Goal: Task Accomplishment & Management: Complete application form

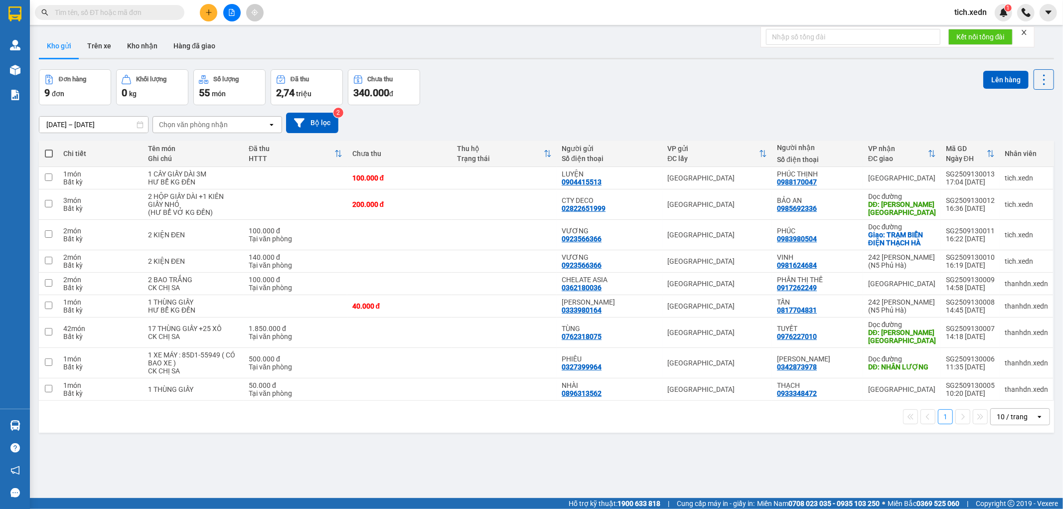
click at [207, 17] on button at bounding box center [208, 12] width 17 height 17
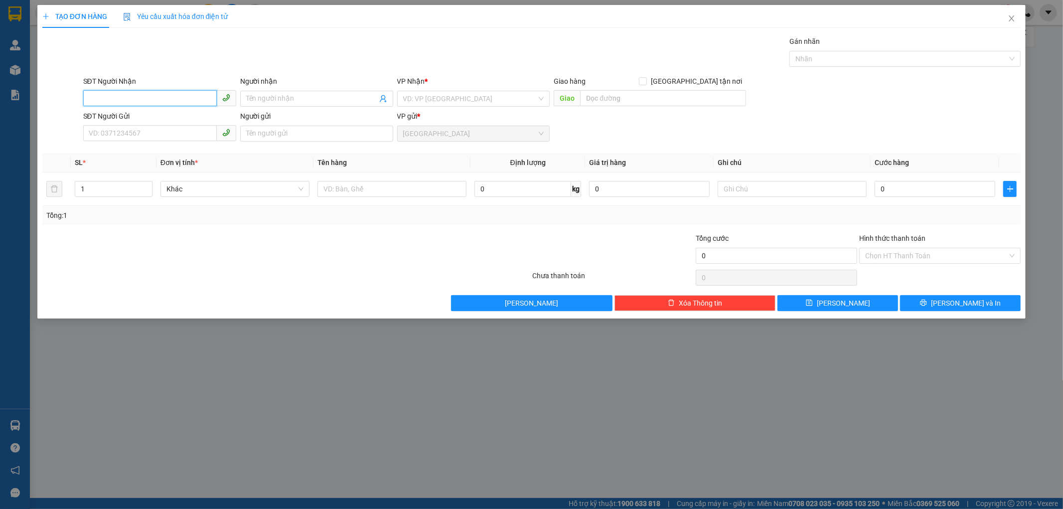
click at [187, 97] on input "SĐT Người Nhận" at bounding box center [150, 98] width 134 height 16
click at [122, 98] on input "SĐT Người Nhận" at bounding box center [150, 98] width 134 height 16
type input "0877077477"
click at [261, 98] on input "Người nhận" at bounding box center [311, 98] width 131 height 11
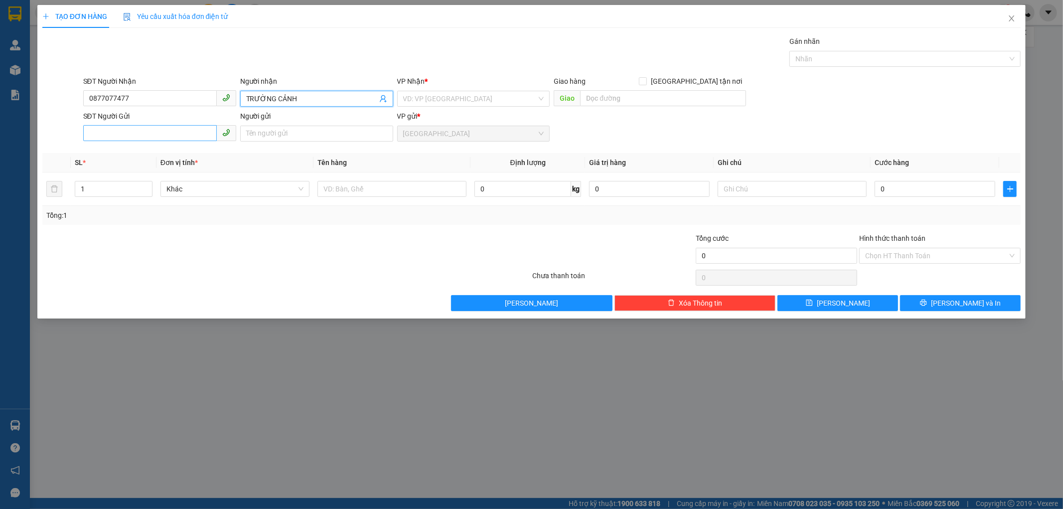
type input "TRƯỜNG CẢNH"
click at [136, 131] on input "SĐT Người Gửi" at bounding box center [150, 133] width 134 height 16
click at [135, 131] on input "SĐT Người Gửi" at bounding box center [150, 133] width 134 height 16
click at [408, 99] on input "search" at bounding box center [470, 98] width 134 height 15
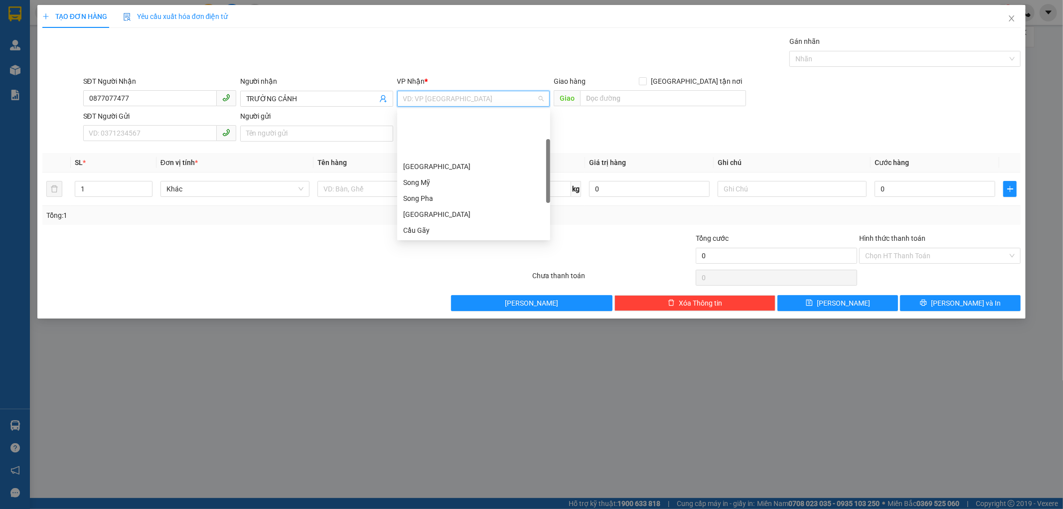
scroll to position [143, 0]
click at [448, 208] on div "Dọc đường" at bounding box center [473, 215] width 153 height 16
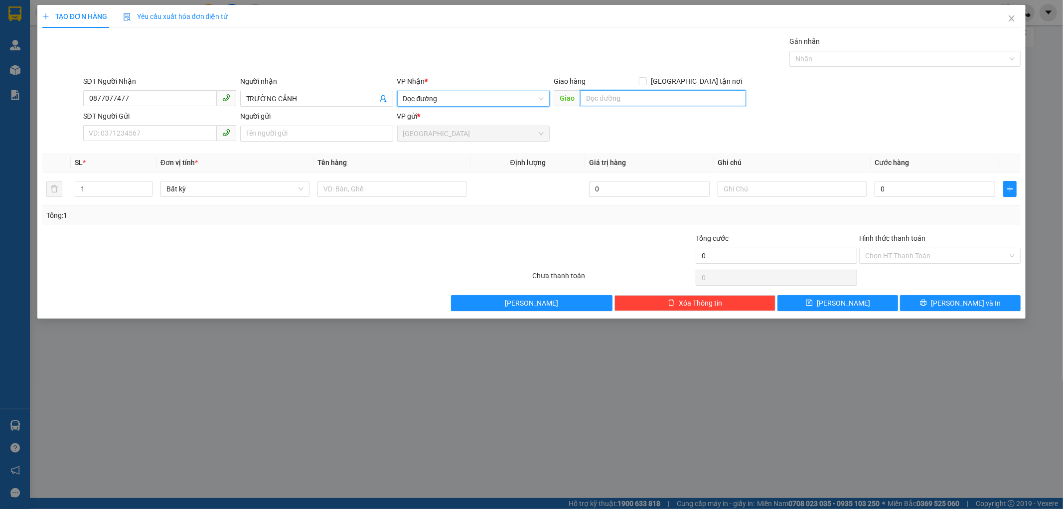
click at [596, 99] on input "text" at bounding box center [663, 98] width 166 height 16
type input "CAM PHƯỚC"
click at [138, 138] on input "SĐT Người Gửi" at bounding box center [150, 133] width 134 height 16
type input "0934996443"
click at [256, 125] on div "Người gửi" at bounding box center [316, 118] width 153 height 15
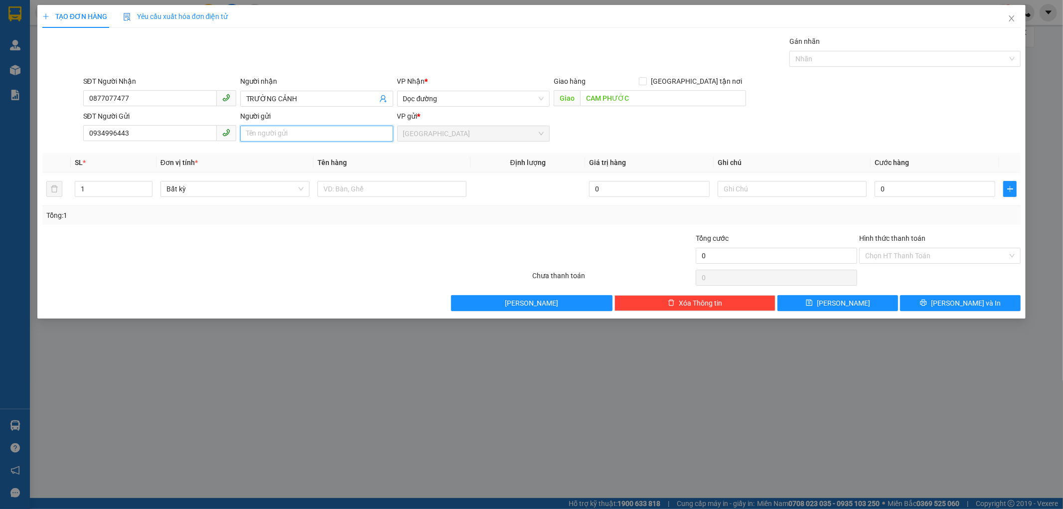
click at [256, 133] on input "Người gửi" at bounding box center [316, 134] width 153 height 16
type input "CHÍNH MAI"
click at [631, 101] on input "CAM PHƯỚC" at bounding box center [663, 98] width 166 height 16
type input "CAM [GEOGRAPHIC_DATA]"
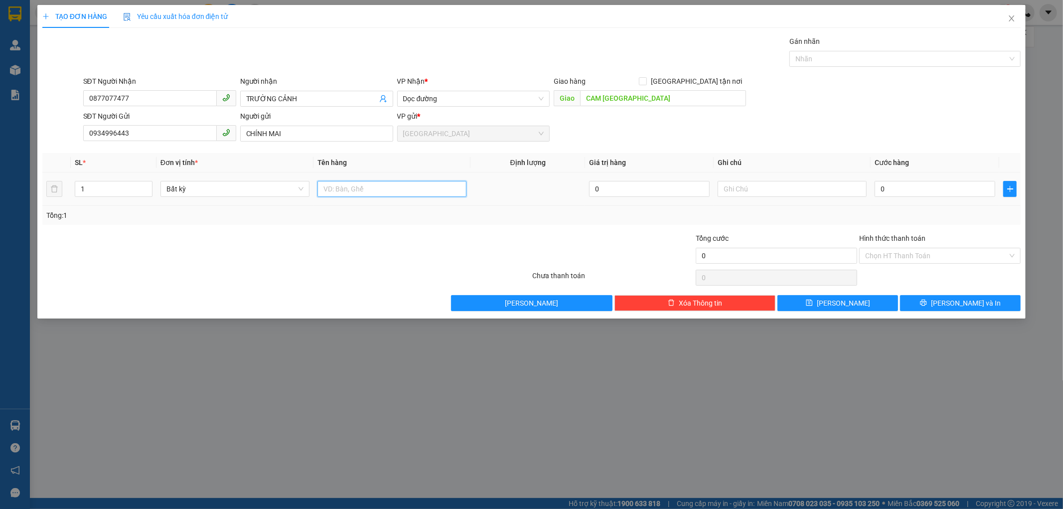
click at [330, 186] on input "text" at bounding box center [391, 189] width 149 height 16
type input "VÁN LÓT SÀN"
click at [750, 188] on input "text" at bounding box center [791, 189] width 149 height 16
type input "HƯ BỂ KHÔNG ĐỀN"
click at [851, 222] on div "Tổng: 1" at bounding box center [531, 215] width 978 height 19
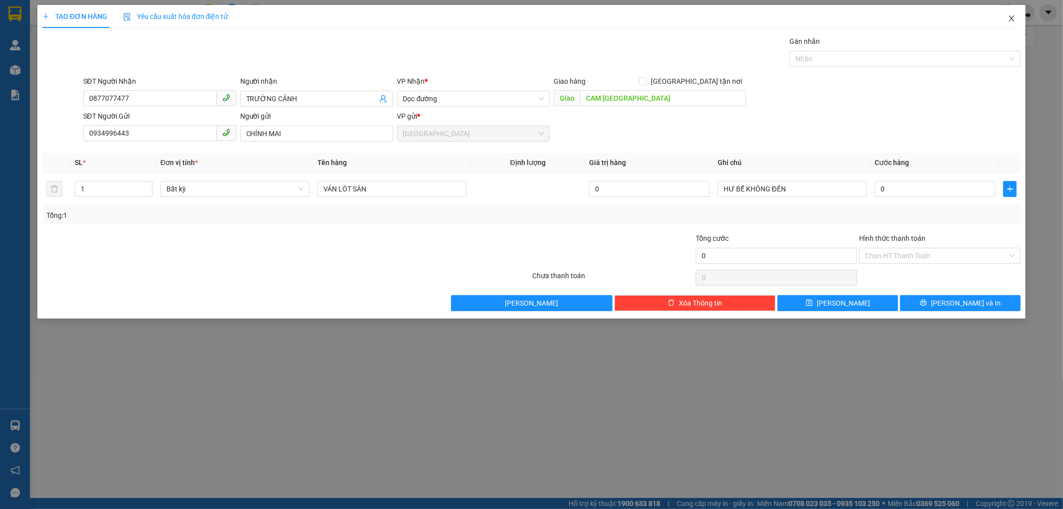
click at [1008, 17] on icon "close" at bounding box center [1011, 18] width 8 height 8
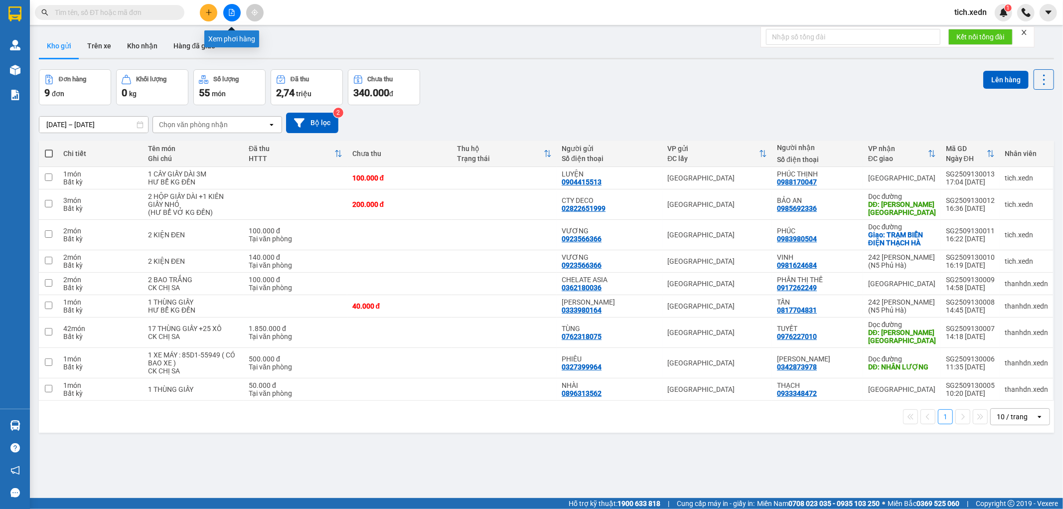
click at [230, 12] on icon "file-add" at bounding box center [231, 12] width 7 height 7
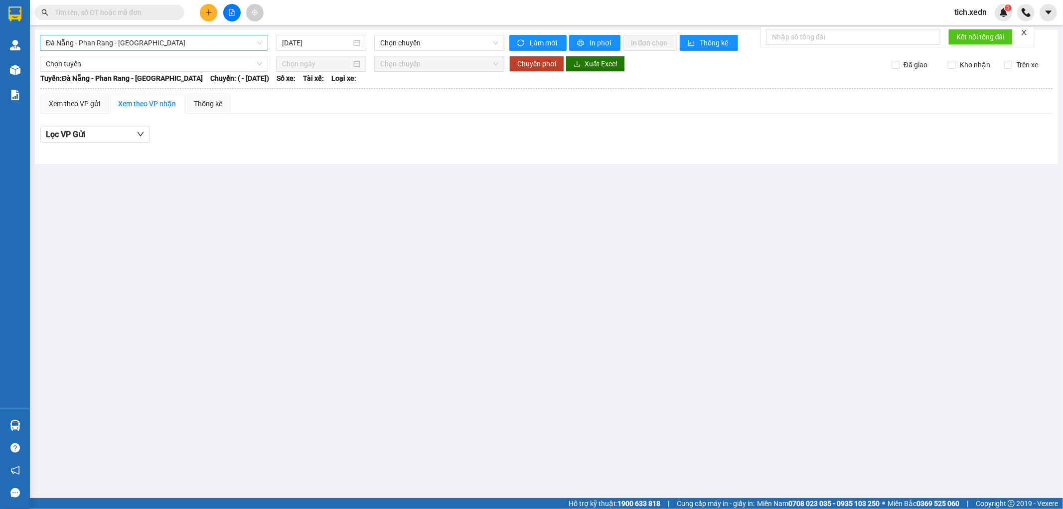
click at [137, 41] on span "Đà Nẵng - Phan Rang - [GEOGRAPHIC_DATA]" at bounding box center [154, 42] width 216 height 15
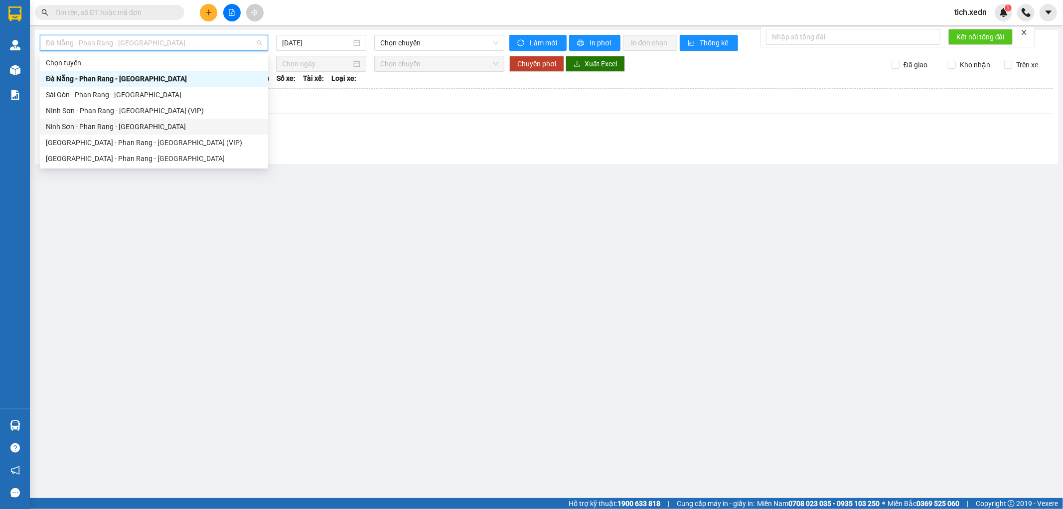
click at [113, 133] on div "Ninh Sơn - Phan Rang - [GEOGRAPHIC_DATA]" at bounding box center [154, 127] width 228 height 16
type input "[DATE]"
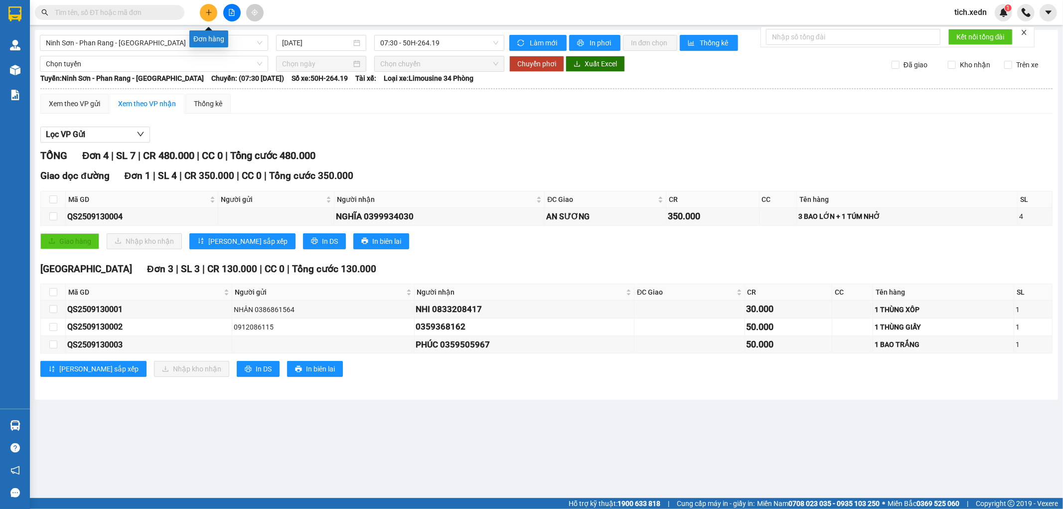
click at [208, 16] on button at bounding box center [208, 12] width 17 height 17
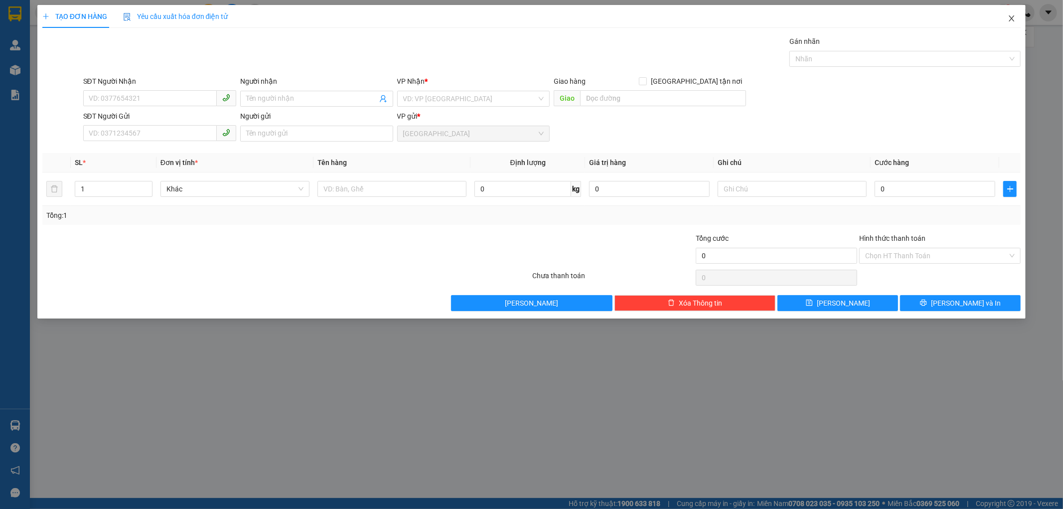
click at [1008, 18] on icon "close" at bounding box center [1011, 18] width 8 height 8
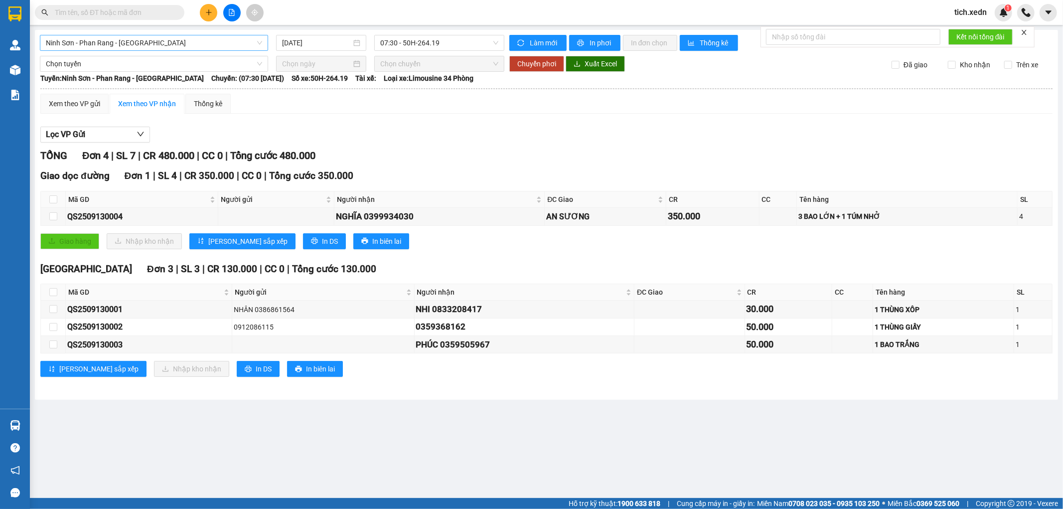
click at [167, 36] on span "Ninh Sơn - Phan Rang - [GEOGRAPHIC_DATA]" at bounding box center [154, 42] width 216 height 15
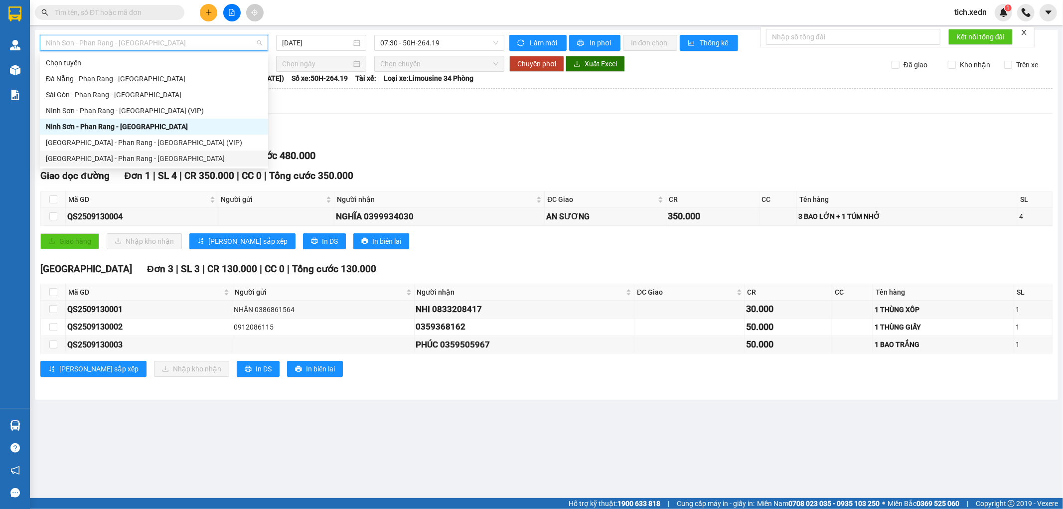
click at [130, 150] on div "[GEOGRAPHIC_DATA] - Phan Rang - [GEOGRAPHIC_DATA]" at bounding box center [154, 158] width 228 height 16
type input "[DATE]"
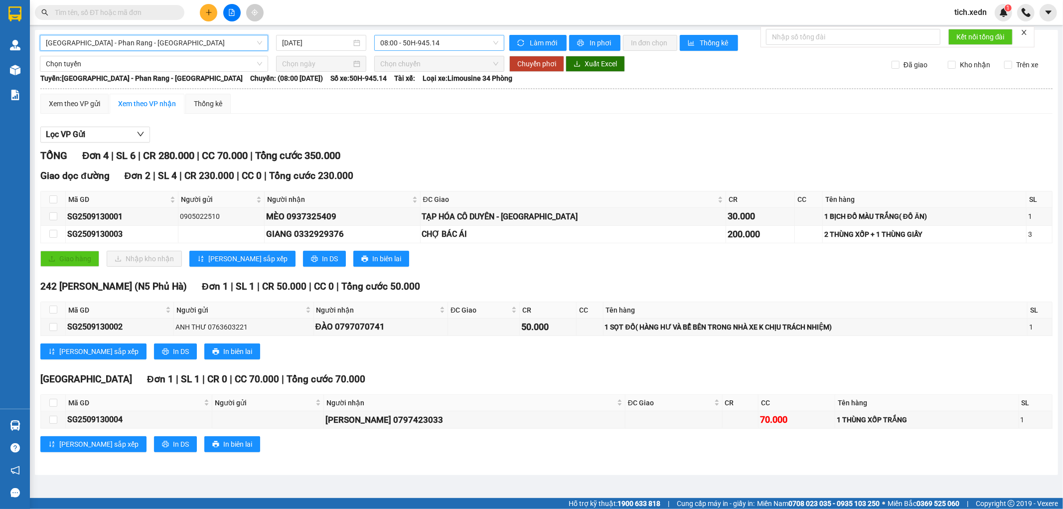
click at [395, 42] on span "08:00 - 50H-945.14" at bounding box center [439, 42] width 118 height 15
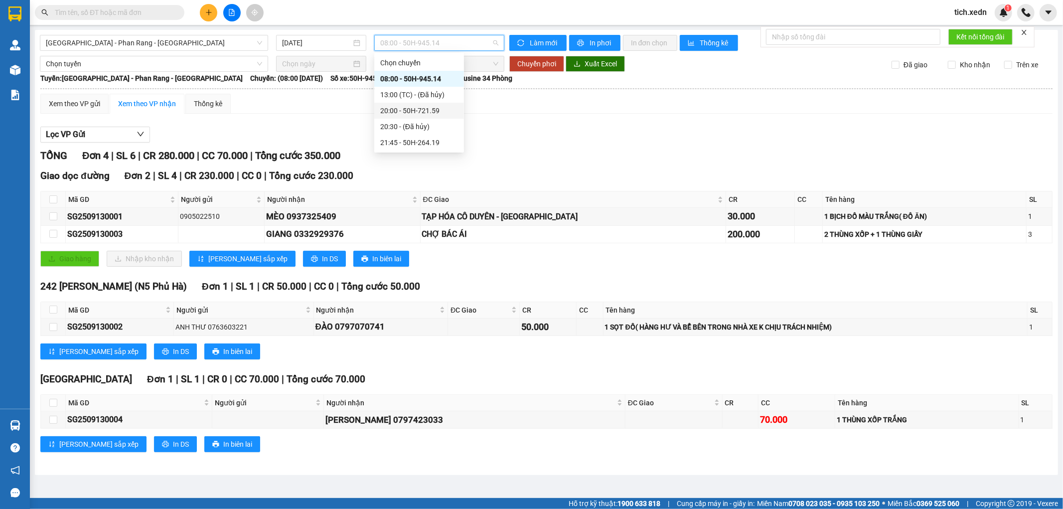
click at [407, 106] on div "20:00 - 50H-721.59" at bounding box center [419, 110] width 78 height 11
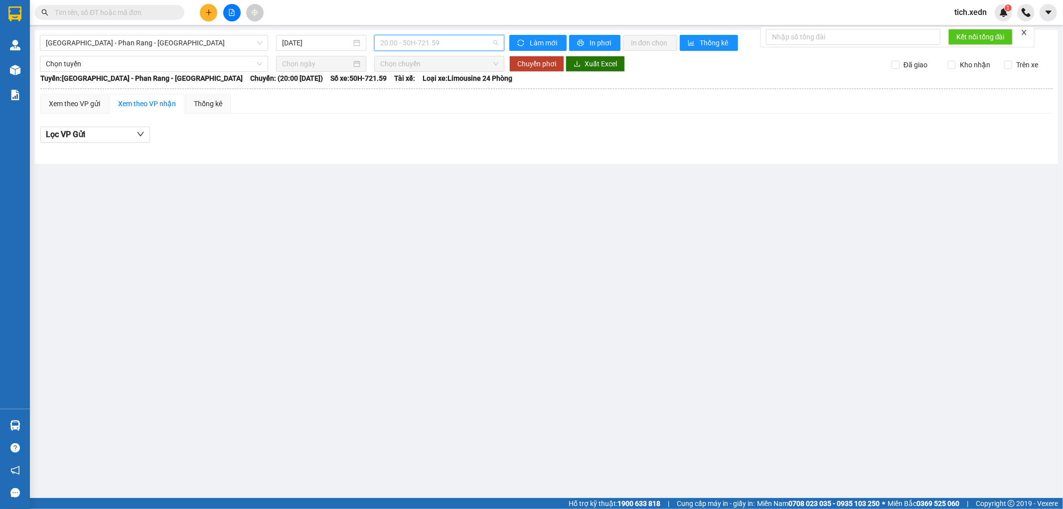
click at [452, 39] on span "20:00 - 50H-721.59" at bounding box center [439, 42] width 118 height 15
click at [444, 138] on div "21:45 - 50H-264.19" at bounding box center [419, 142] width 78 height 11
click at [459, 40] on span "21:45 - 50H-264.19" at bounding box center [439, 42] width 118 height 15
click at [453, 107] on div "20:00 - 50H-721.59" at bounding box center [419, 110] width 78 height 11
click at [210, 14] on icon "plus" at bounding box center [208, 12] width 7 height 7
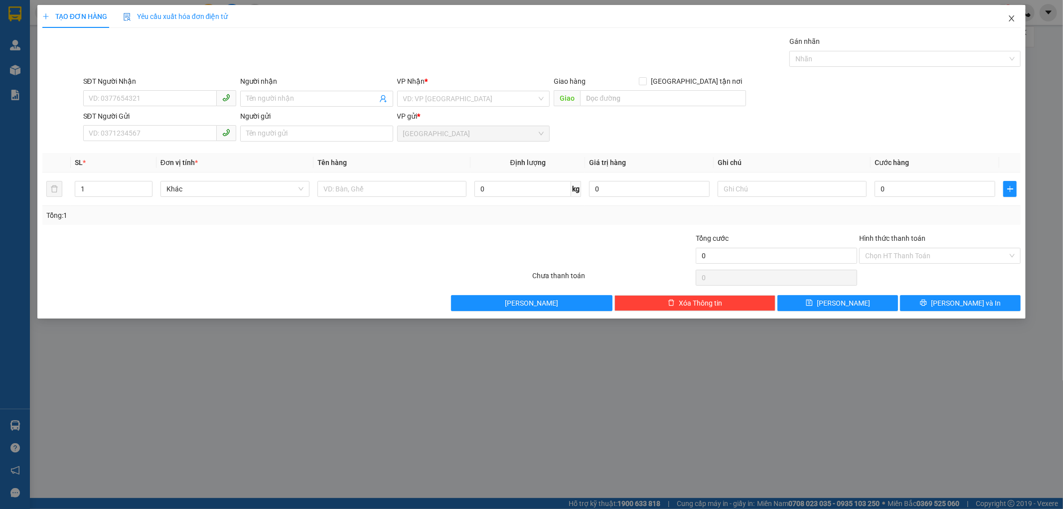
click at [1009, 19] on icon "close" at bounding box center [1011, 18] width 8 height 8
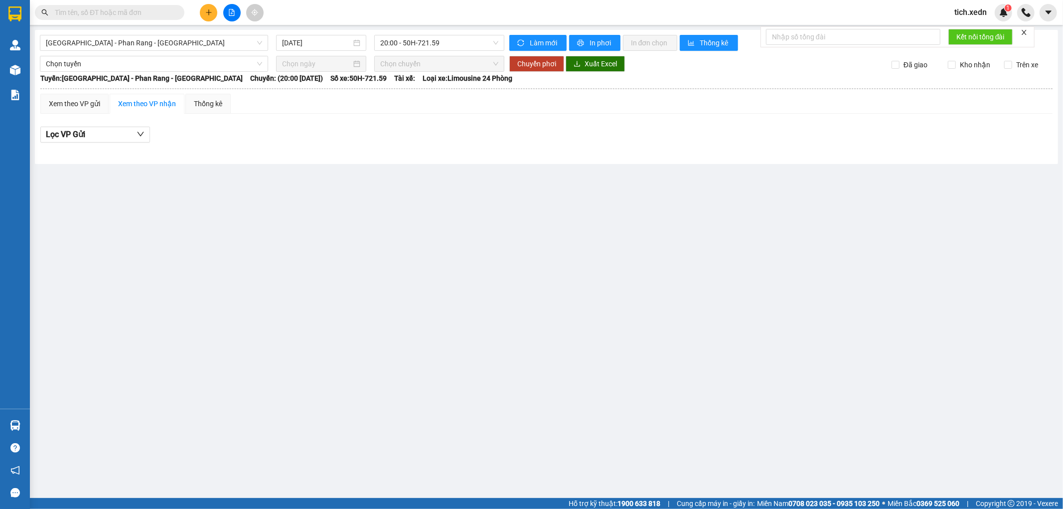
click at [210, 13] on icon "plus" at bounding box center [208, 12] width 7 height 7
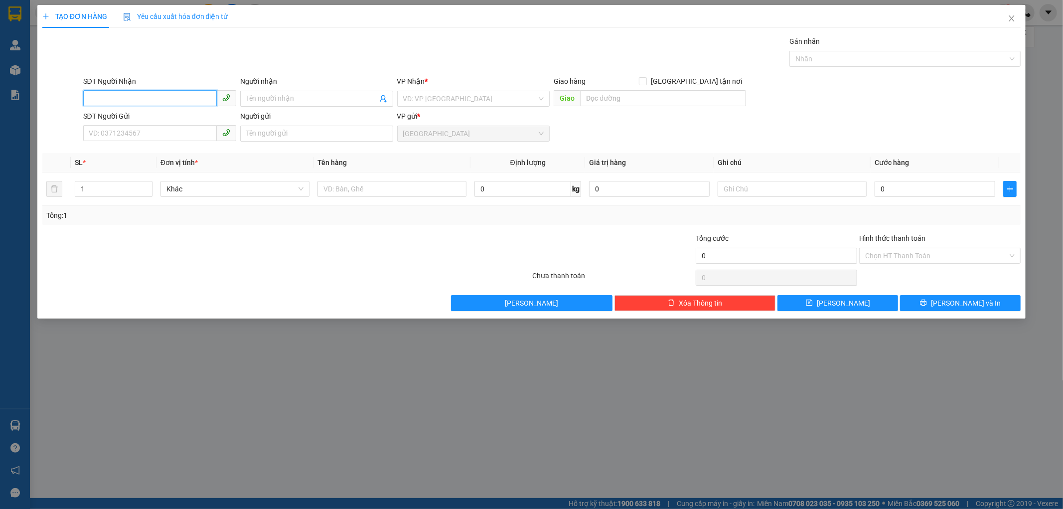
click at [129, 99] on input "SĐT Người Nhận" at bounding box center [150, 98] width 134 height 16
type input "0877077477"
click at [106, 133] on input "SĐT Người Gửi" at bounding box center [150, 133] width 134 height 16
click at [264, 102] on input "Người nhận" at bounding box center [311, 98] width 131 height 11
type input "TRƯỜNG CẢNH"
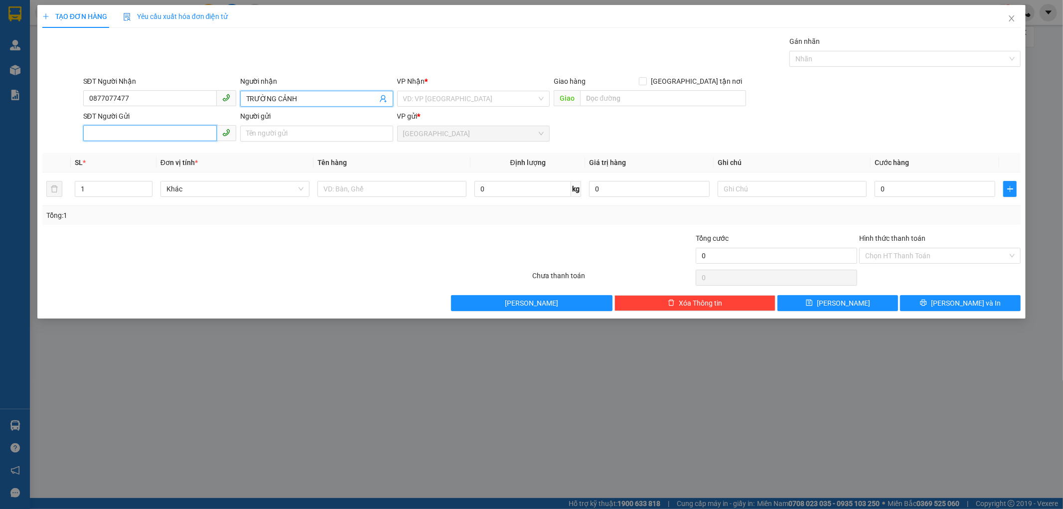
click at [121, 129] on input "SĐT Người Gửi" at bounding box center [150, 133] width 134 height 16
type input "0934996443"
click at [276, 134] on input "Người gửi" at bounding box center [316, 134] width 153 height 16
type input "CHÍNH MAI"
click at [441, 94] on input "search" at bounding box center [470, 98] width 134 height 15
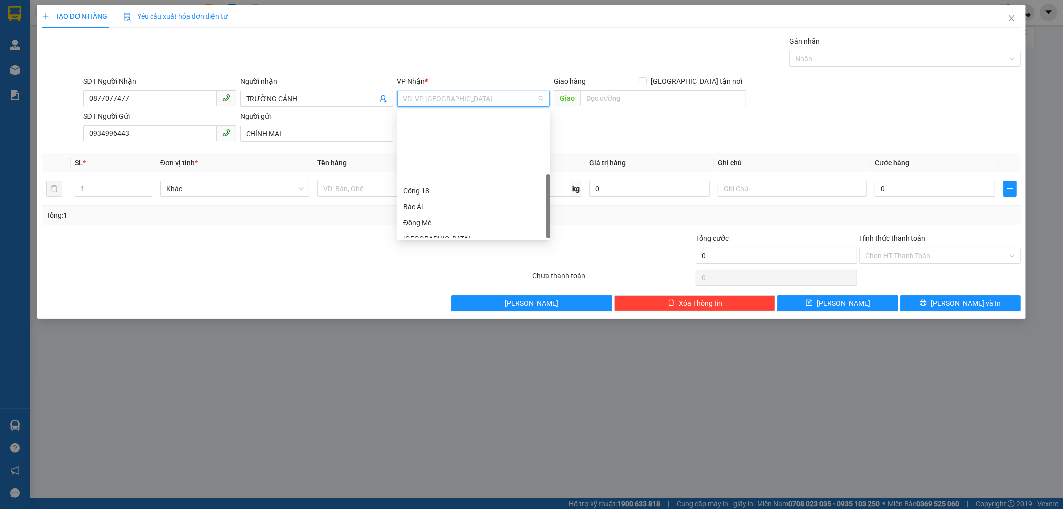
scroll to position [143, 0]
click at [439, 217] on div "Dọc đường" at bounding box center [473, 214] width 141 height 11
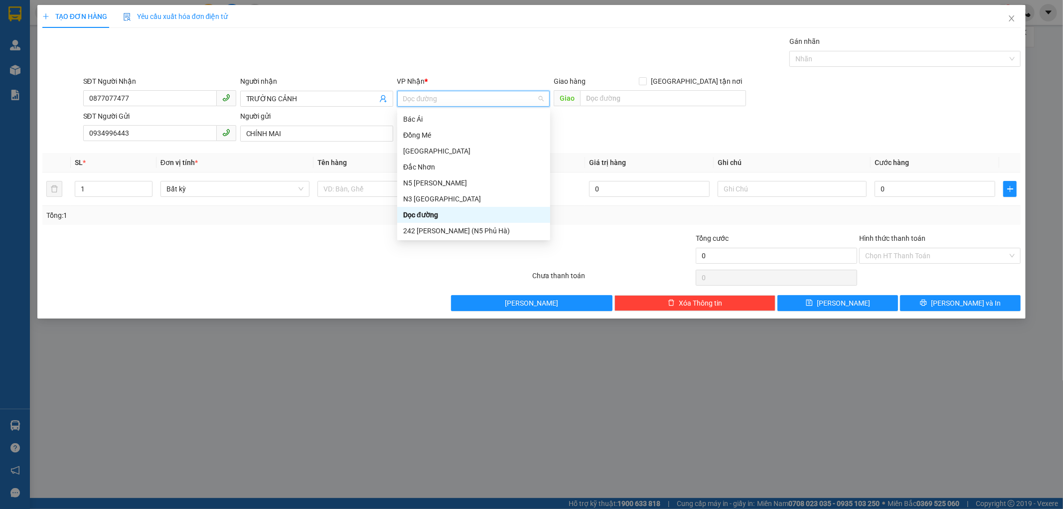
click at [430, 212] on div "Dọc đường" at bounding box center [473, 214] width 141 height 11
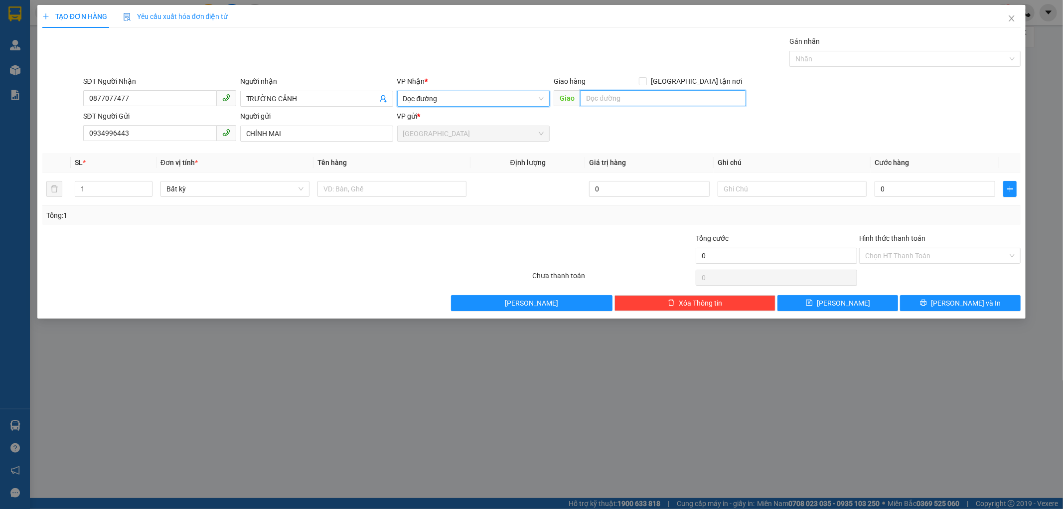
click at [603, 99] on input "text" at bounding box center [663, 98] width 166 height 16
type input "CAM [GEOGRAPHIC_DATA]"
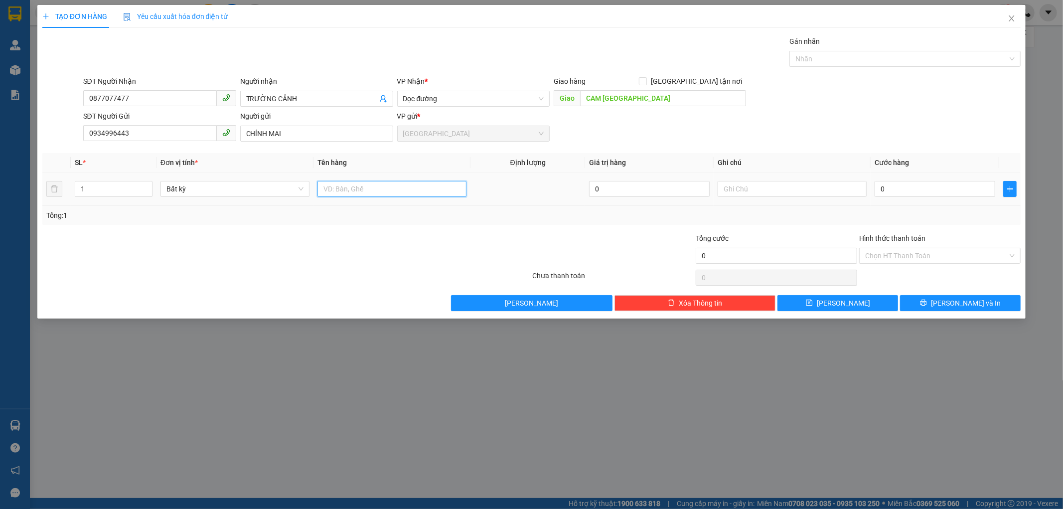
click at [376, 185] on input "text" at bounding box center [391, 189] width 149 height 16
type input "VÁN LÓT SÀN NHÀ"
click at [729, 187] on input "text" at bounding box center [791, 189] width 149 height 16
type input "HƯ BỂ KHÔNG ĐỀN"
click at [879, 187] on input "0" at bounding box center [934, 189] width 121 height 16
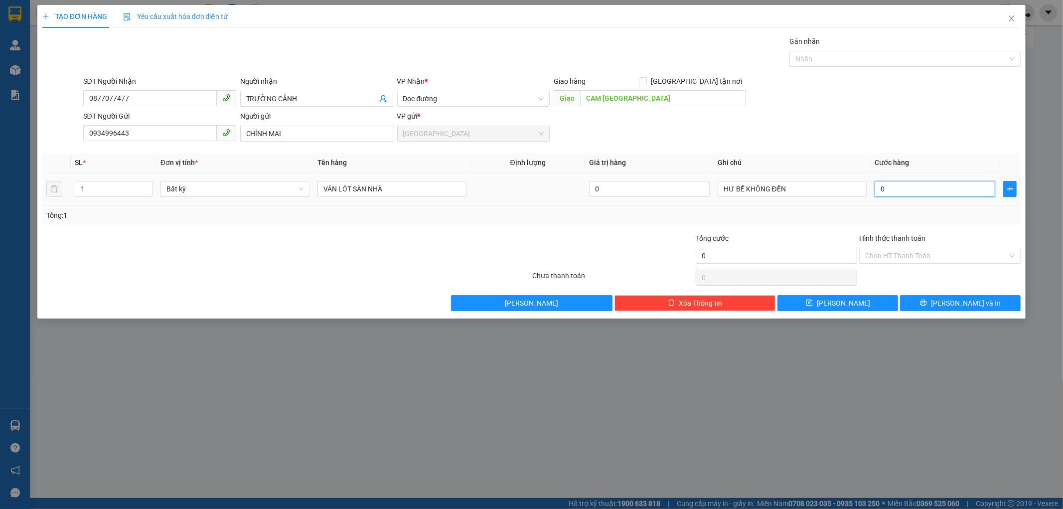
type input "1"
type input "15"
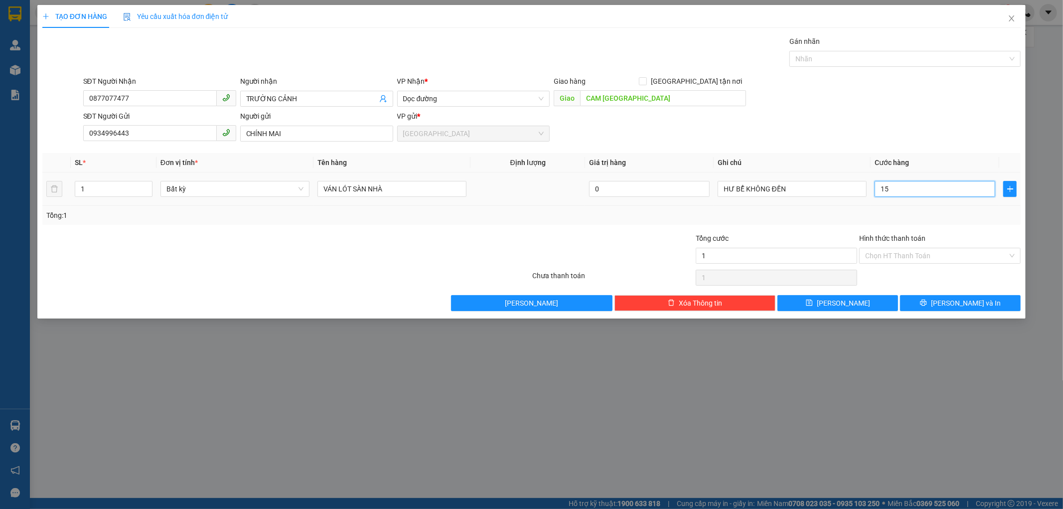
type input "15"
type input "150"
type input "1.500"
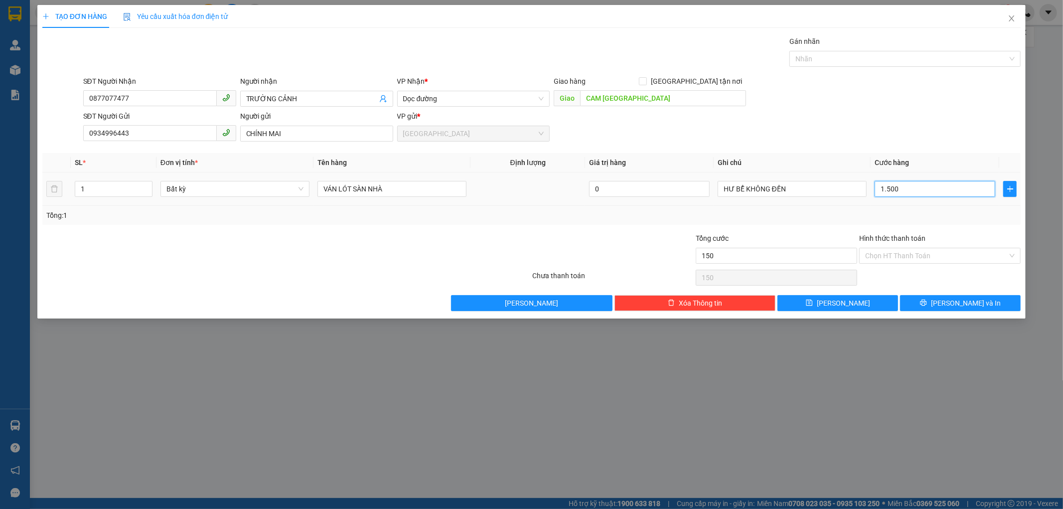
type input "1.500"
type input "1.500.000"
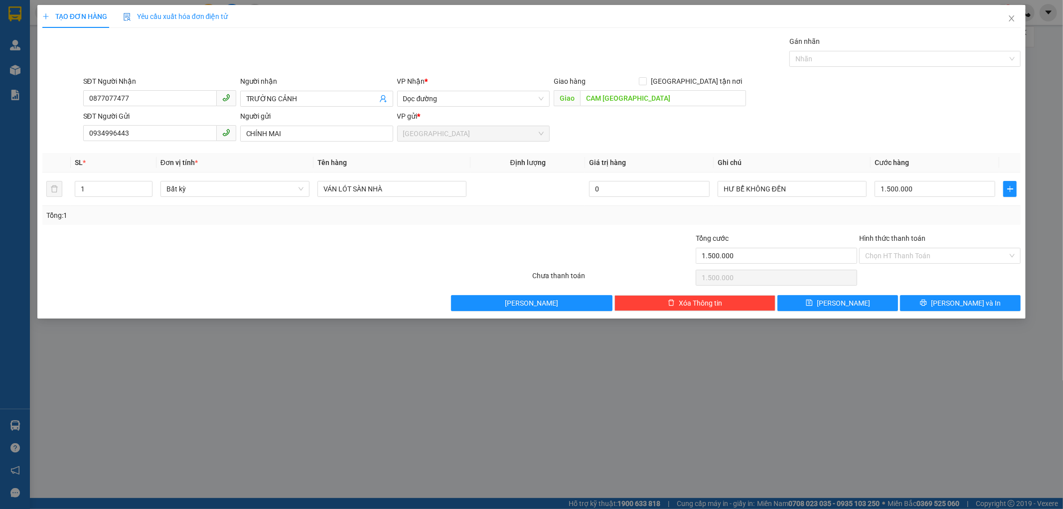
click at [885, 206] on div "Tổng: 1" at bounding box center [531, 215] width 978 height 19
click at [909, 302] on button "[PERSON_NAME] và In" at bounding box center [960, 303] width 121 height 16
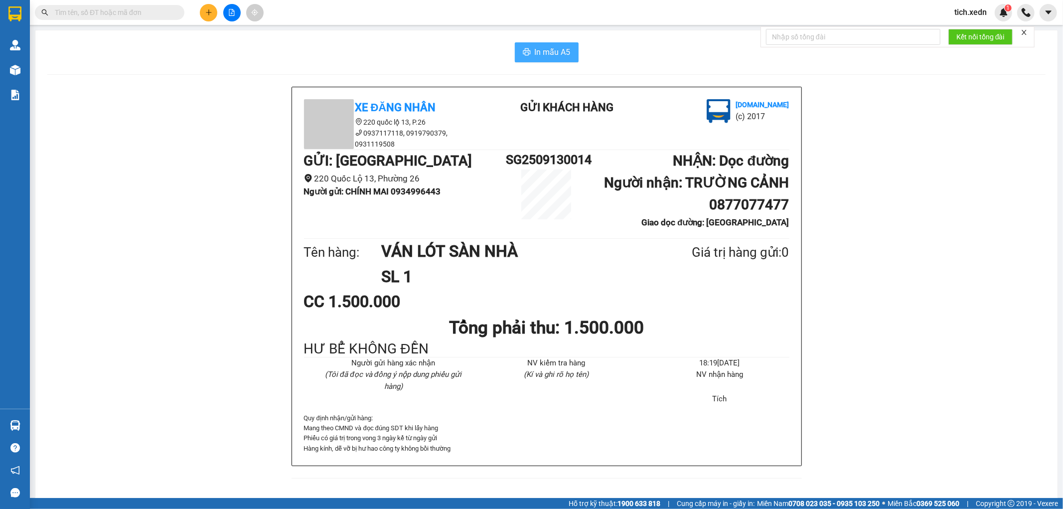
click at [541, 46] on span "In mẫu A5" at bounding box center [553, 52] width 36 height 12
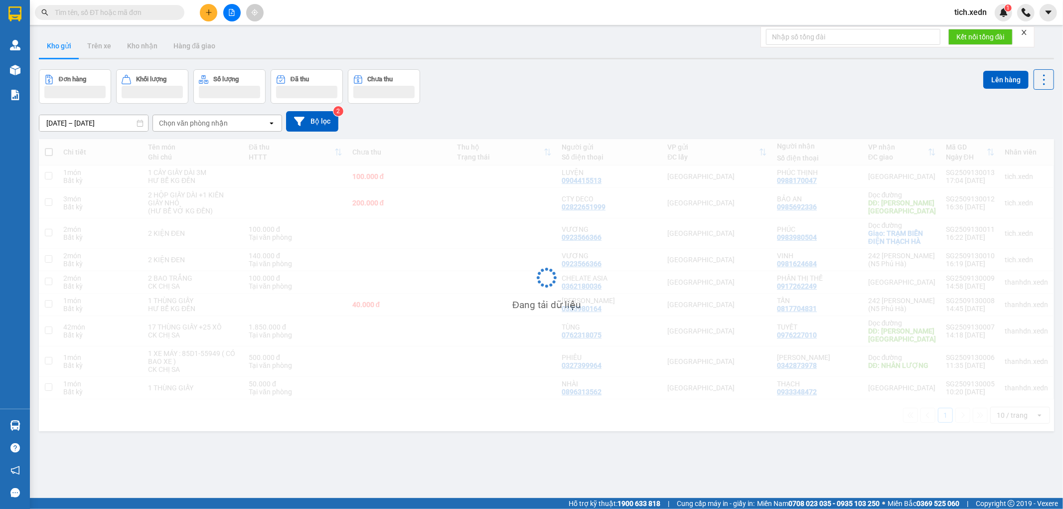
click at [540, 48] on div "Kho gửi Trên xe Kho nhận Hàng đã giao" at bounding box center [546, 47] width 1015 height 26
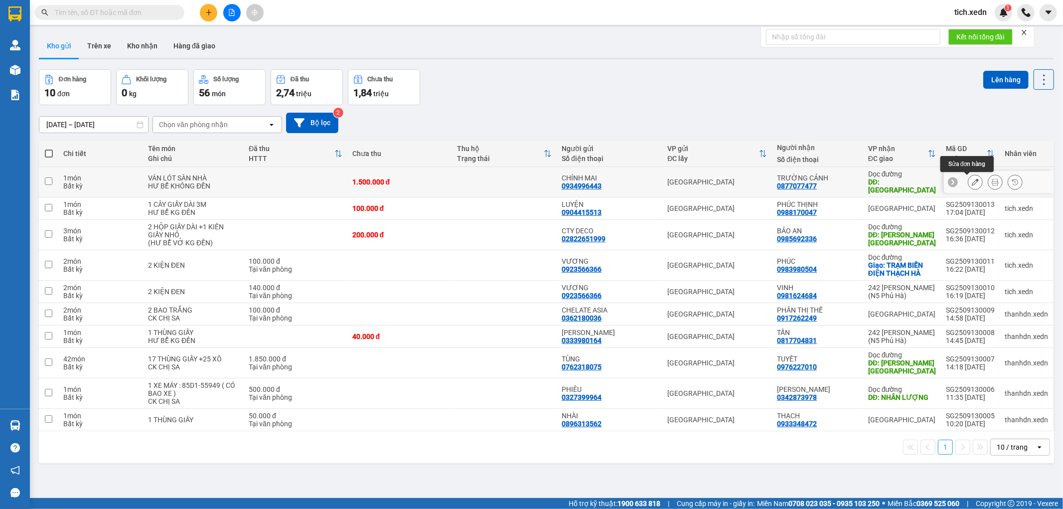
click at [971, 181] on icon at bounding box center [974, 181] width 7 height 7
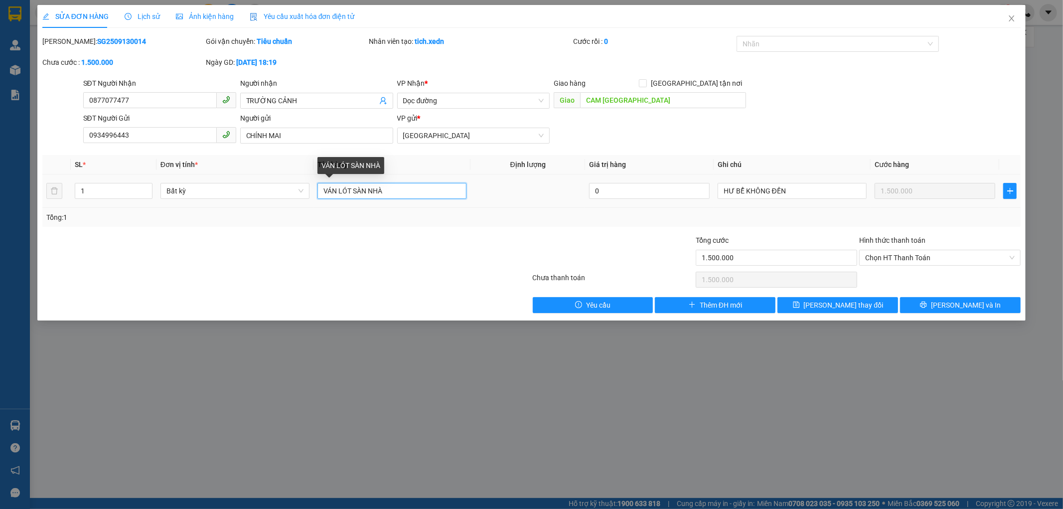
click at [401, 188] on input "VÁN LÓT SÀN NHÀ" at bounding box center [391, 191] width 149 height 16
type input "VÁN LÓT SÀN NHÀ SỐ LƯỢNG NHIỀU"
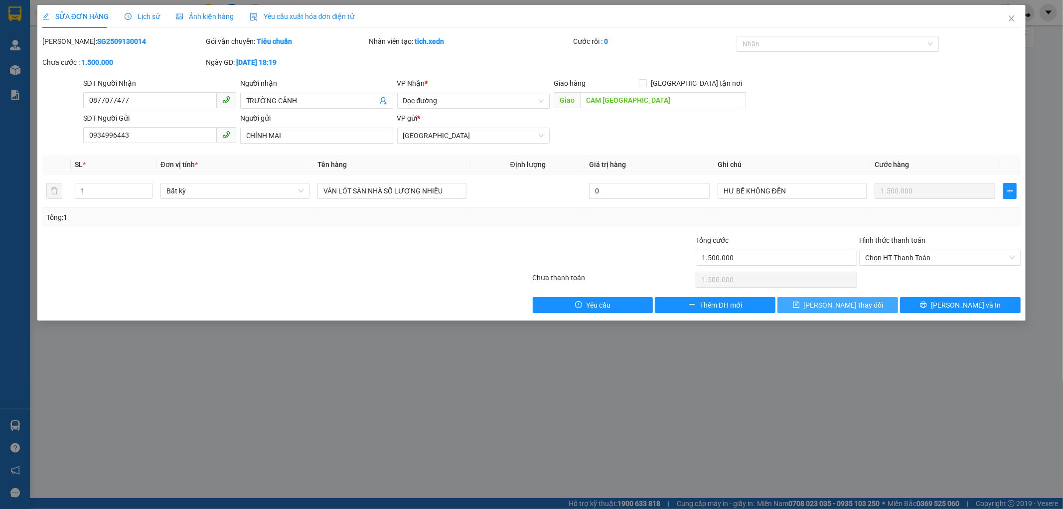
click at [863, 304] on button "[PERSON_NAME] thay đổi" at bounding box center [837, 305] width 121 height 16
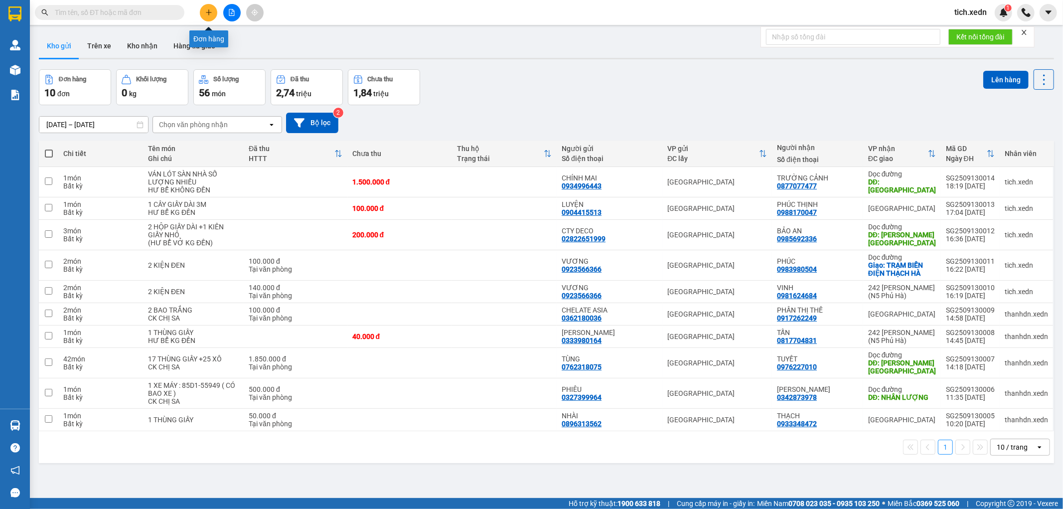
click at [206, 16] on button at bounding box center [208, 12] width 17 height 17
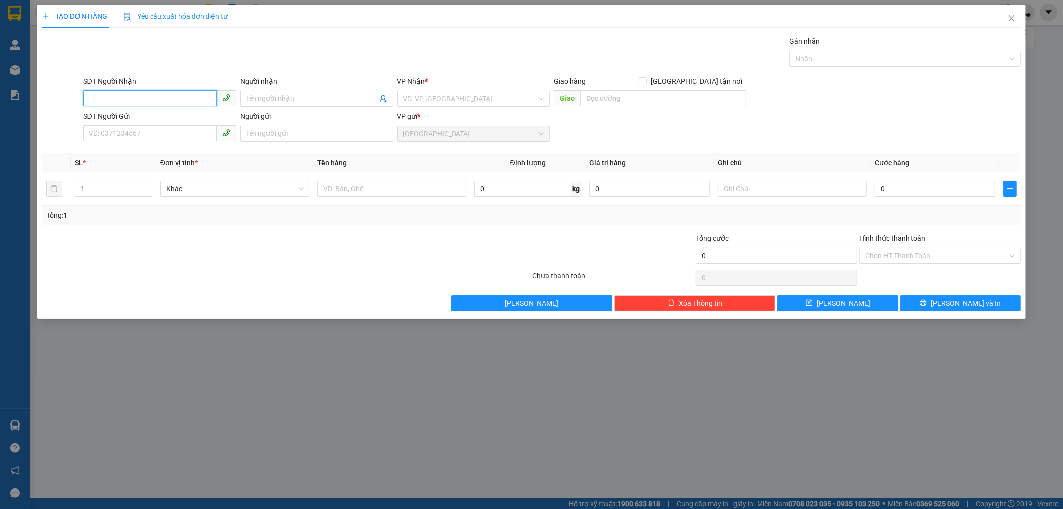
click at [160, 93] on input "SĐT Người Nhận" at bounding box center [150, 98] width 134 height 16
type input "0909252676"
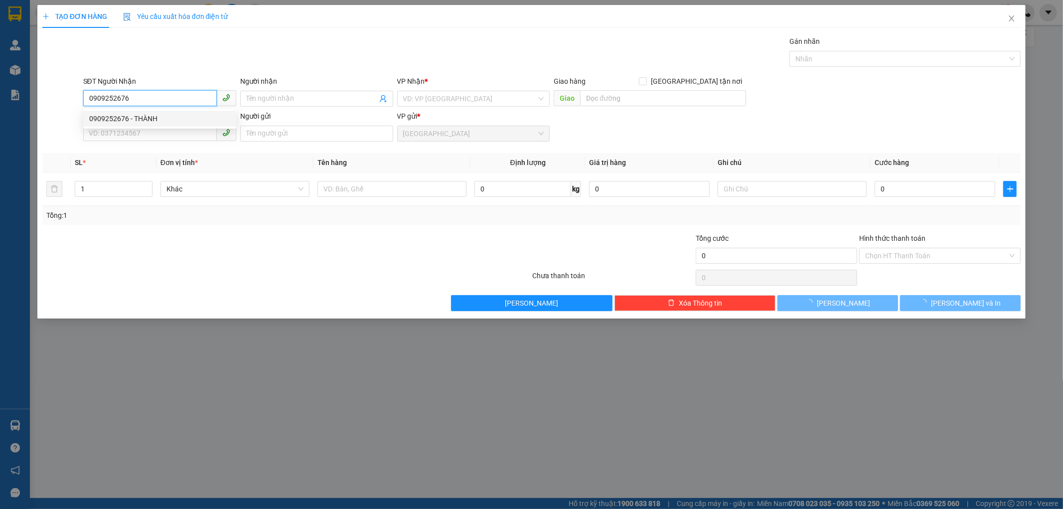
click at [148, 119] on div "0909252676 - THÀNH" at bounding box center [159, 118] width 141 height 11
type input "THÀNH"
checkbox input "true"
type input "ĐL THÀNH ĐỒNG MÉ"
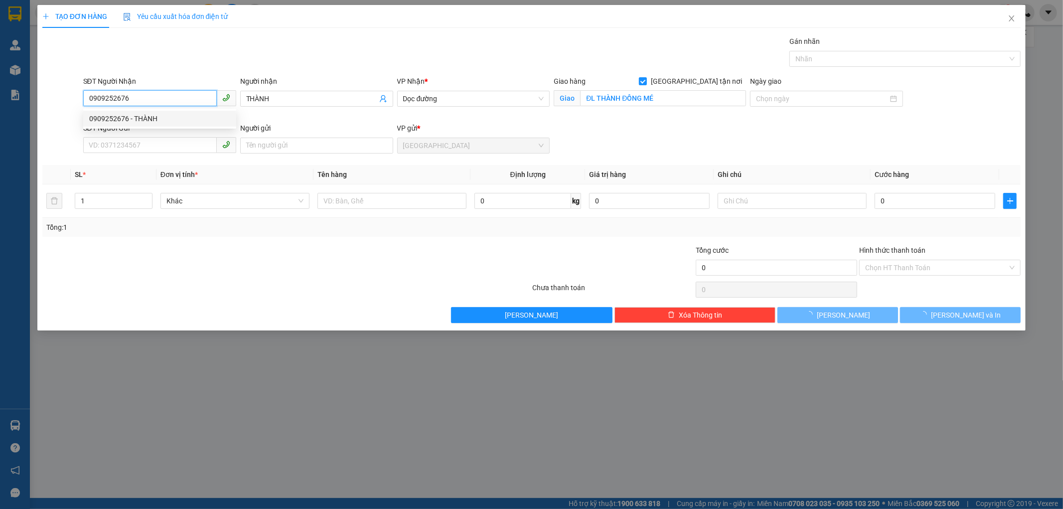
type input "30.000"
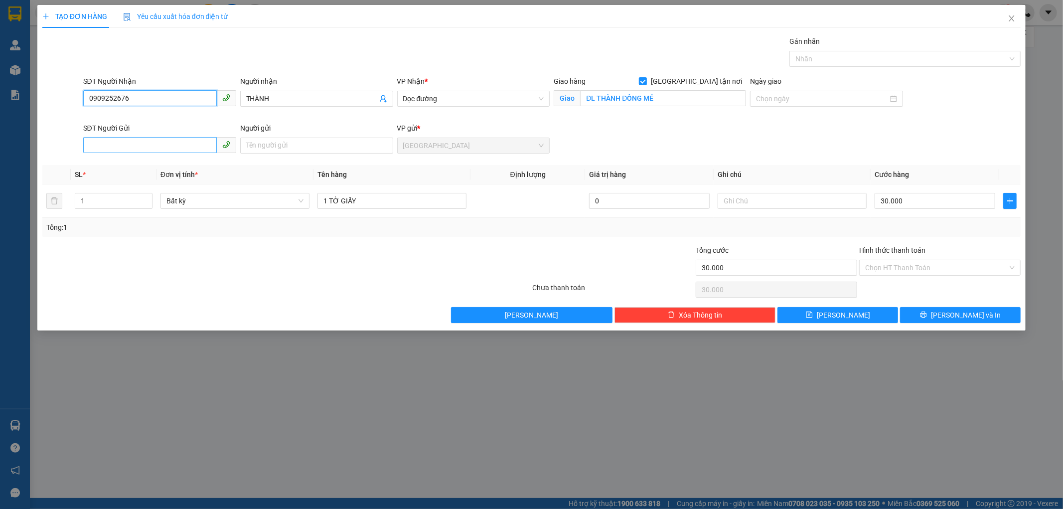
type input "0909252676"
click at [135, 144] on input "SĐT Người Gửi" at bounding box center [150, 145] width 134 height 16
type input "0937159352"
click at [379, 200] on input "1 TỜ GIẤY" at bounding box center [391, 201] width 149 height 16
click at [329, 201] on input "1 TỜ GIẤY" at bounding box center [391, 201] width 149 height 16
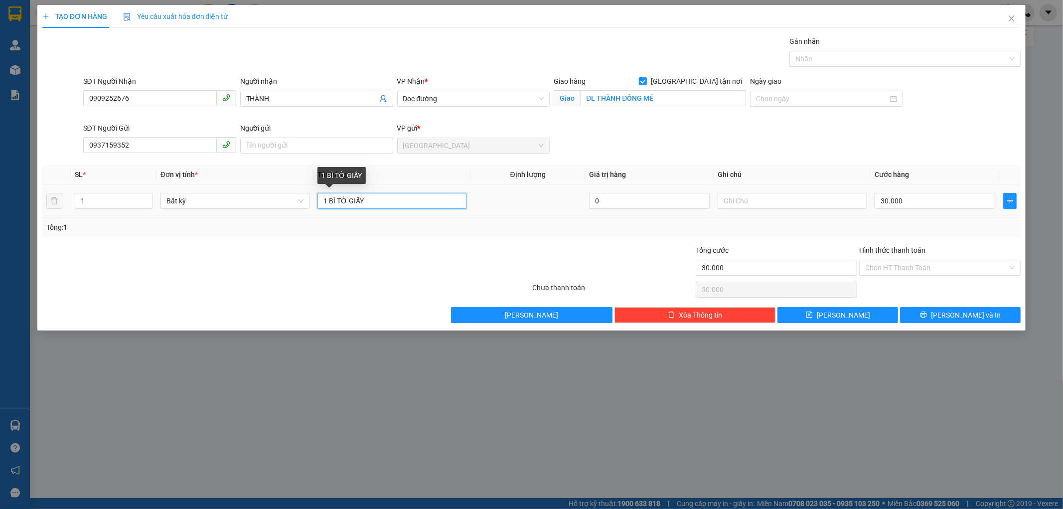
click at [392, 201] on input "1 BÌ TỜ GIẤY" at bounding box center [391, 201] width 149 height 16
type input "1 BÌ TỜ GIẤY MÀU XAN"
click at [887, 267] on input "Hình thức thanh toán" at bounding box center [936, 267] width 142 height 15
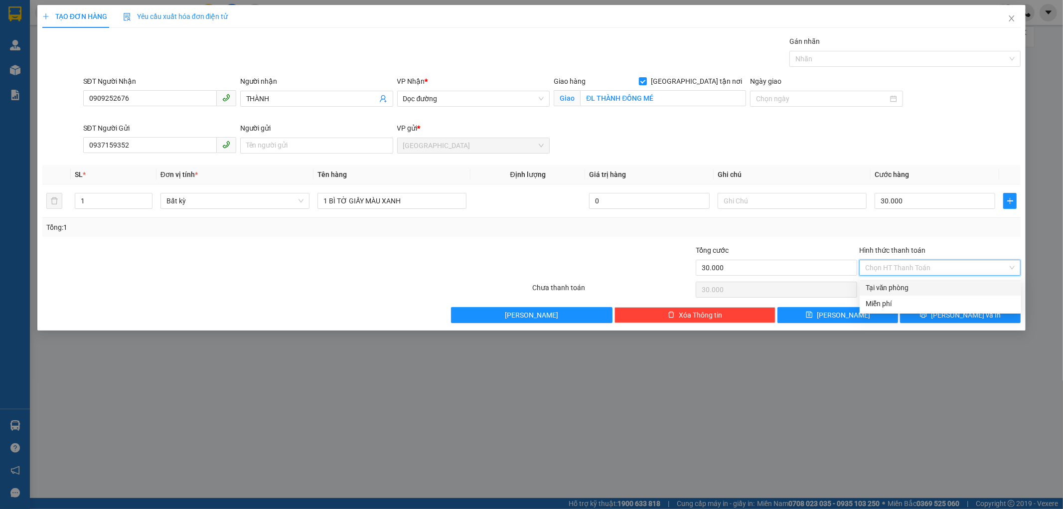
click at [894, 291] on div "Tại văn phòng" at bounding box center [939, 287] width 149 height 11
click at [933, 318] on button "[PERSON_NAME] và In" at bounding box center [960, 315] width 121 height 16
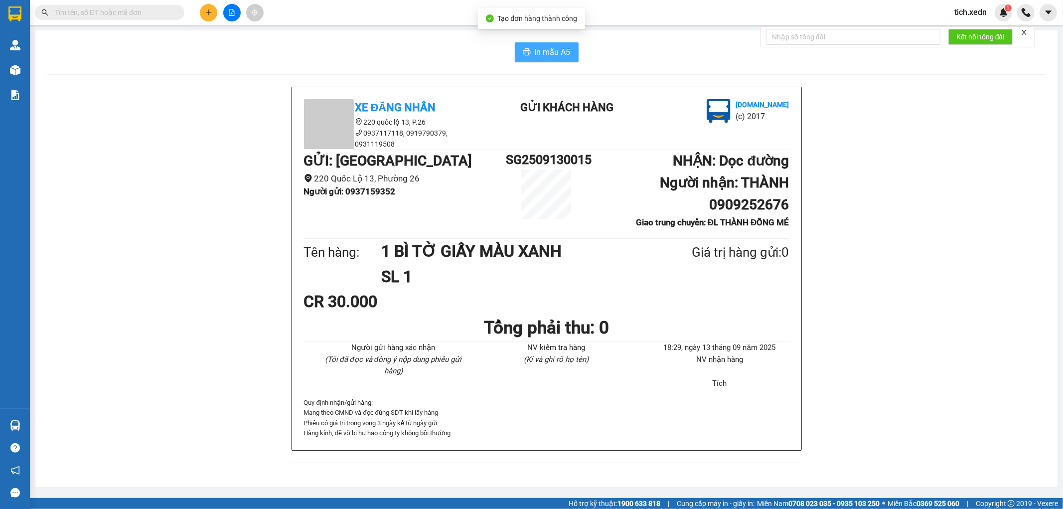
click at [526, 55] on icon "printer" at bounding box center [527, 52] width 8 height 8
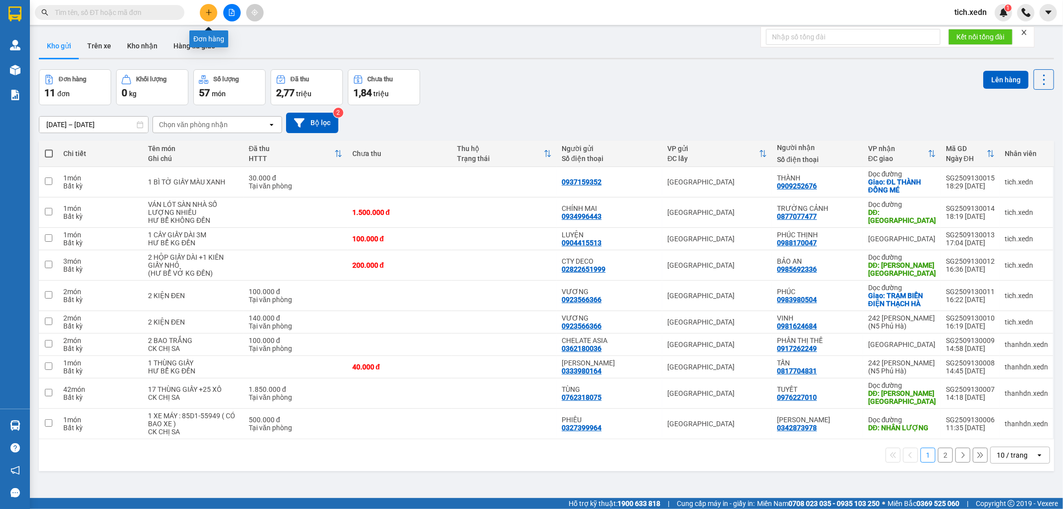
click at [214, 14] on button at bounding box center [208, 12] width 17 height 17
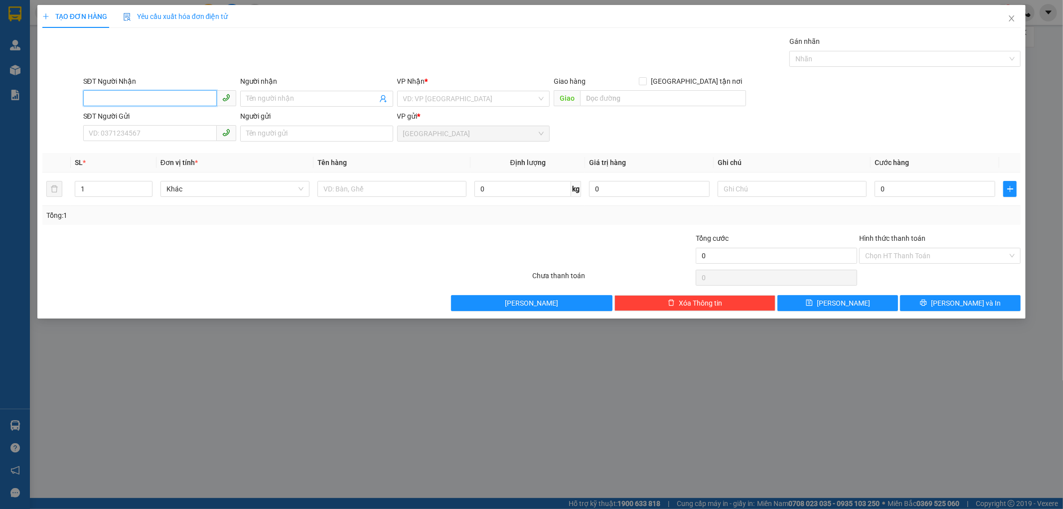
click at [156, 103] on input "SĐT Người Nhận" at bounding box center [150, 98] width 134 height 16
type input "0913957914"
click at [149, 126] on div "0913957914 - HÙNG" at bounding box center [159, 119] width 153 height 16
type input "HÙNG"
type input "[PERSON_NAME]"
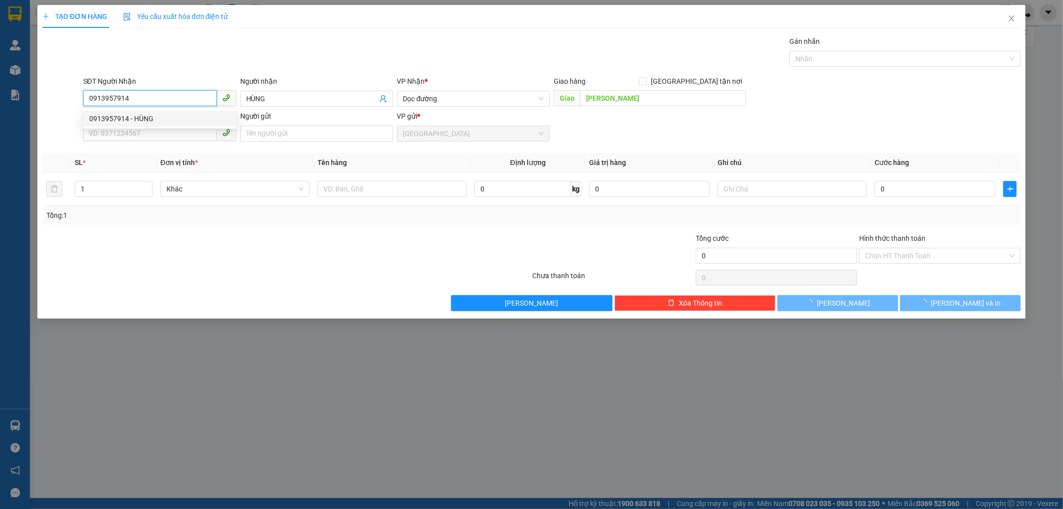
type input "40.000"
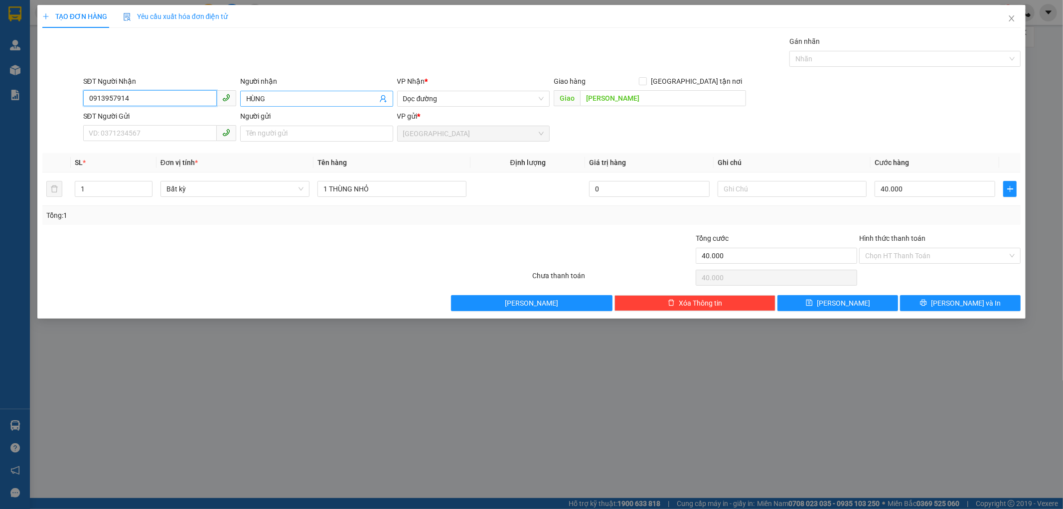
type input "0913957914"
click at [246, 102] on input "HÙNG" at bounding box center [311, 98] width 131 height 11
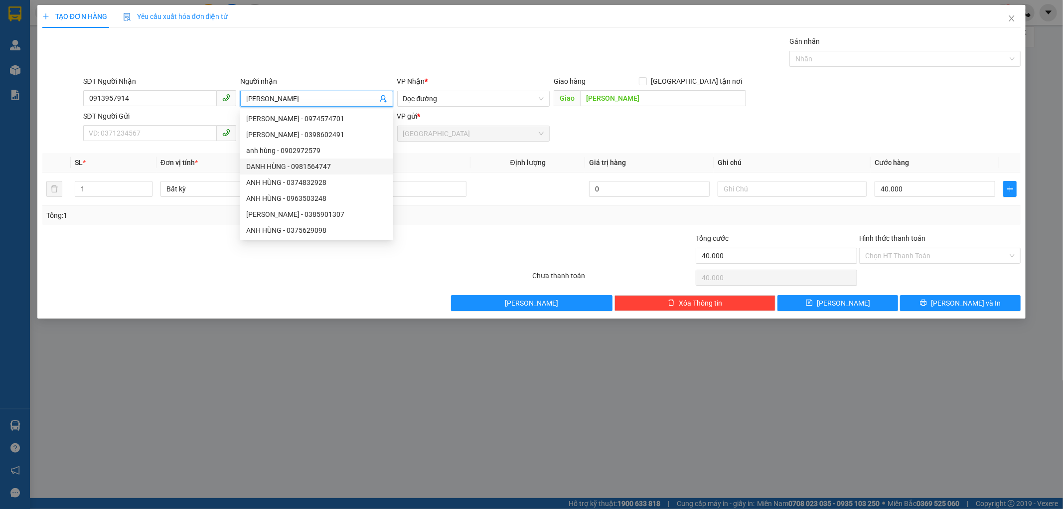
type input "[PERSON_NAME]"
click at [183, 270] on div at bounding box center [286, 278] width 490 height 20
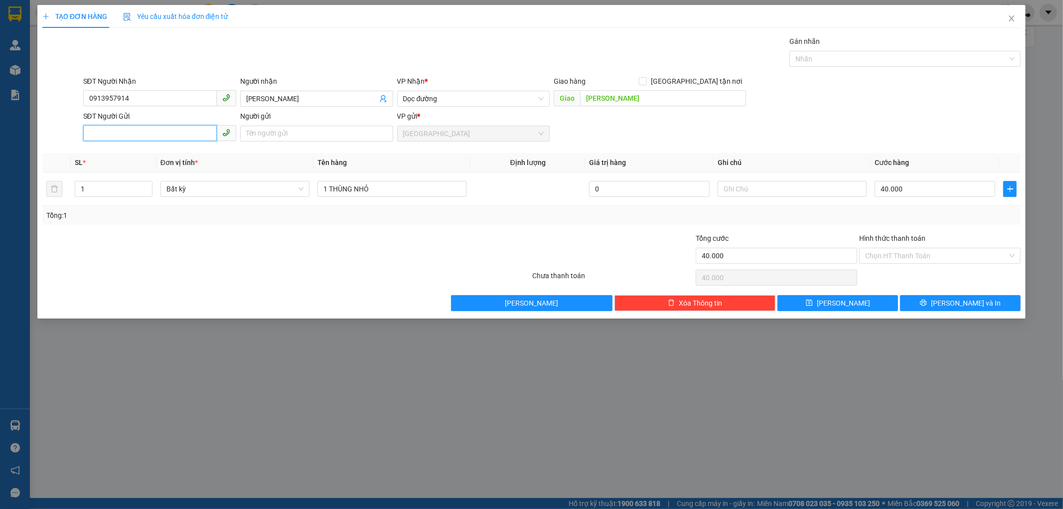
click at [147, 138] on input "SĐT Người Gửi" at bounding box center [150, 133] width 134 height 16
type input "0364685836"
click at [387, 181] on input "1 THÙNG NHỎ" at bounding box center [391, 189] width 149 height 16
type input "1 PHỤ KIỆN"
click at [953, 300] on span "[PERSON_NAME] và In" at bounding box center [966, 302] width 70 height 11
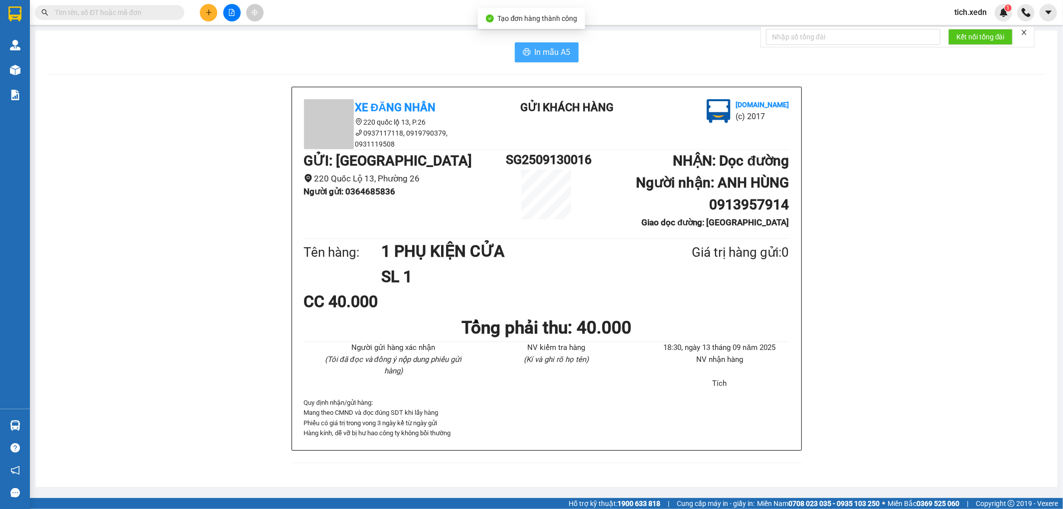
click at [562, 53] on span "In mẫu A5" at bounding box center [553, 52] width 36 height 12
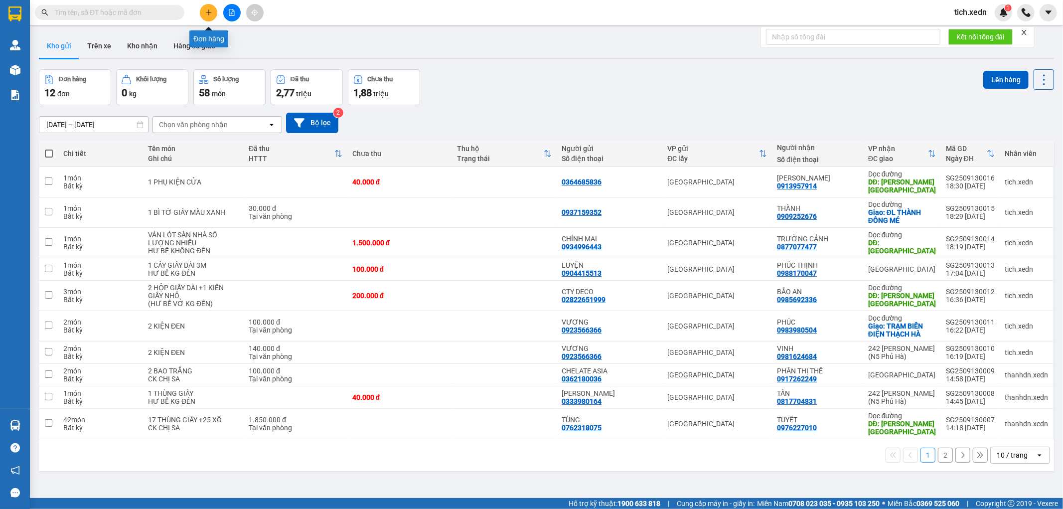
click at [204, 11] on button at bounding box center [208, 12] width 17 height 17
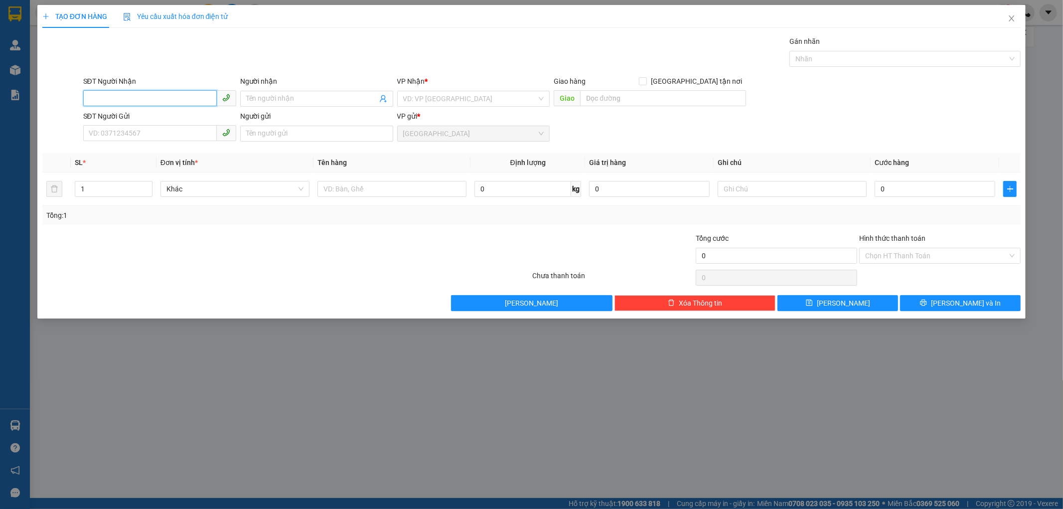
click at [147, 96] on input "SĐT Người Nhận" at bounding box center [150, 98] width 134 height 16
click at [183, 116] on div "0842699979 - QUY" at bounding box center [159, 118] width 141 height 11
type input "0842699979"
type input "QUY"
type input "60.000"
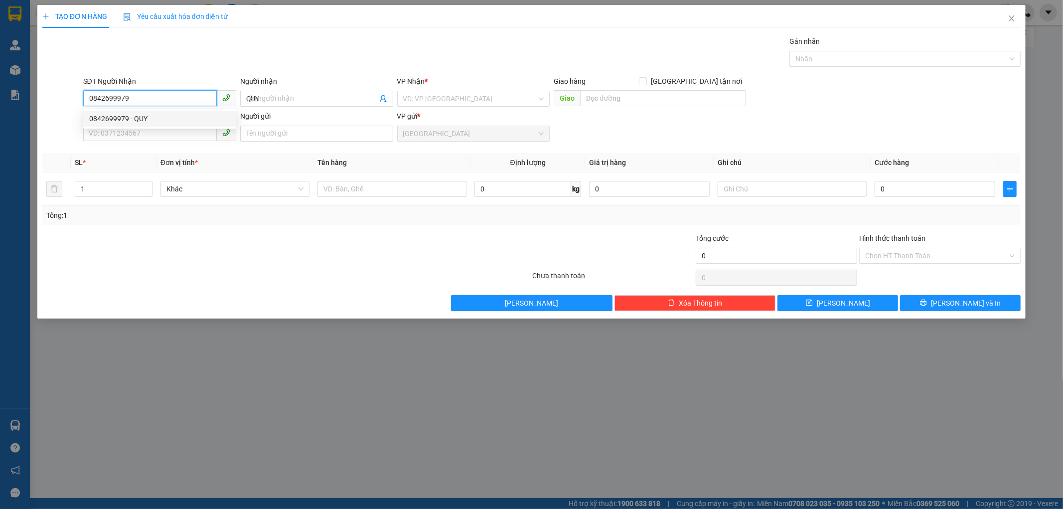
type input "60.000"
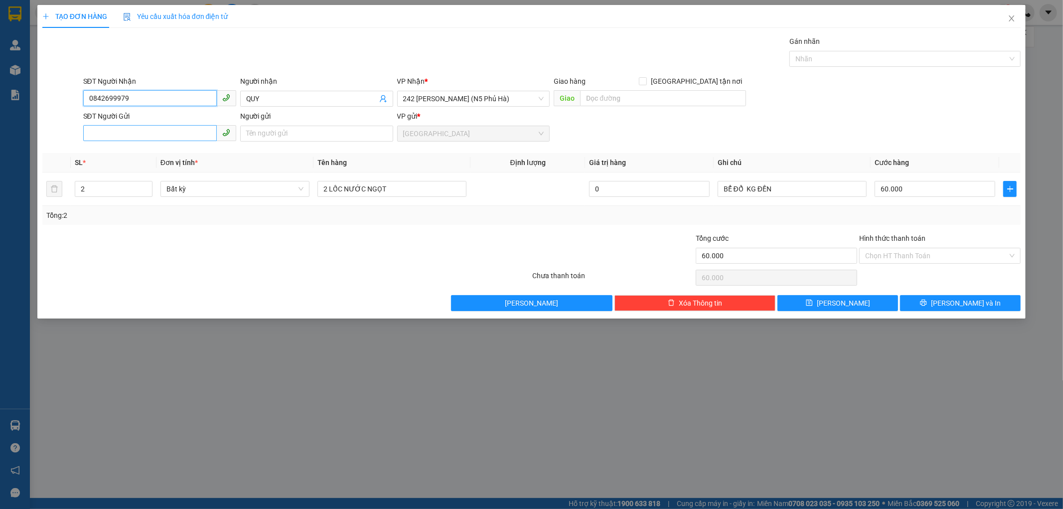
type input "0842699979"
click at [147, 133] on input "SĐT Người Gửi" at bounding box center [150, 133] width 134 height 16
type input "0329712571"
click at [262, 138] on input "Người gửi" at bounding box center [316, 134] width 153 height 16
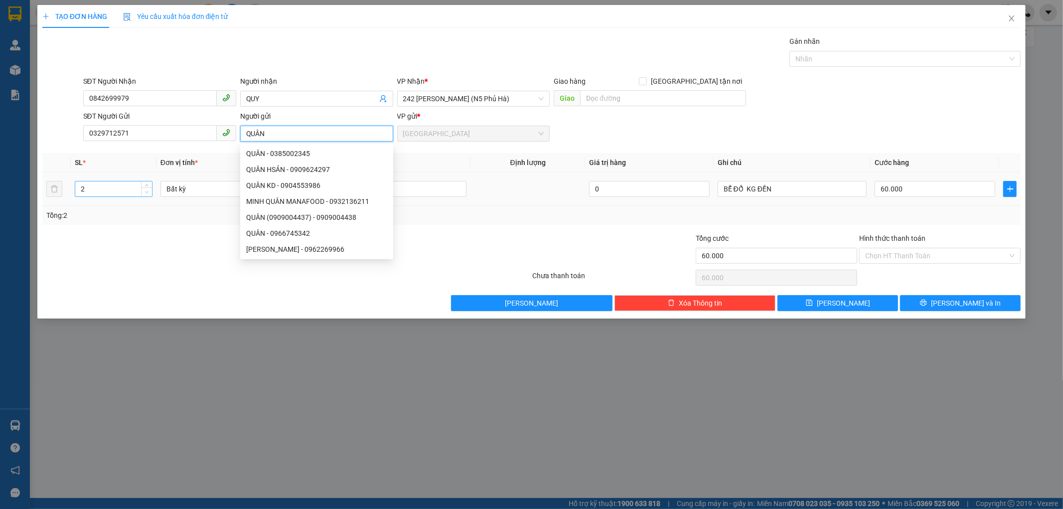
type input "QUÂN"
type input "1"
click at [145, 191] on icon "down" at bounding box center [146, 191] width 3 height 3
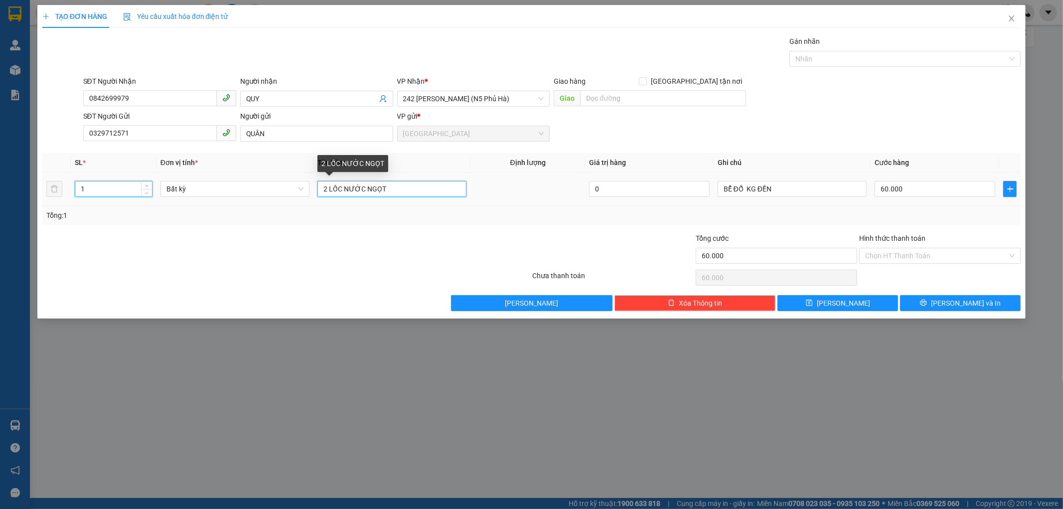
click at [389, 190] on input "2 LỐC NƯỚC NGỌT" at bounding box center [391, 189] width 149 height 16
type input "0"
type input "2"
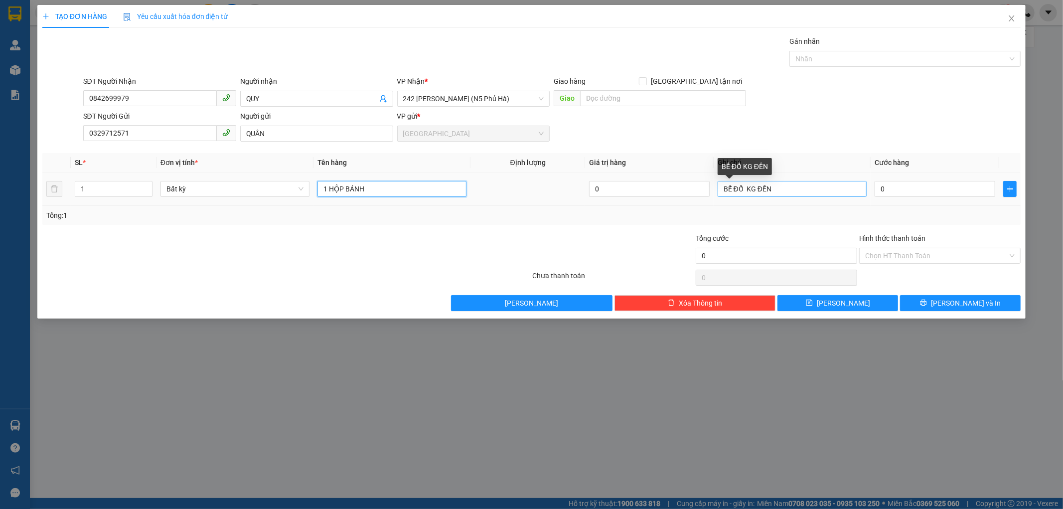
type input "1 HỘP BÁNH"
click at [720, 187] on input "BỂ ĐỔ KG ĐỀN" at bounding box center [791, 189] width 149 height 16
type input "HƯ BỂ ĐỔ KG ĐỀN"
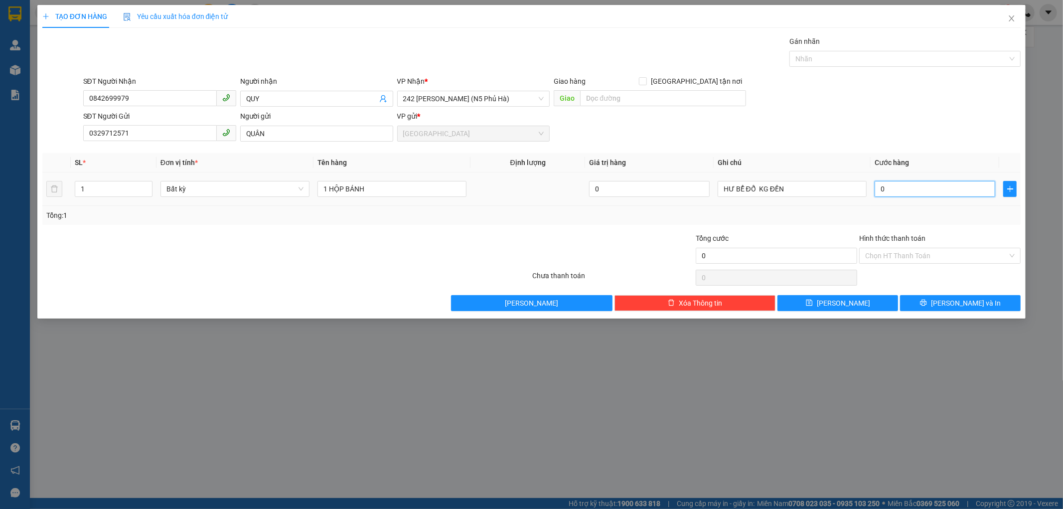
click at [879, 189] on input "0" at bounding box center [934, 189] width 121 height 16
drag, startPoint x: 885, startPoint y: 242, endPoint x: 885, endPoint y: 232, distance: 9.5
click at [885, 241] on label "Hình thức thanh toán" at bounding box center [892, 238] width 66 height 8
click at [885, 248] on input "Hình thức thanh toán" at bounding box center [936, 255] width 142 height 15
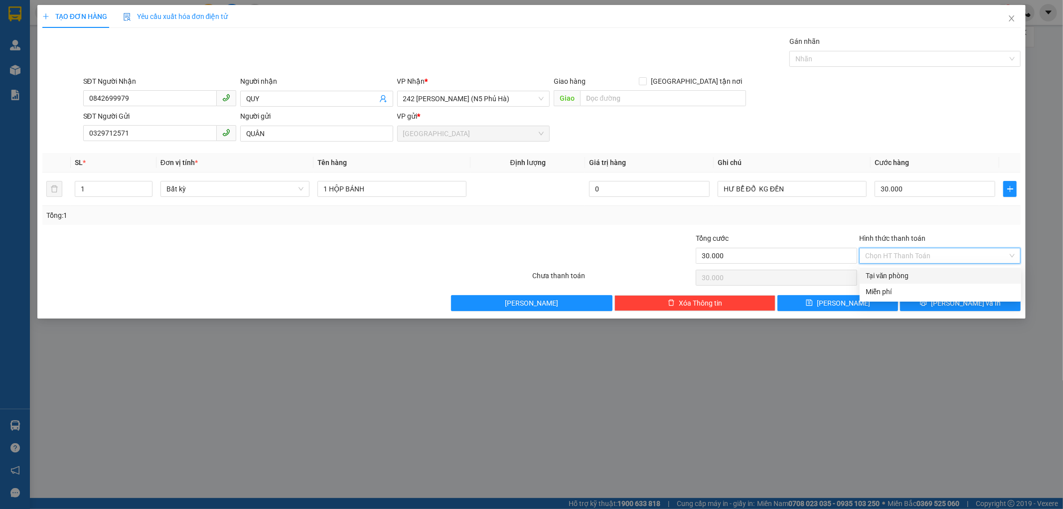
click at [908, 269] on div "Tại văn phòng" at bounding box center [939, 276] width 161 height 16
click at [927, 301] on icon "printer" at bounding box center [923, 302] width 7 height 7
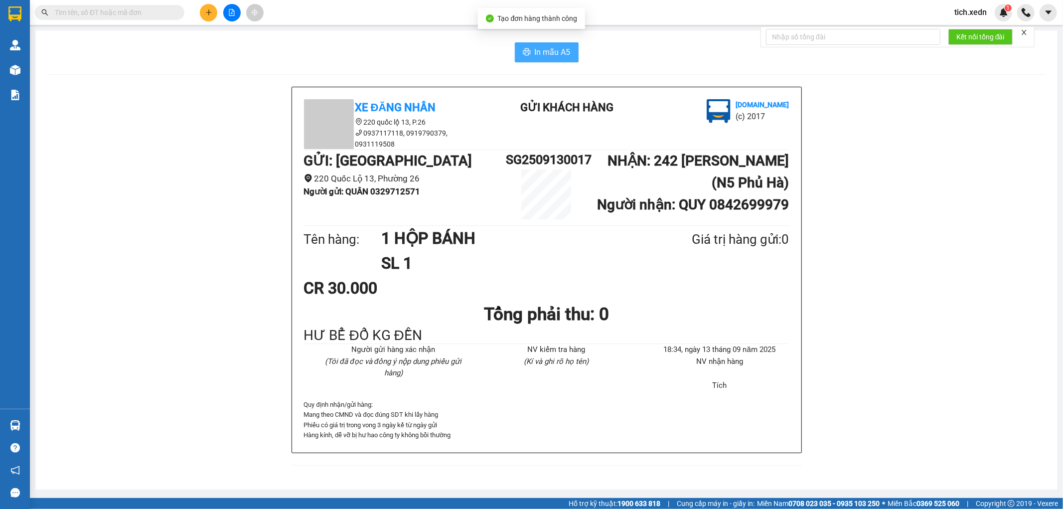
click at [548, 43] on button "In mẫu A5" at bounding box center [547, 52] width 64 height 20
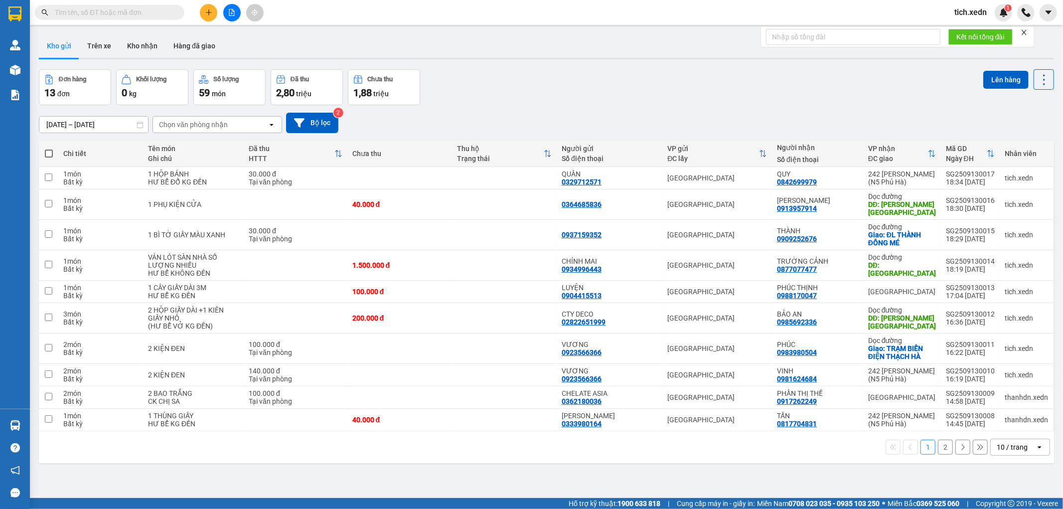
click at [124, 5] on span at bounding box center [109, 12] width 149 height 15
click at [50, 152] on span at bounding box center [49, 153] width 8 height 8
click at [49, 148] on input "checkbox" at bounding box center [49, 148] width 0 height 0
checkbox input "true"
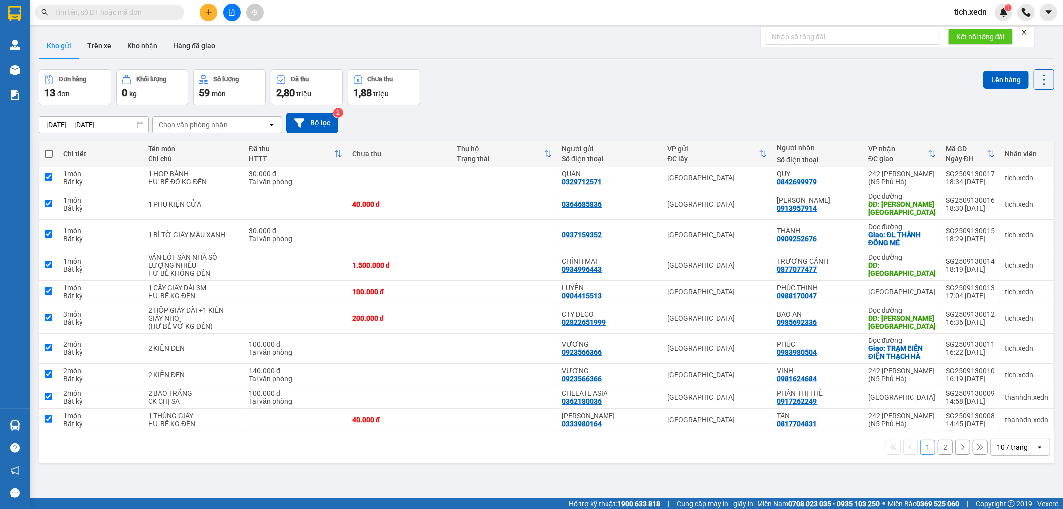
checkbox input "true"
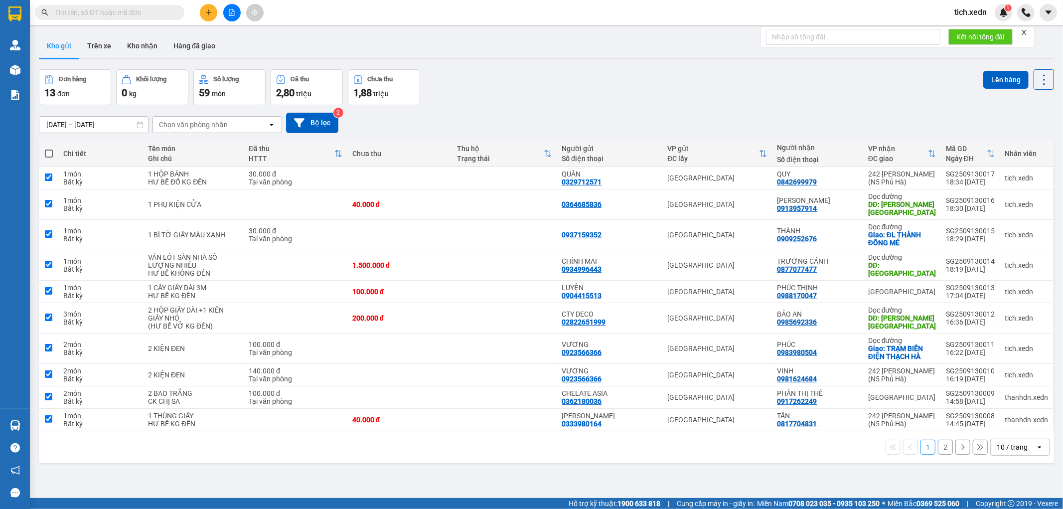
checkbox input "true"
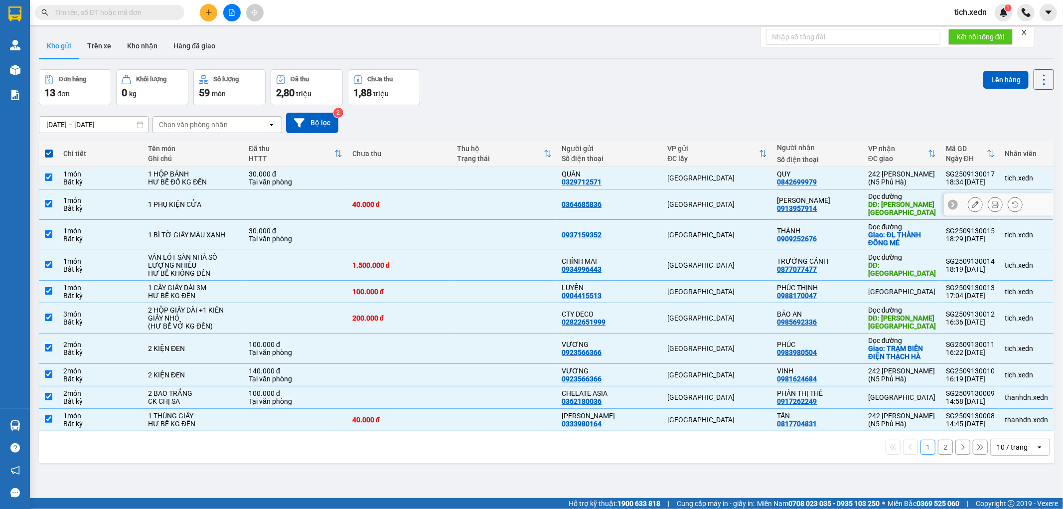
click at [824, 201] on div "[PERSON_NAME]" at bounding box center [817, 200] width 81 height 8
checkbox input "false"
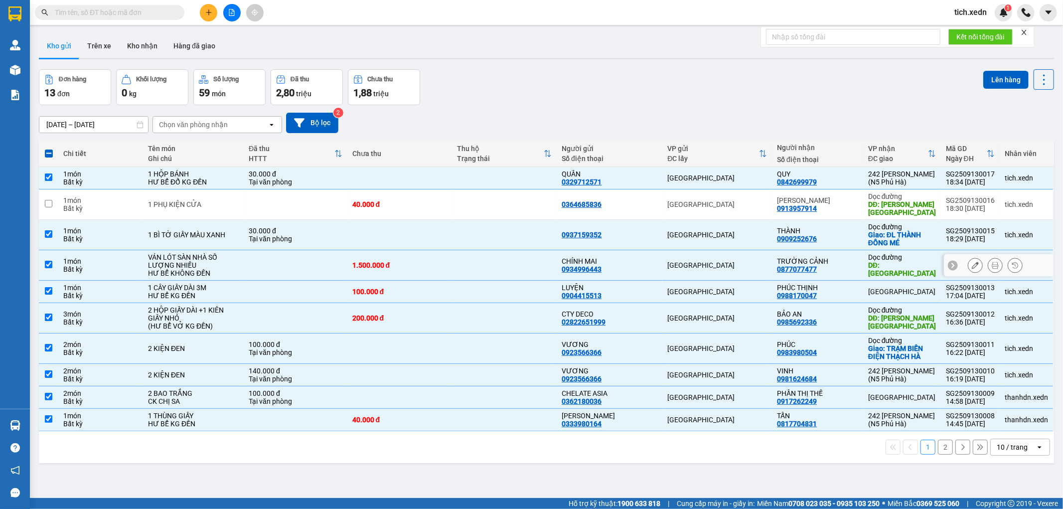
click at [844, 262] on div "TRƯỜNG CẢNH" at bounding box center [817, 261] width 81 height 8
checkbox input "false"
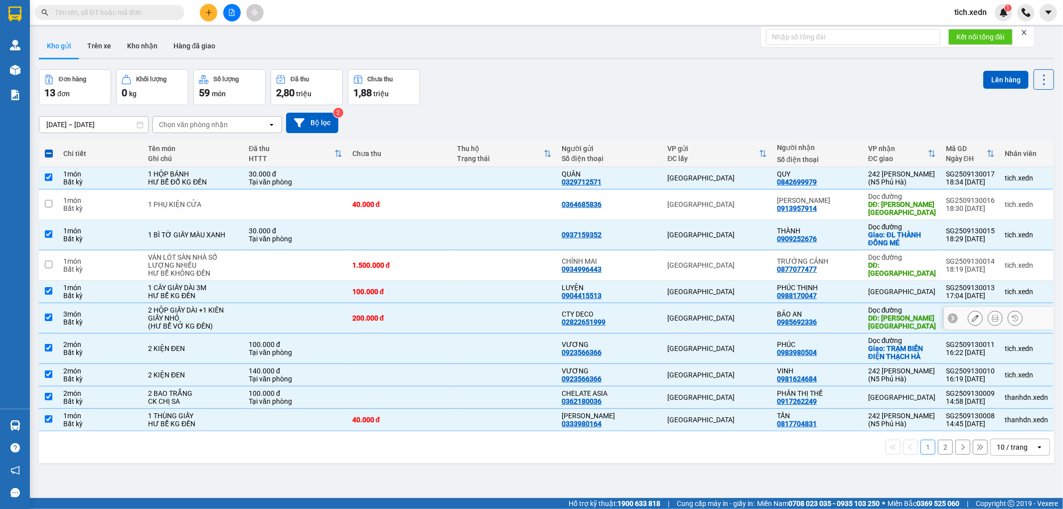
click at [844, 322] on div "BẢO AN 0985692336" at bounding box center [817, 318] width 81 height 16
checkbox input "false"
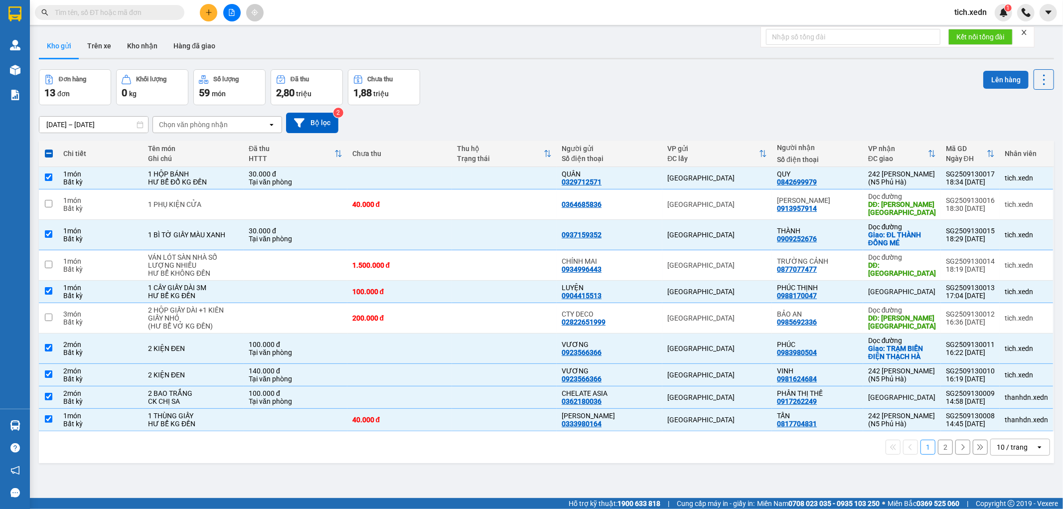
click at [999, 74] on button "Lên hàng" at bounding box center [1005, 80] width 45 height 18
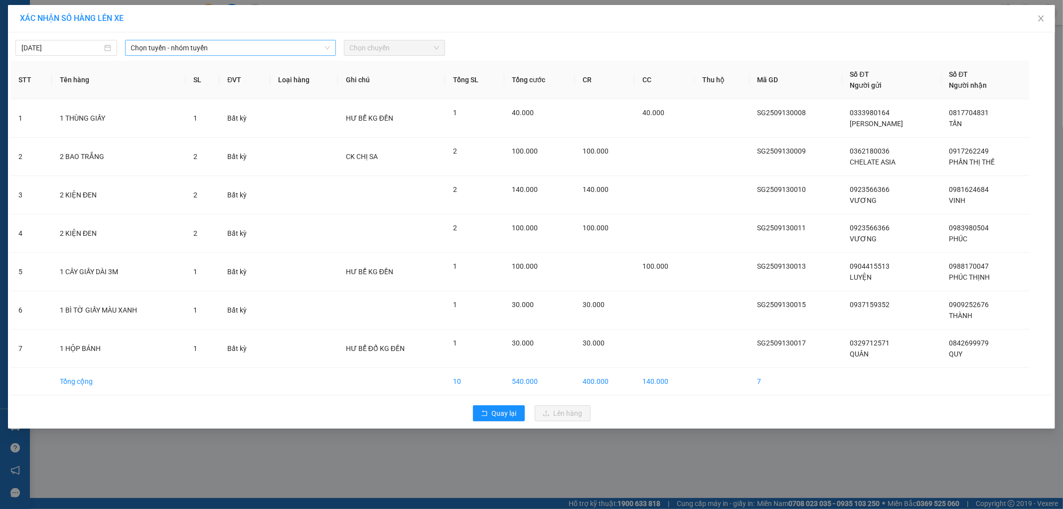
click at [314, 47] on span "Chọn tuyến - nhóm tuyến" at bounding box center [230, 47] width 199 height 15
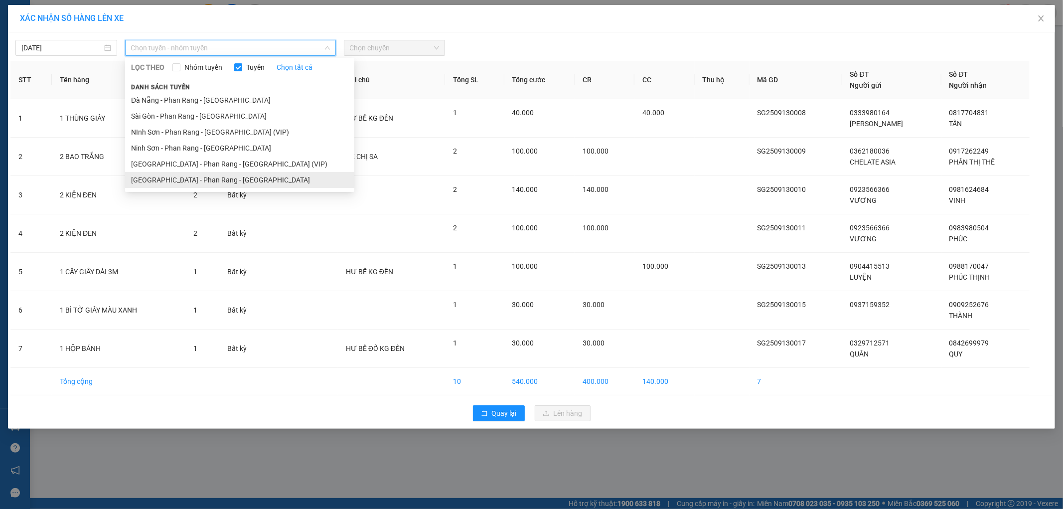
click at [255, 178] on li "[GEOGRAPHIC_DATA] - Phan Rang - [GEOGRAPHIC_DATA]" at bounding box center [239, 180] width 229 height 16
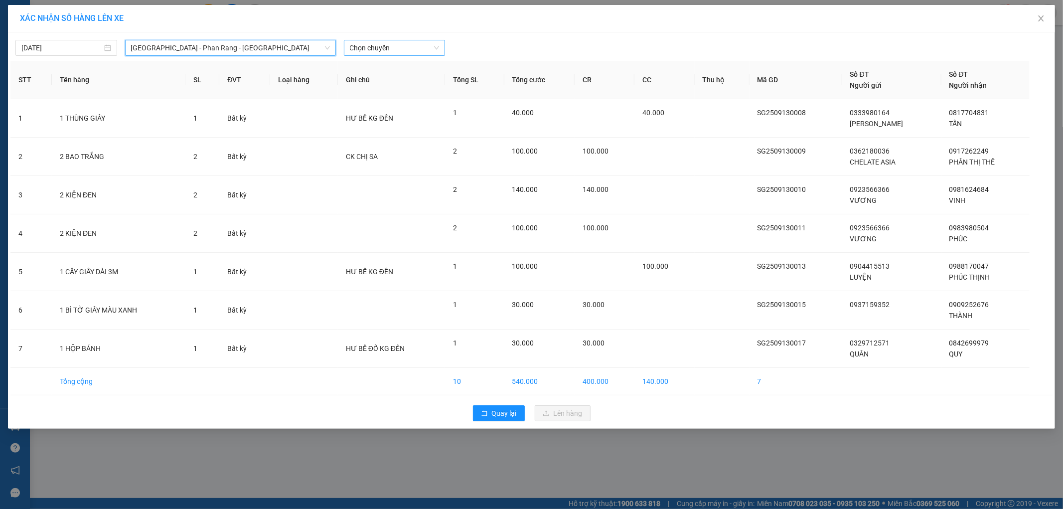
click at [427, 43] on span "Chọn chuyến" at bounding box center [395, 47] width 90 height 15
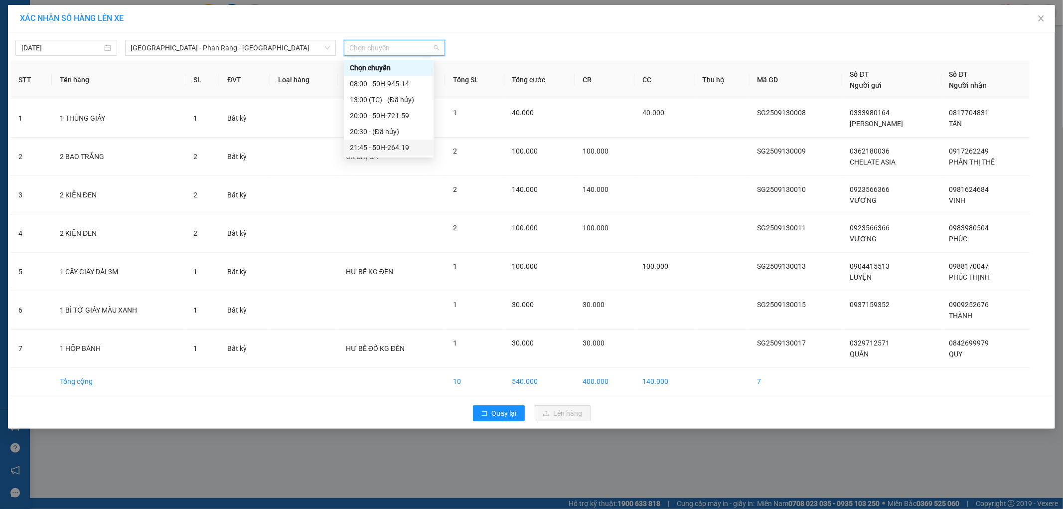
click at [411, 143] on div "21:45 - 50H-264.19" at bounding box center [389, 147] width 78 height 11
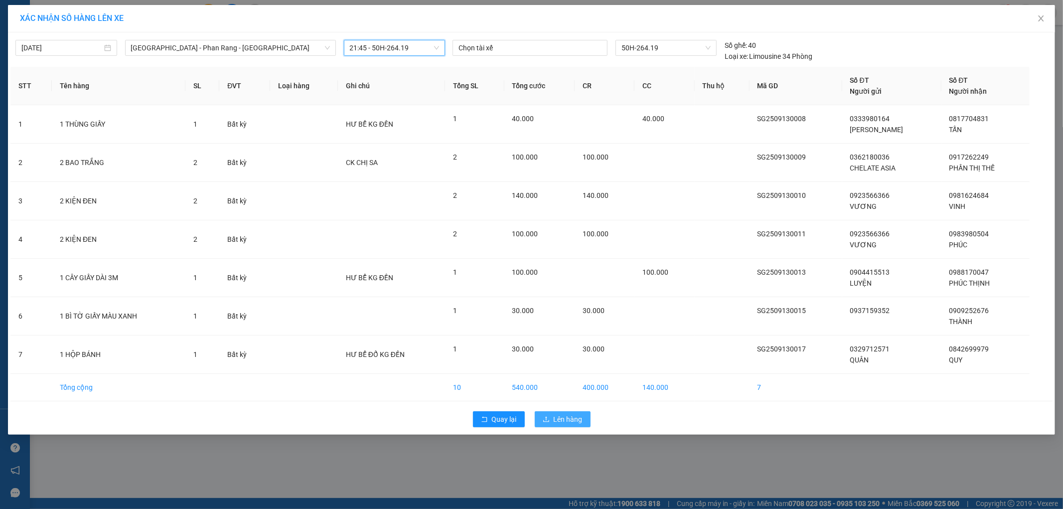
click at [564, 417] on span "Lên hàng" at bounding box center [567, 418] width 29 height 11
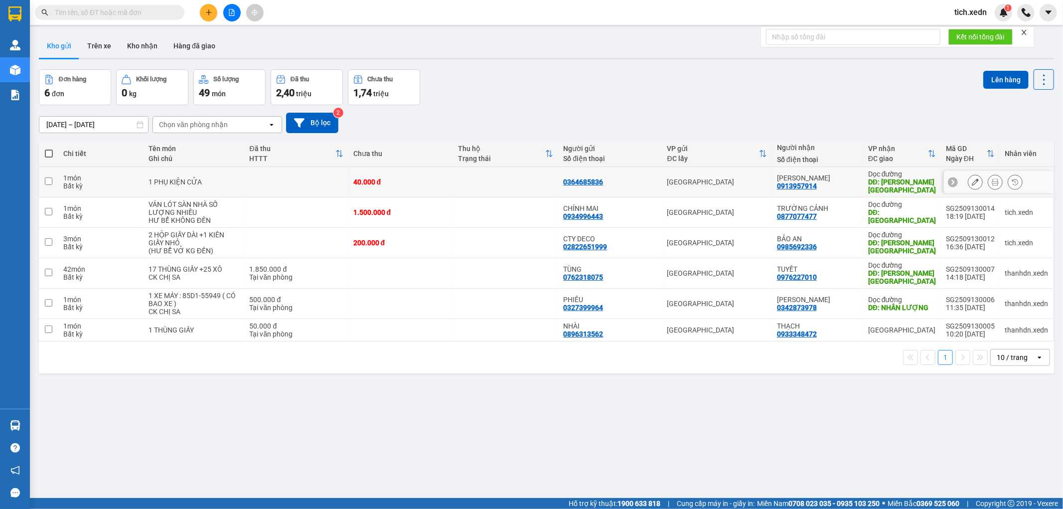
click at [824, 178] on div "[PERSON_NAME]" at bounding box center [817, 178] width 81 height 8
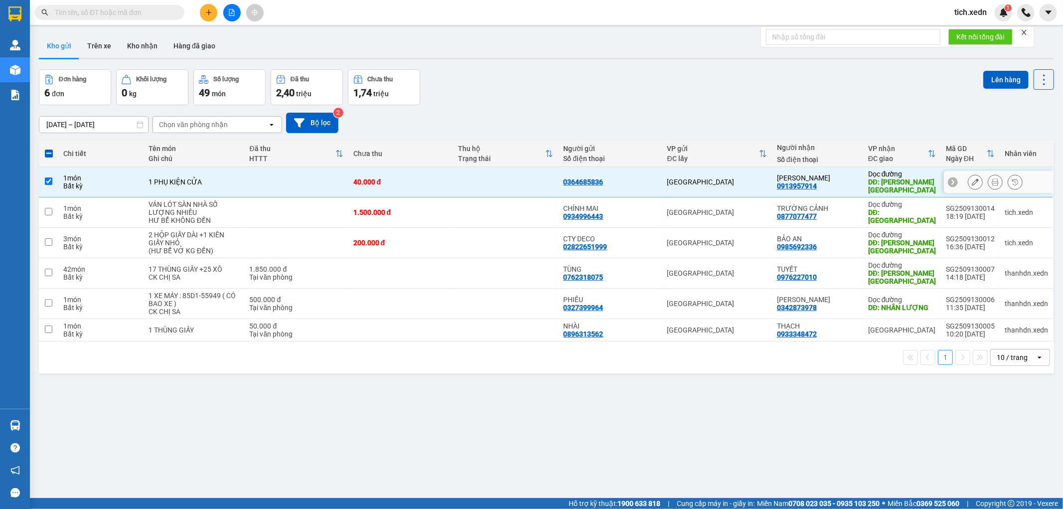
click at [828, 178] on div "[PERSON_NAME]" at bounding box center [817, 178] width 81 height 8
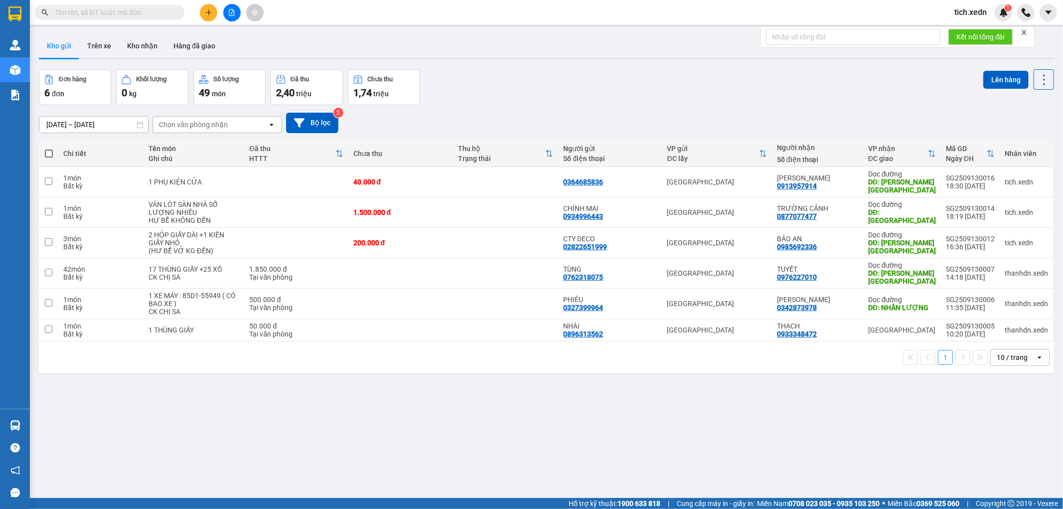
click at [48, 155] on span at bounding box center [49, 153] width 8 height 8
click at [49, 148] on input "checkbox" at bounding box center [49, 148] width 0 height 0
checkbox input "true"
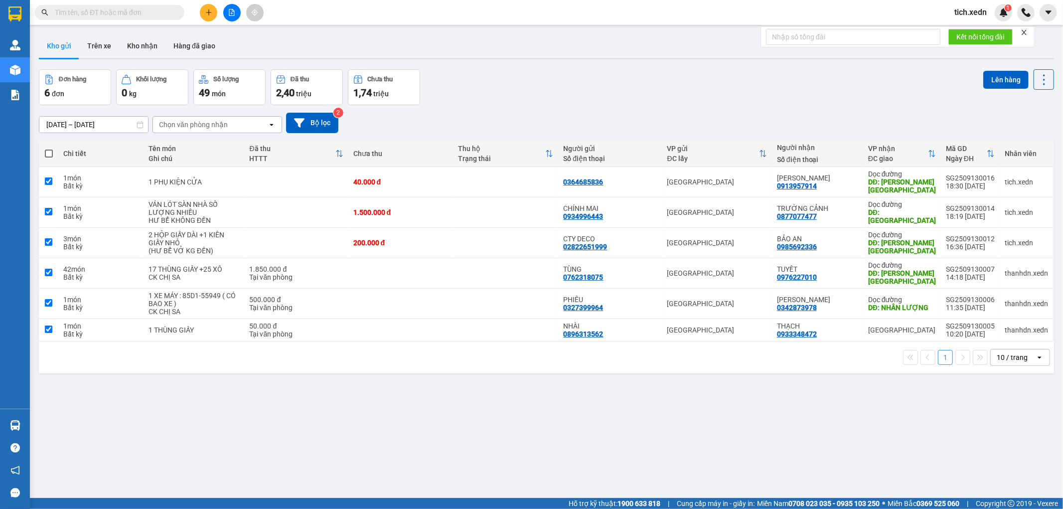
checkbox input "true"
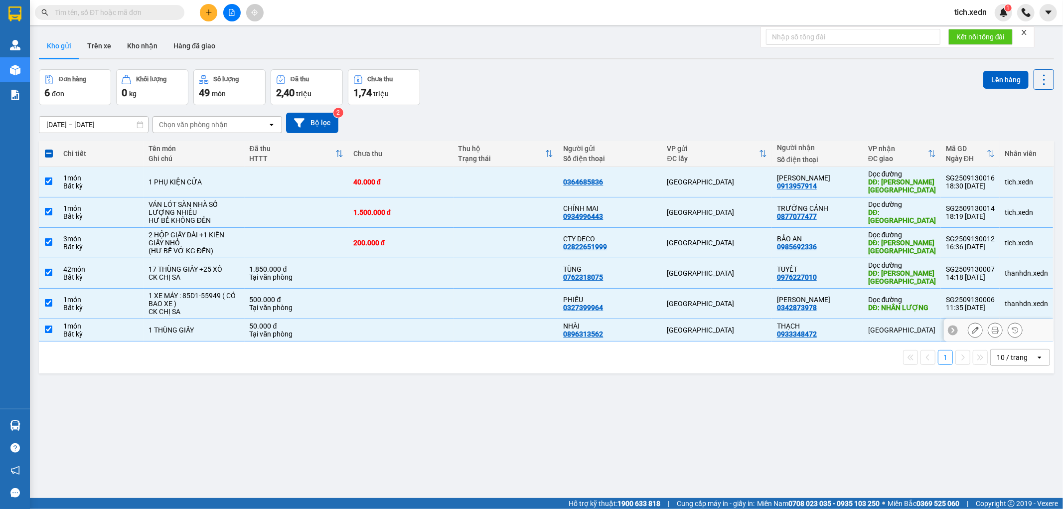
click at [863, 333] on td "[GEOGRAPHIC_DATA]" at bounding box center [902, 330] width 78 height 22
checkbox input "false"
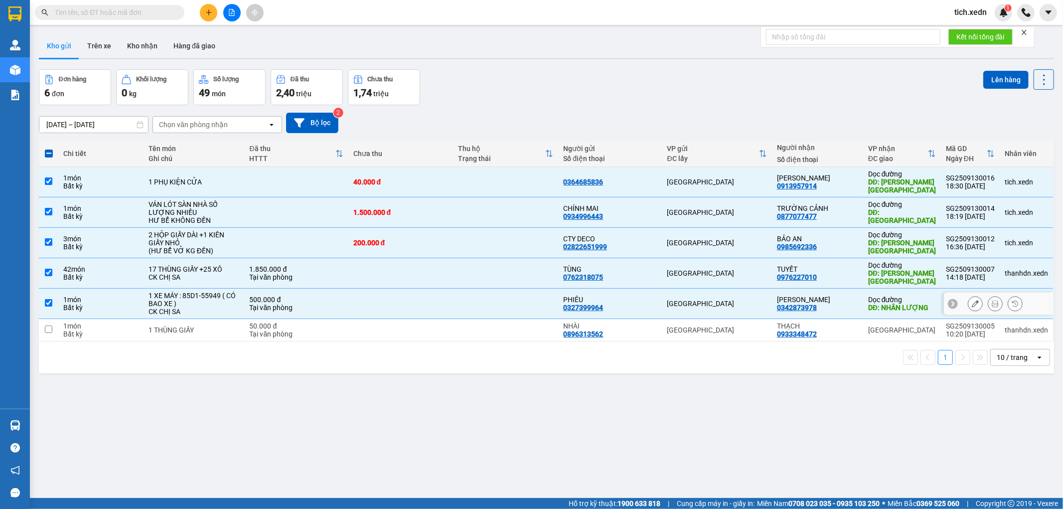
click at [849, 306] on div "NGỌC CANG 0342873978" at bounding box center [817, 303] width 81 height 16
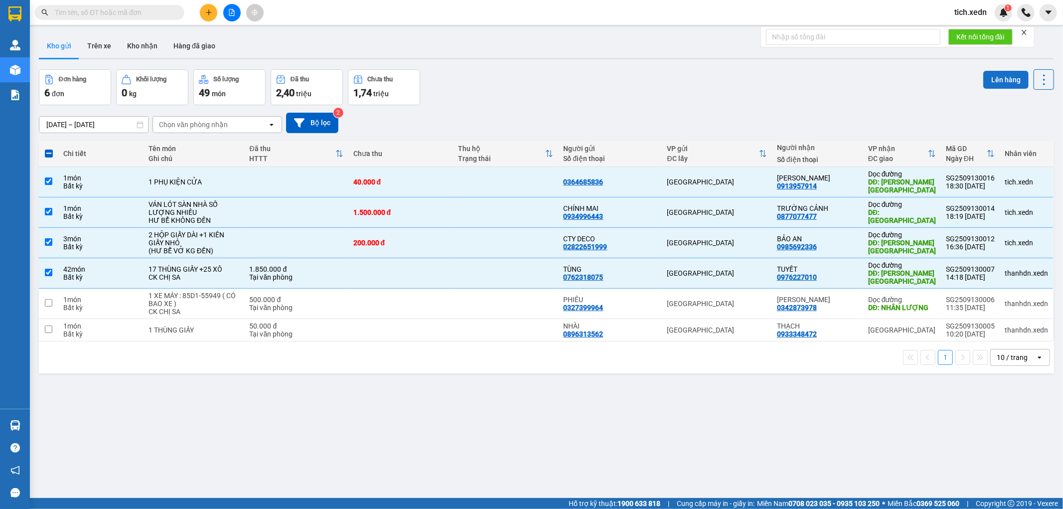
click at [986, 76] on button "Lên hàng" at bounding box center [1005, 80] width 45 height 18
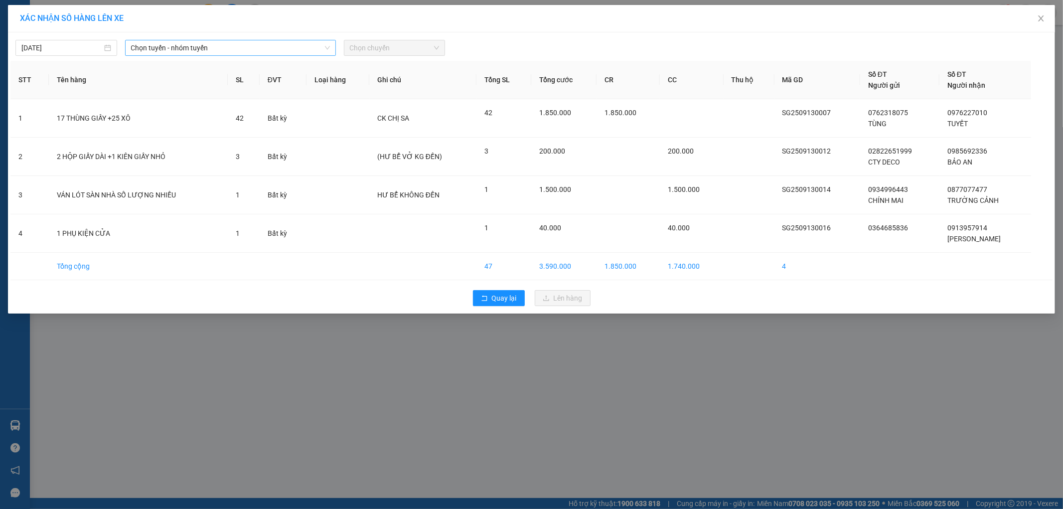
click at [285, 51] on span "Chọn tuyến - nhóm tuyến" at bounding box center [230, 47] width 199 height 15
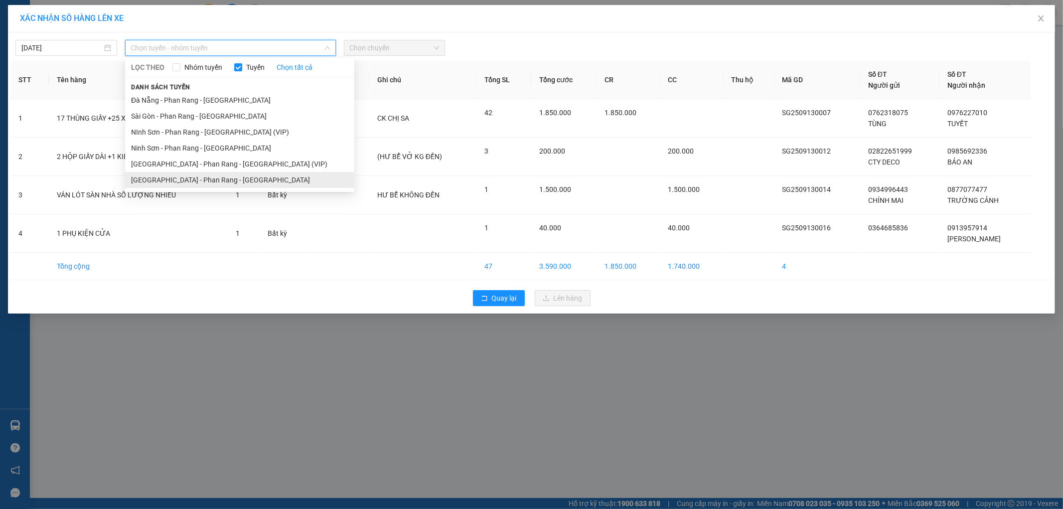
click at [275, 186] on li "[GEOGRAPHIC_DATA] - Phan Rang - [GEOGRAPHIC_DATA]" at bounding box center [239, 180] width 229 height 16
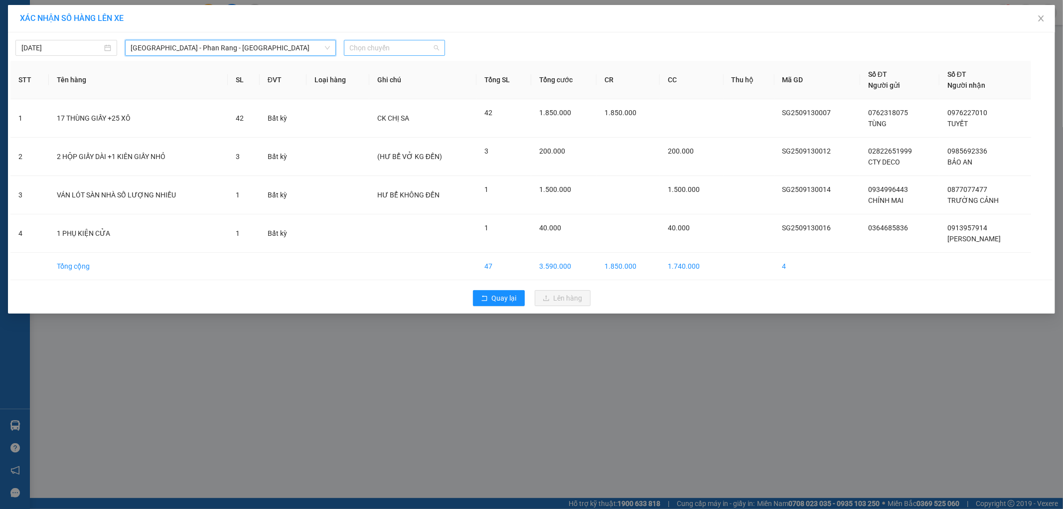
click at [388, 53] on span "Chọn chuyến" at bounding box center [395, 47] width 90 height 15
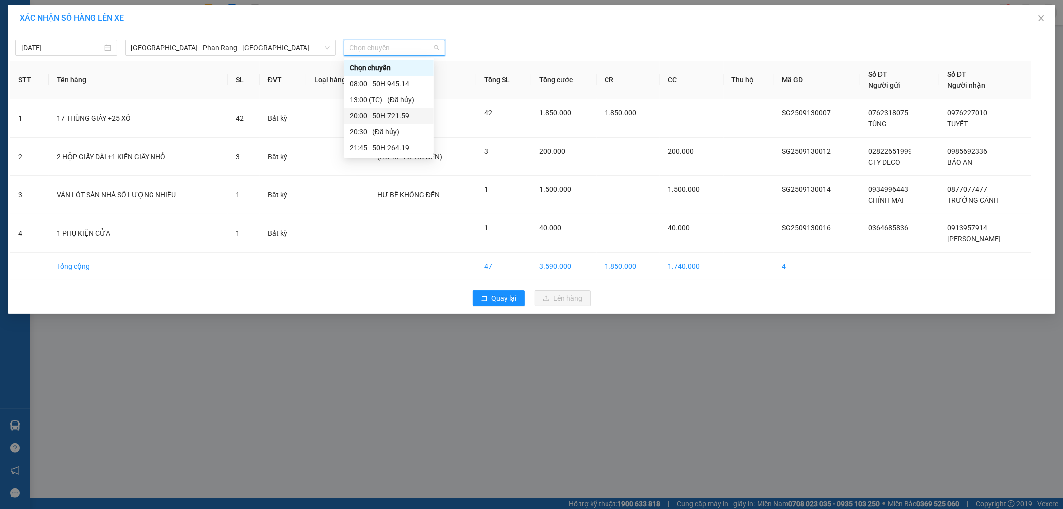
click at [410, 111] on div "20:00 - 50H-721.59" at bounding box center [389, 115] width 78 height 11
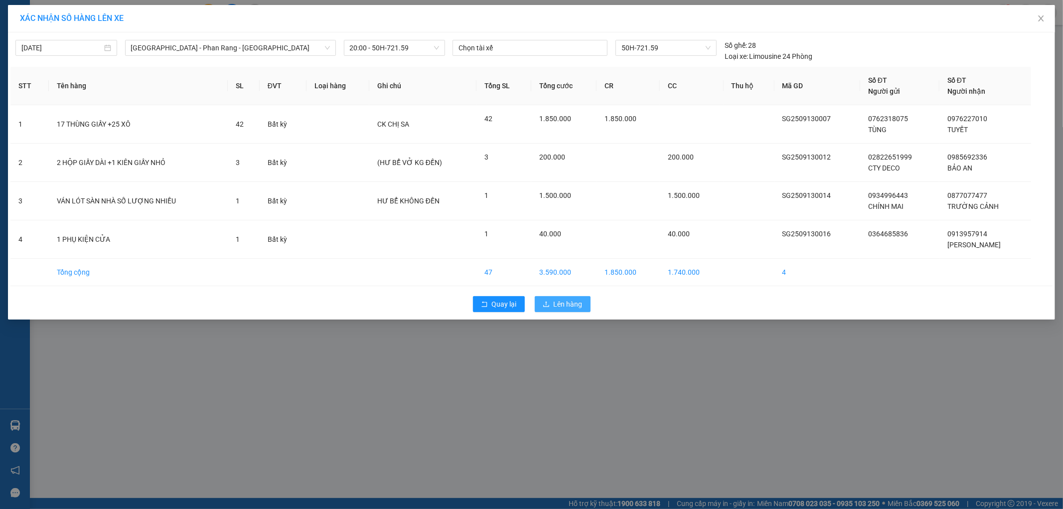
click at [551, 309] on button "Lên hàng" at bounding box center [563, 304] width 56 height 16
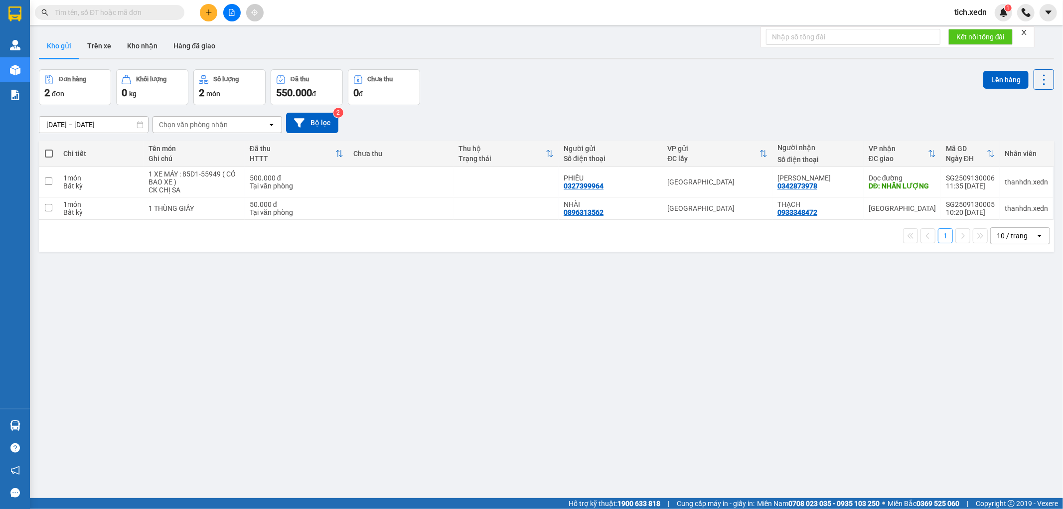
click at [48, 155] on span at bounding box center [49, 153] width 8 height 8
click at [49, 148] on input "checkbox" at bounding box center [49, 148] width 0 height 0
checkbox input "true"
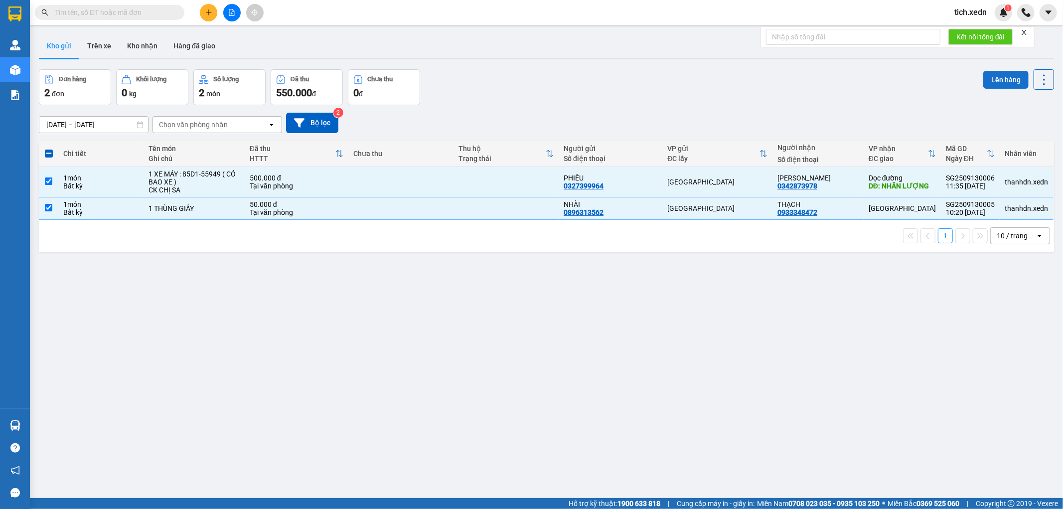
click at [1004, 85] on button "Lên hàng" at bounding box center [1005, 80] width 45 height 18
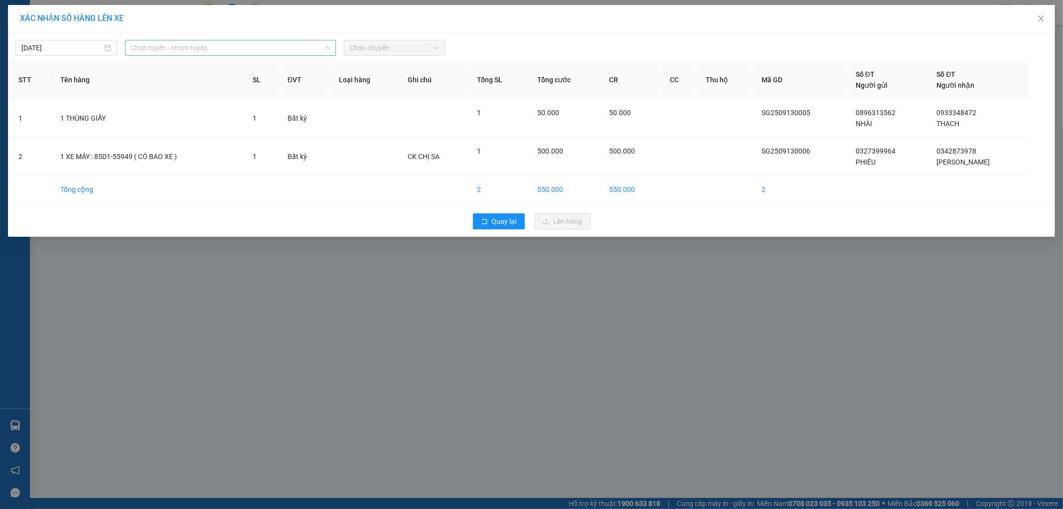
click at [268, 46] on span "Chọn tuyến - nhóm tuyến" at bounding box center [230, 47] width 199 height 15
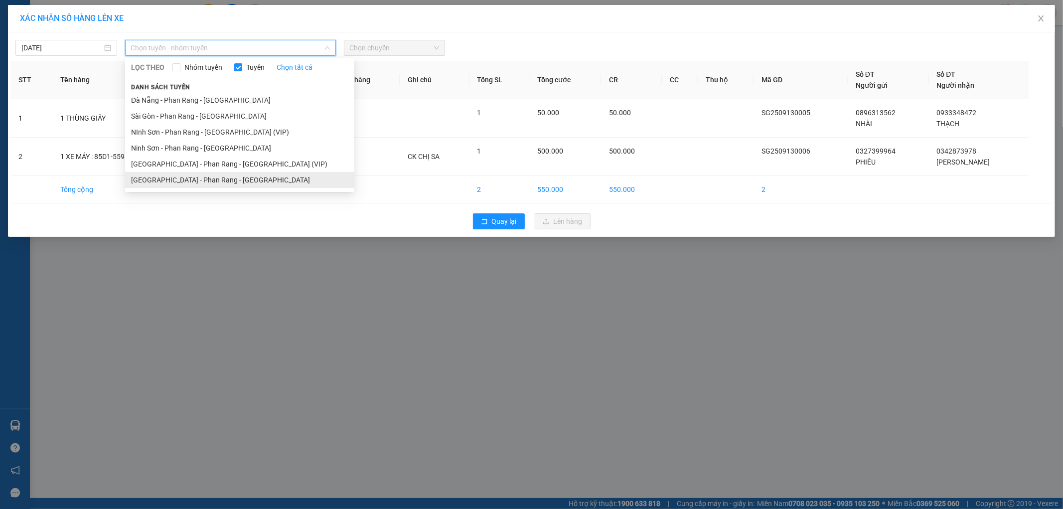
click at [271, 178] on li "[GEOGRAPHIC_DATA] - Phan Rang - [GEOGRAPHIC_DATA]" at bounding box center [239, 180] width 229 height 16
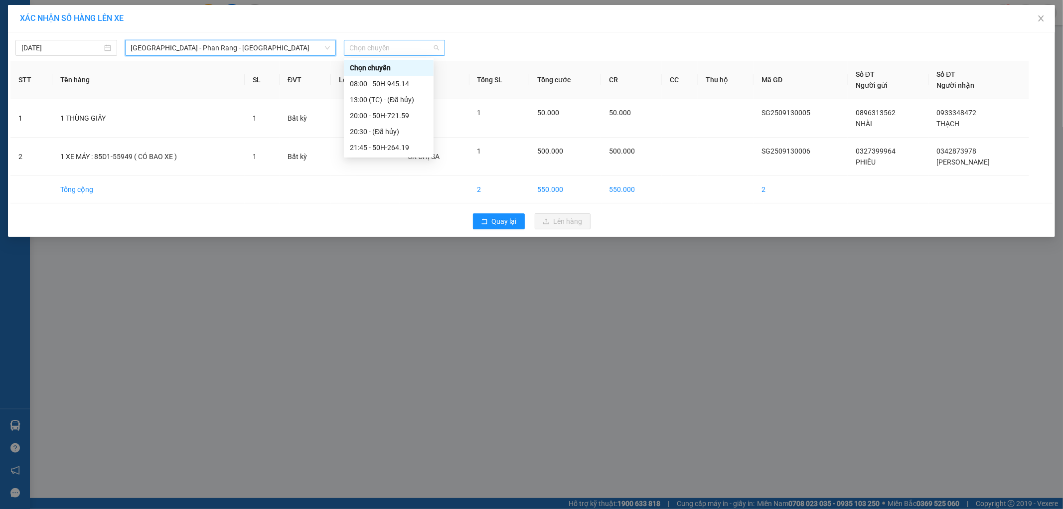
click at [427, 47] on span "Chọn chuyến" at bounding box center [395, 47] width 90 height 15
click at [427, 142] on div "21:45 - 50H-264.19" at bounding box center [389, 147] width 90 height 16
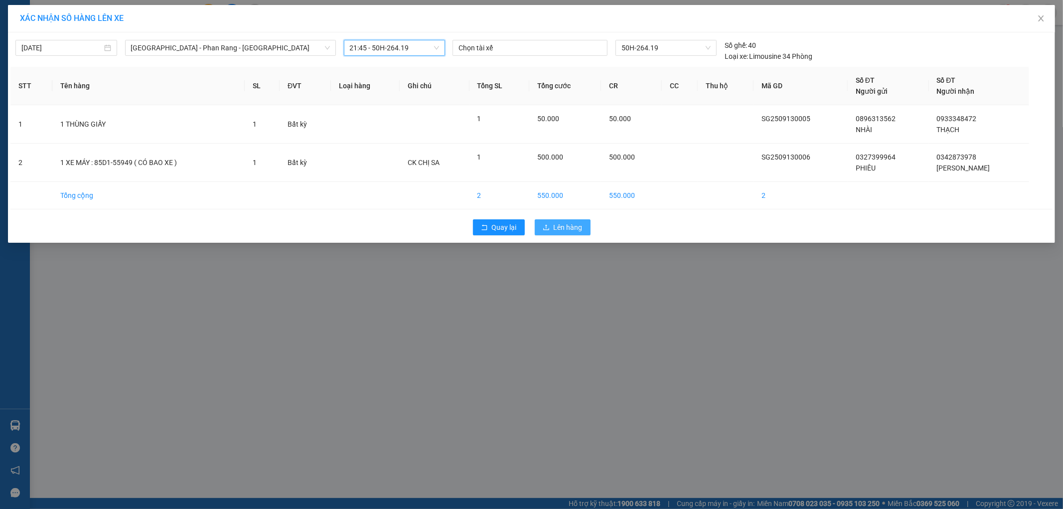
click at [549, 226] on icon "upload" at bounding box center [546, 227] width 7 height 7
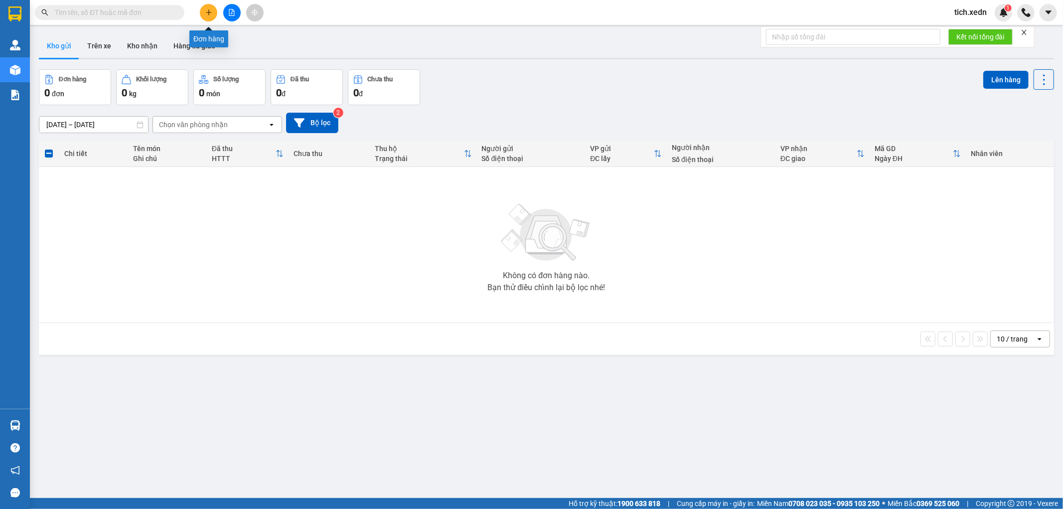
click at [206, 12] on icon "plus" at bounding box center [208, 12] width 5 height 0
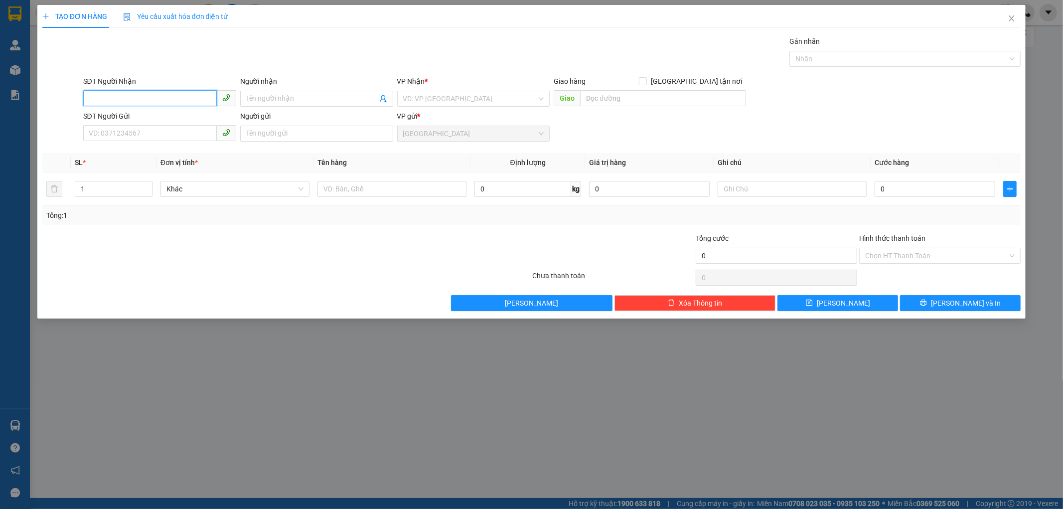
click at [157, 96] on input "SĐT Người Nhận" at bounding box center [150, 98] width 134 height 16
click at [123, 99] on input "SĐT Người Nhận" at bounding box center [150, 98] width 134 height 16
click at [150, 121] on div "0937018276 - NHÀN" at bounding box center [159, 118] width 141 height 11
type input "0937018276"
type input "NHÀN"
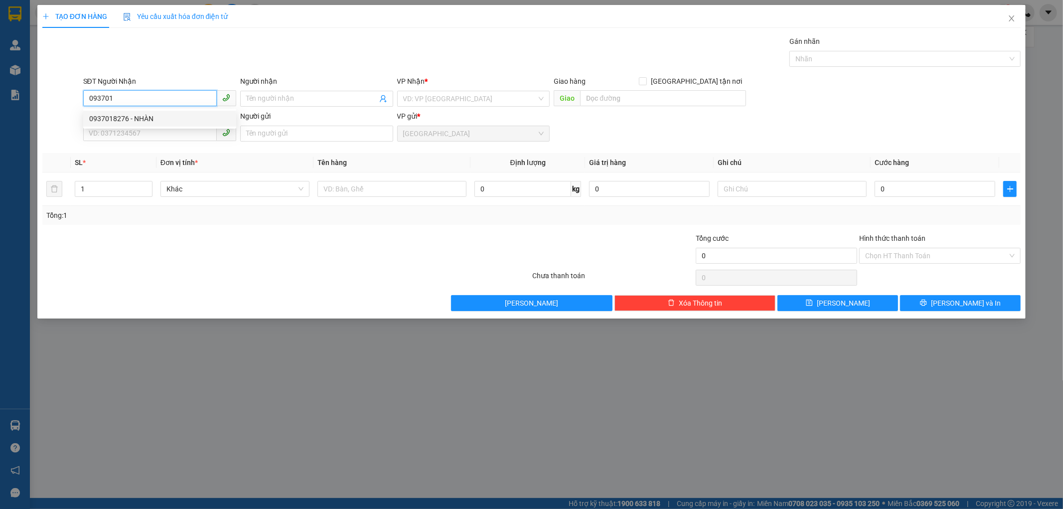
type input "NHÂN LƯỢNG"
type input "50.000"
type input "0937018276"
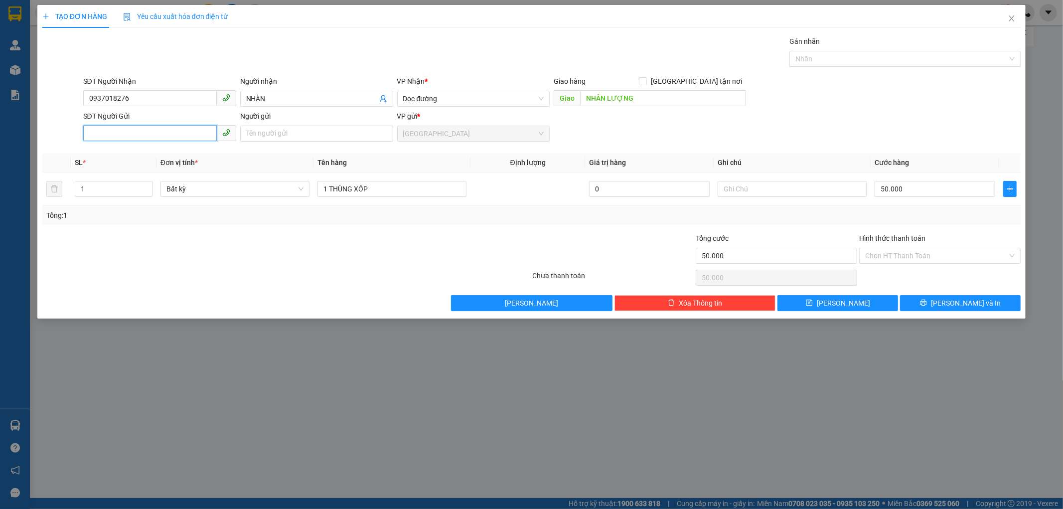
click at [115, 139] on input "SĐT Người Gửi" at bounding box center [150, 133] width 134 height 16
click at [146, 148] on div "0399931047 - HÀ" at bounding box center [159, 153] width 141 height 11
type input "0399931047"
type input "HÀ"
click at [912, 190] on input "50.000" at bounding box center [934, 189] width 121 height 16
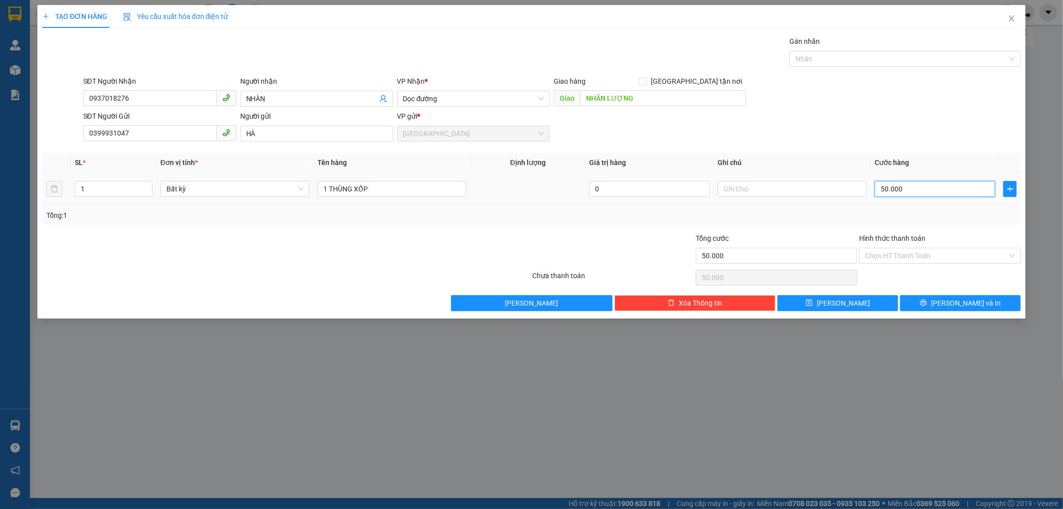
type input "0"
type input "06"
type input "6"
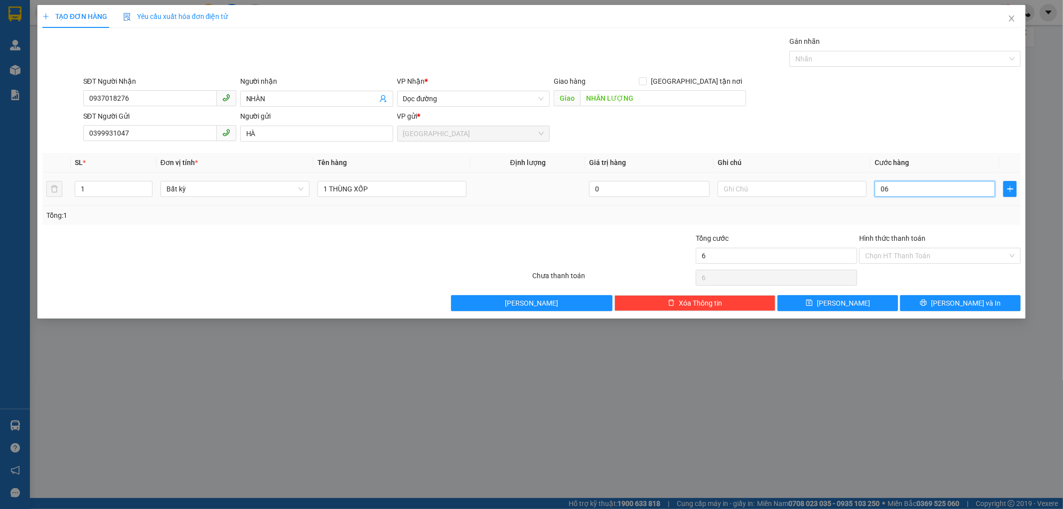
type input "060"
type input "60"
type input "060"
type input "60.000"
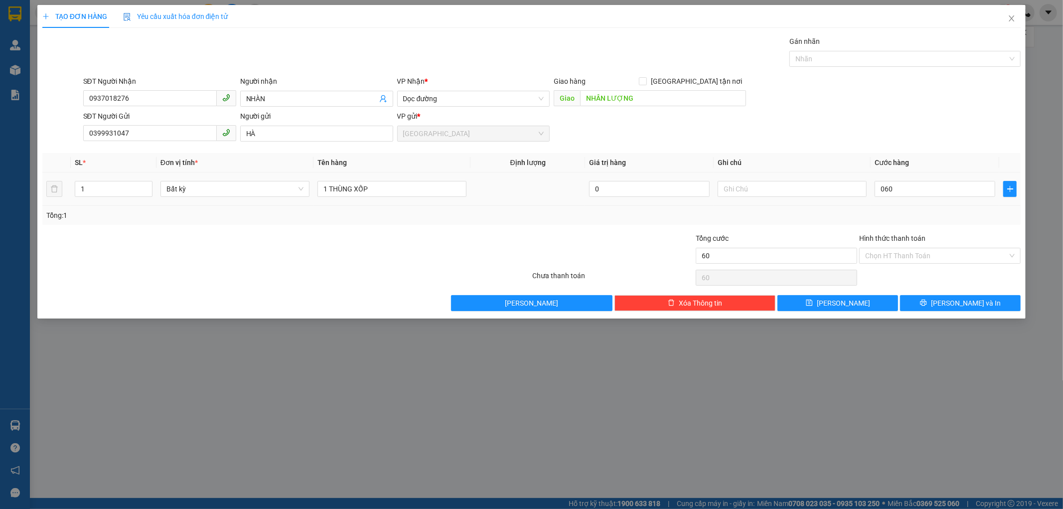
type input "60.000"
click at [921, 215] on div "Tổng: 1" at bounding box center [531, 215] width 970 height 11
click at [722, 187] on input "text" at bounding box center [791, 189] width 149 height 16
click at [729, 190] on input "DỒ ÂN" at bounding box center [791, 189] width 149 height 16
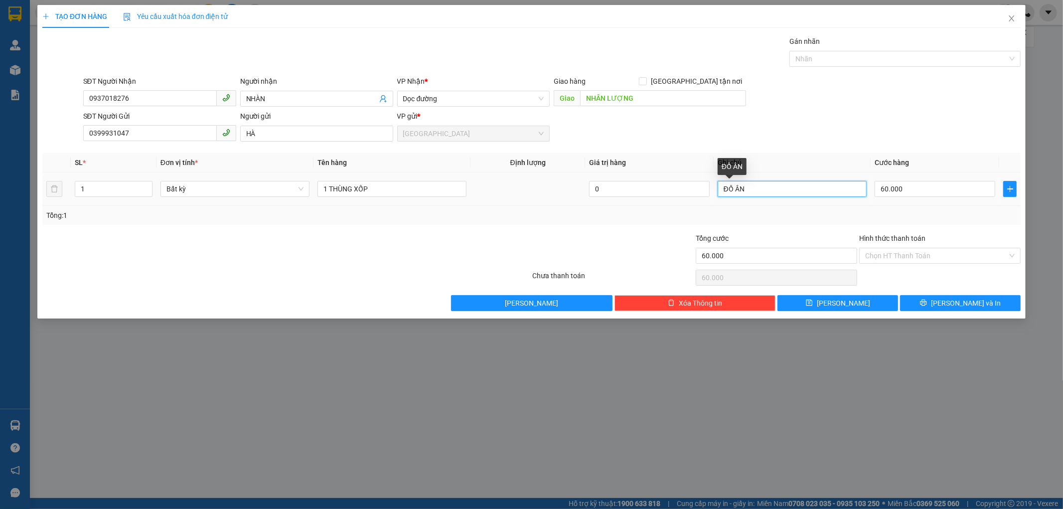
click at [760, 188] on input "ĐỒ ÂN" at bounding box center [791, 189] width 149 height 16
click at [739, 188] on input "ĐỒ ÂN" at bounding box center [791, 189] width 149 height 16
type input "ĐỒ ĂN"
click at [829, 233] on div "Tổng cước" at bounding box center [775, 240] width 161 height 15
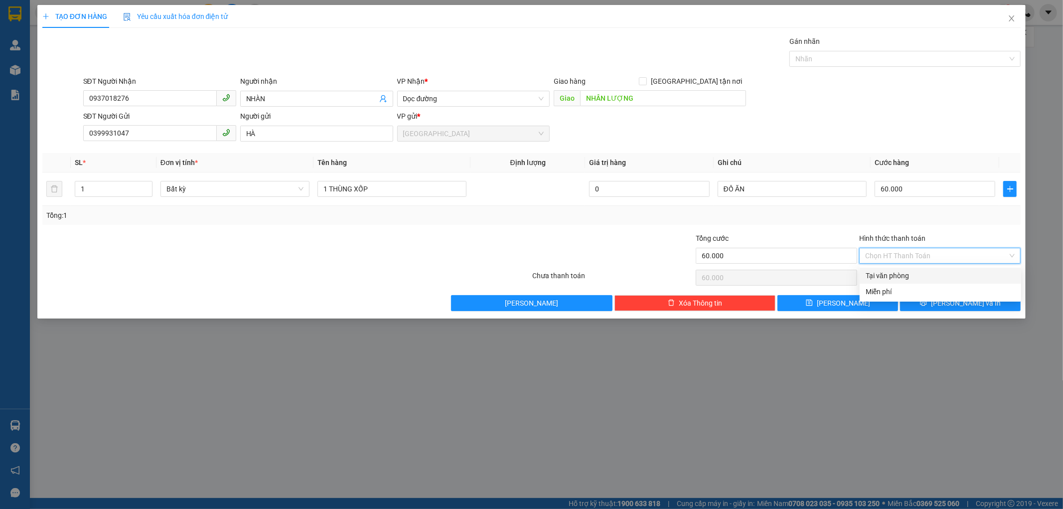
click at [899, 250] on input "Hình thức thanh toán" at bounding box center [936, 255] width 142 height 15
click at [903, 275] on div "Tại văn phòng" at bounding box center [939, 275] width 149 height 11
click at [938, 304] on button "[PERSON_NAME] và In" at bounding box center [960, 303] width 121 height 16
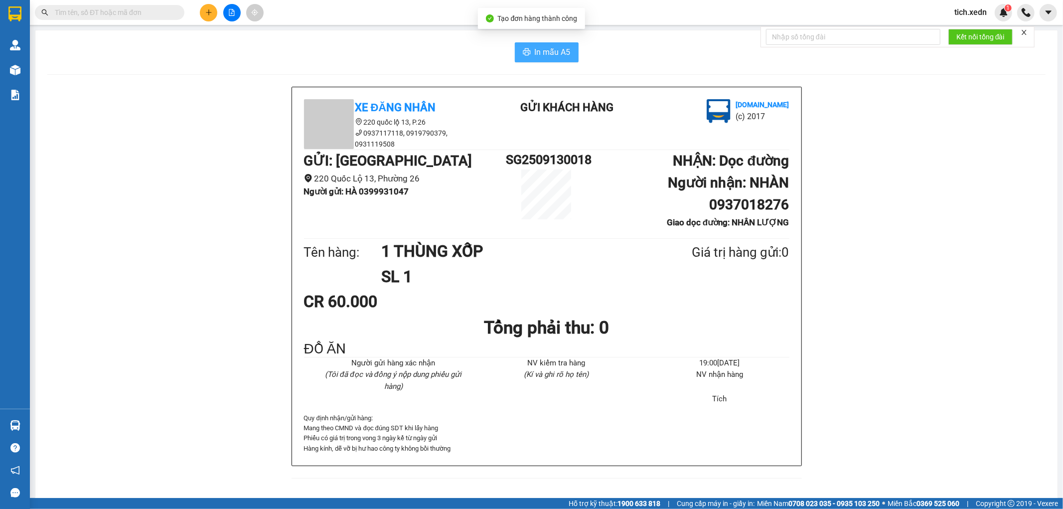
click at [547, 46] on span "In mẫu A5" at bounding box center [553, 52] width 36 height 12
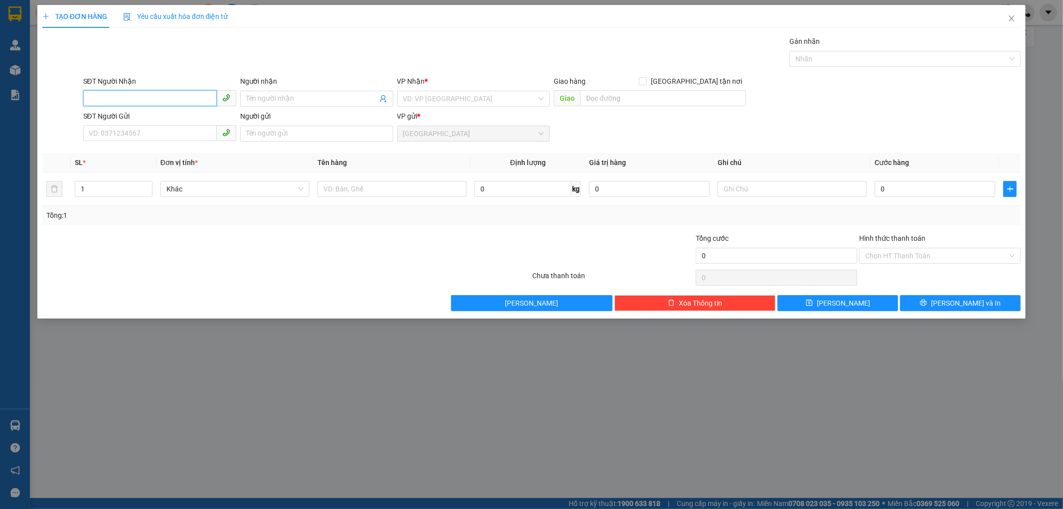
click at [118, 102] on input "SĐT Người Nhận" at bounding box center [150, 98] width 134 height 16
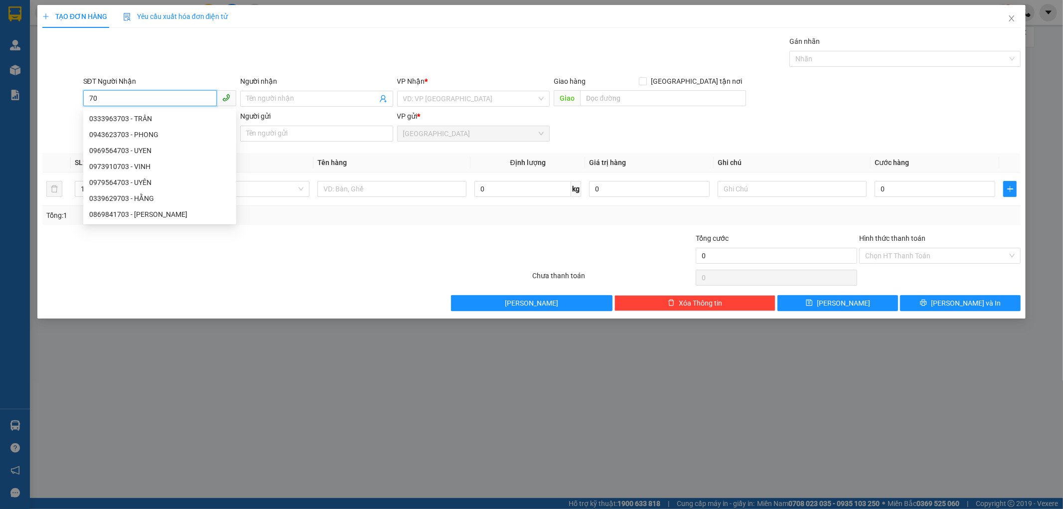
type input "7"
click at [155, 96] on input "SĐT Người Nhận" at bounding box center [150, 98] width 134 height 16
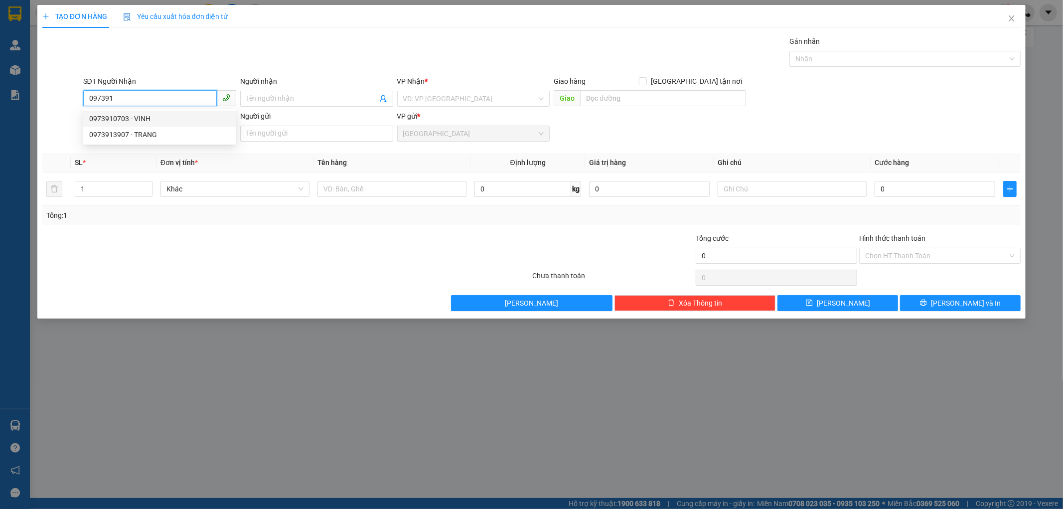
click at [158, 116] on div "0973910703 - VINH" at bounding box center [159, 118] width 141 height 11
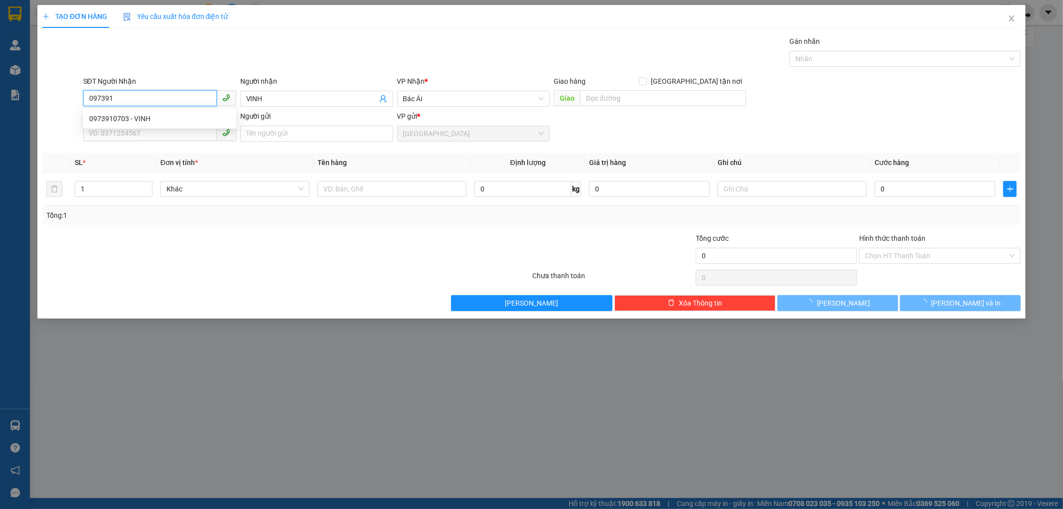
type input "0973910703"
type input "VINH"
type input "100.000"
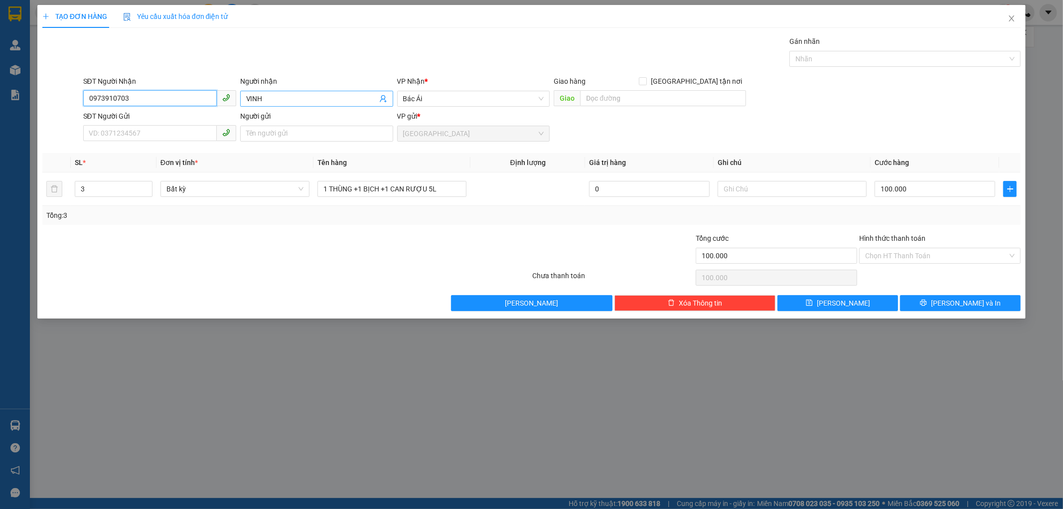
type input "0973910703"
click at [251, 97] on input "VINH" at bounding box center [311, 98] width 131 height 11
type input "VỊNH"
click at [126, 128] on input "SĐT Người Gửi" at bounding box center [150, 133] width 134 height 16
click at [151, 150] on div "0916897868 - VY" at bounding box center [159, 153] width 141 height 11
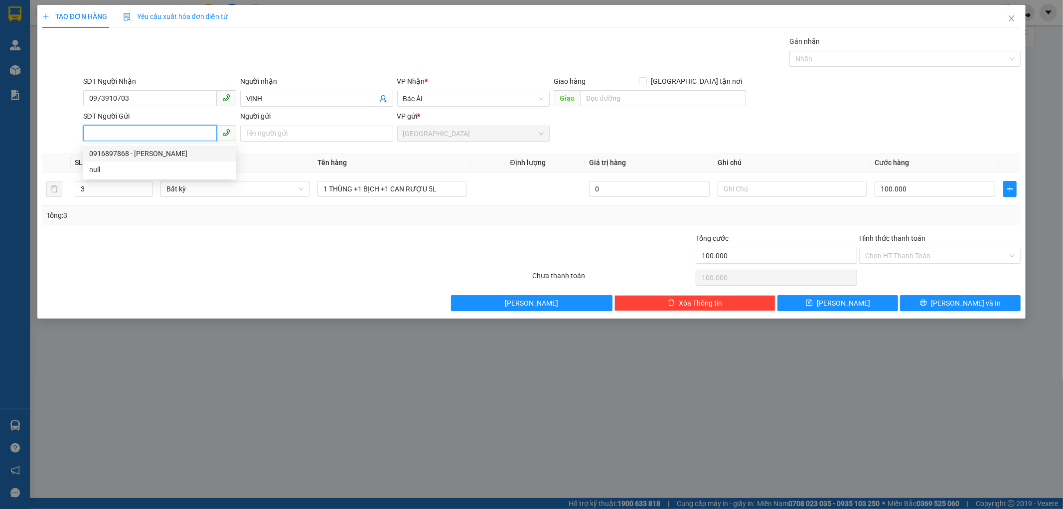
type input "0916897868"
type input "VY"
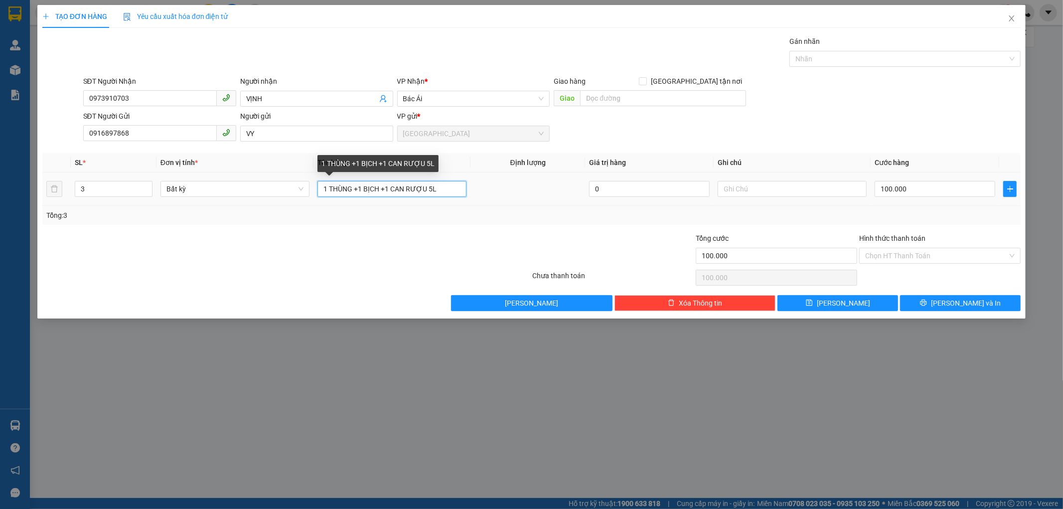
click at [440, 189] on input "1 THÙNG +1 BỊCH +1 CAN RƯỢU 5L" at bounding box center [391, 189] width 149 height 16
type input "1 THÙNG XỐP"
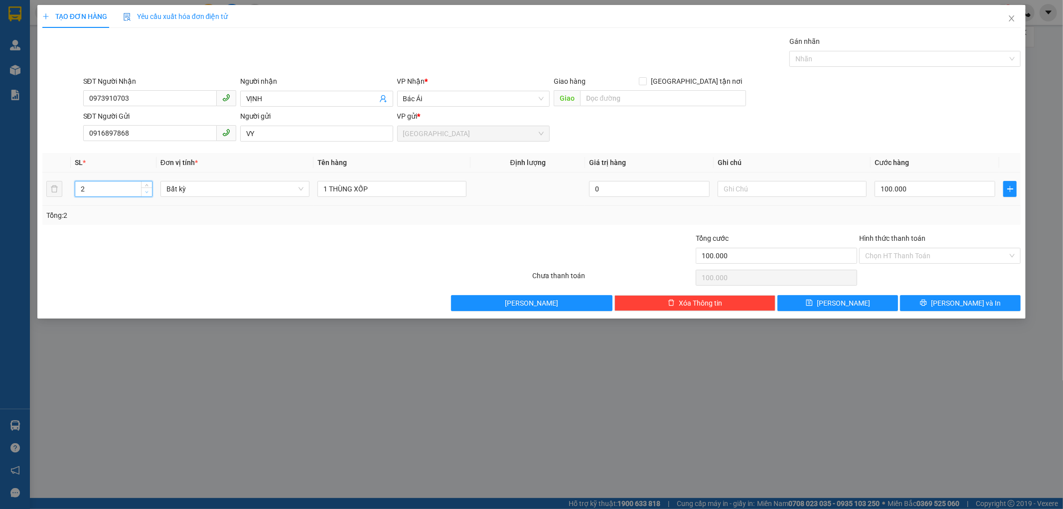
click at [146, 192] on icon "down" at bounding box center [146, 191] width 3 height 3
type input "1"
click at [146, 190] on icon "down" at bounding box center [146, 191] width 3 height 3
click at [382, 190] on input "1 THÙNG XỐP" at bounding box center [391, 189] width 149 height 16
type input "0"
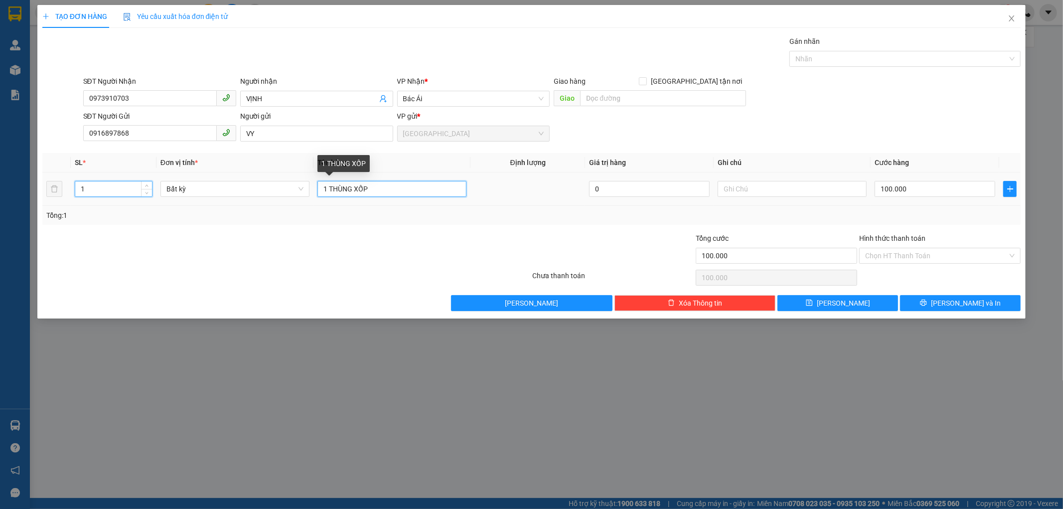
type input "0"
type input "1 THÙNG XỐP KÈM BỊ ĐEN TRÊN"
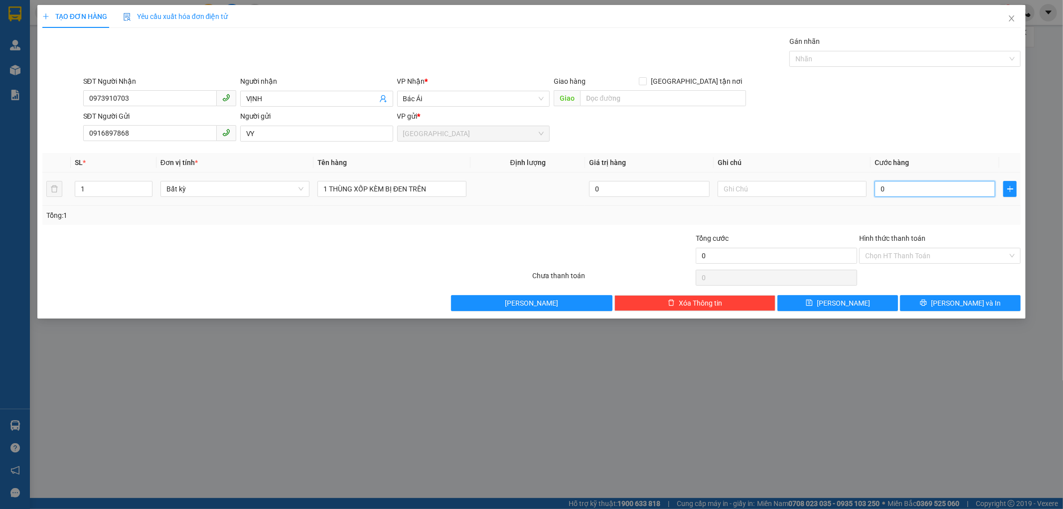
click at [878, 189] on input "0" at bounding box center [934, 189] width 121 height 16
type input "5"
type input "50"
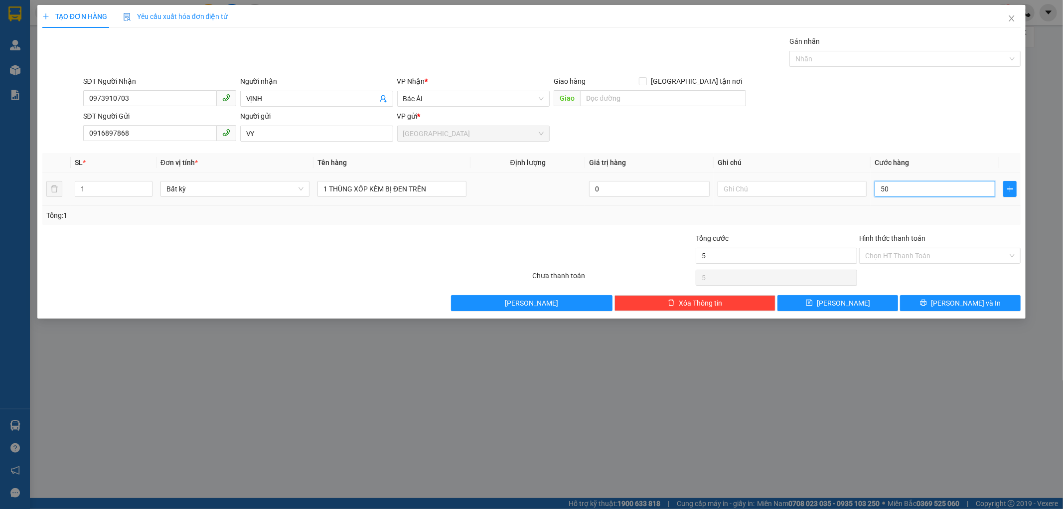
type input "50"
type input "50.000"
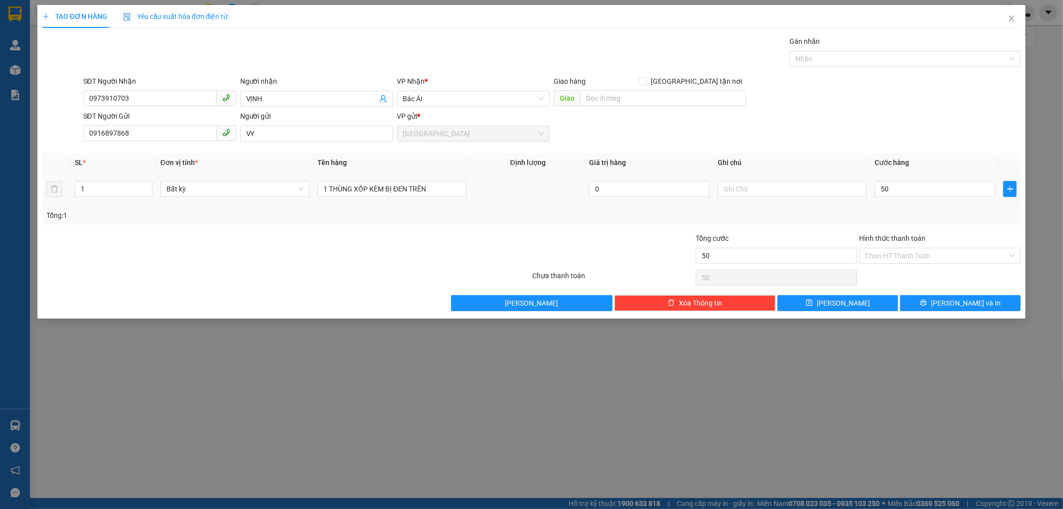
type input "50.000"
click at [879, 205] on td "50.000" at bounding box center [934, 188] width 129 height 33
click at [890, 251] on input "Hình thức thanh toán" at bounding box center [936, 255] width 142 height 15
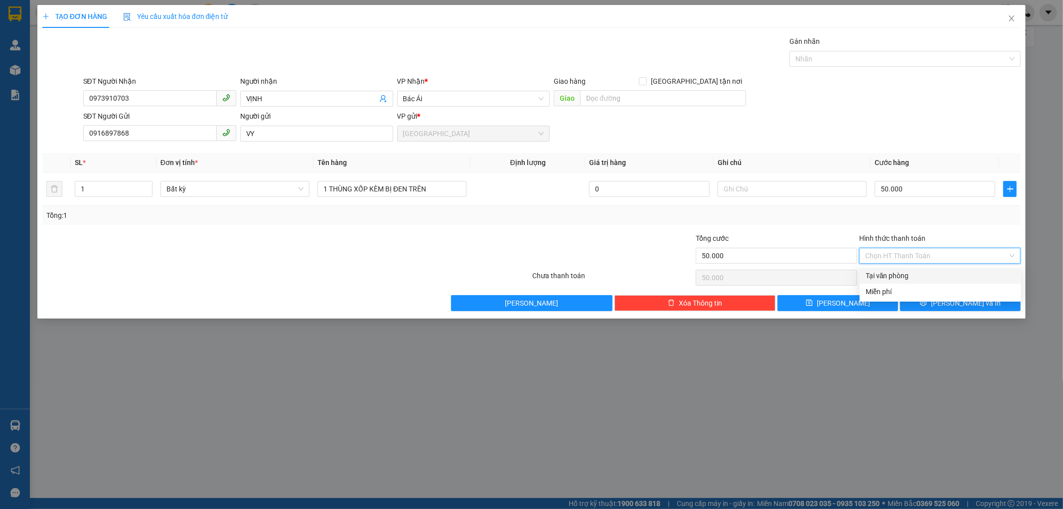
click at [891, 273] on div "Tại văn phòng" at bounding box center [939, 275] width 149 height 11
type input "0"
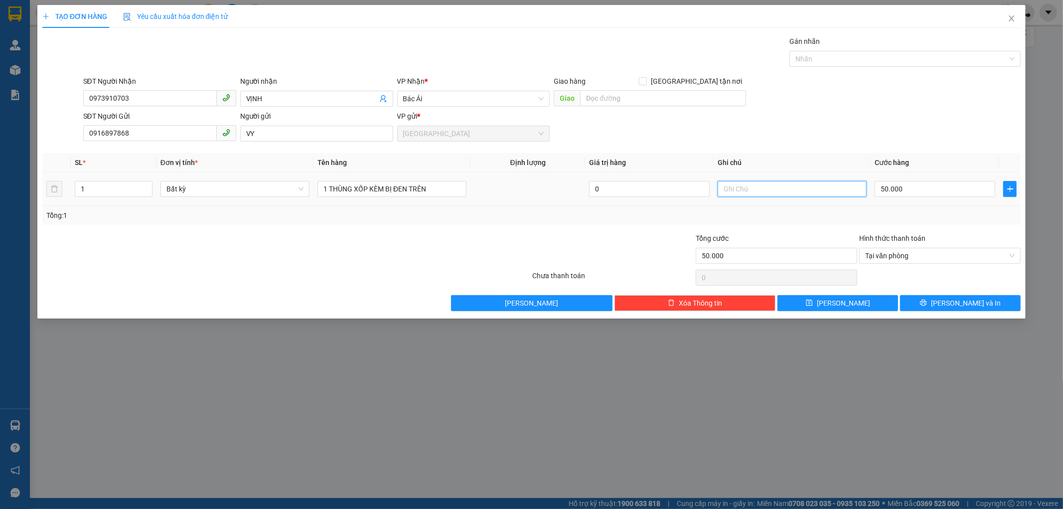
click at [743, 190] on input "text" at bounding box center [791, 189] width 149 height 16
type input "CK MỢ SA"
click at [927, 304] on icon "printer" at bounding box center [923, 302] width 7 height 7
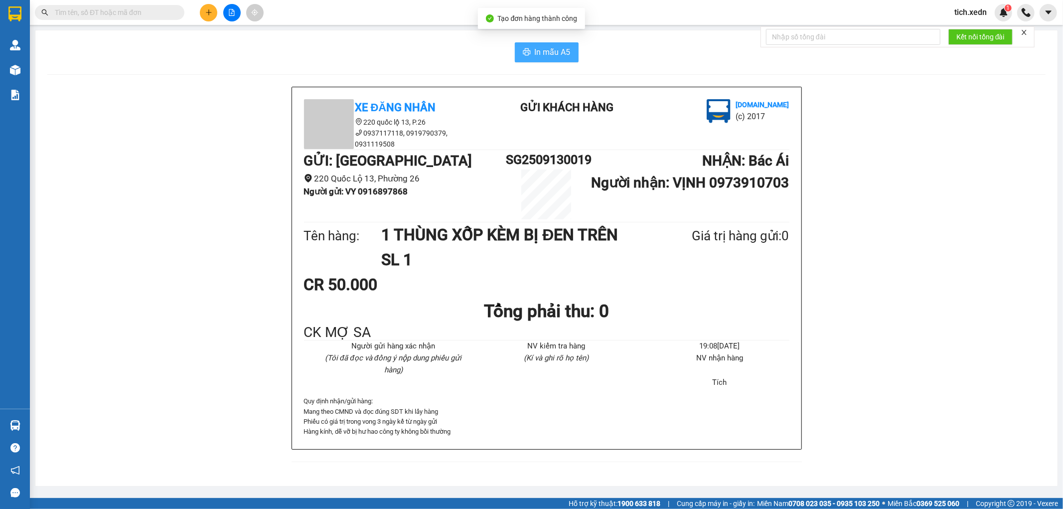
click at [565, 50] on span "In mẫu A5" at bounding box center [553, 52] width 36 height 12
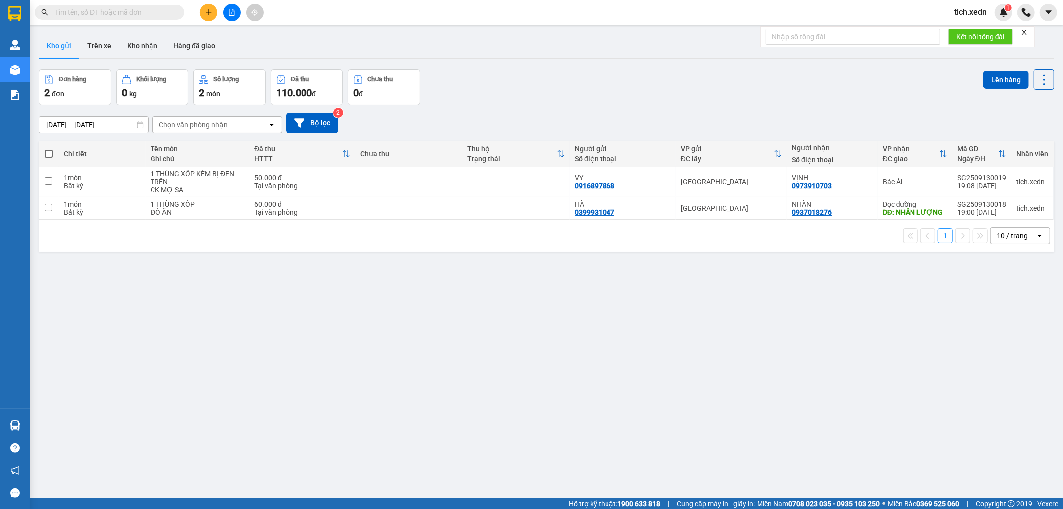
click at [207, 7] on button at bounding box center [208, 12] width 17 height 17
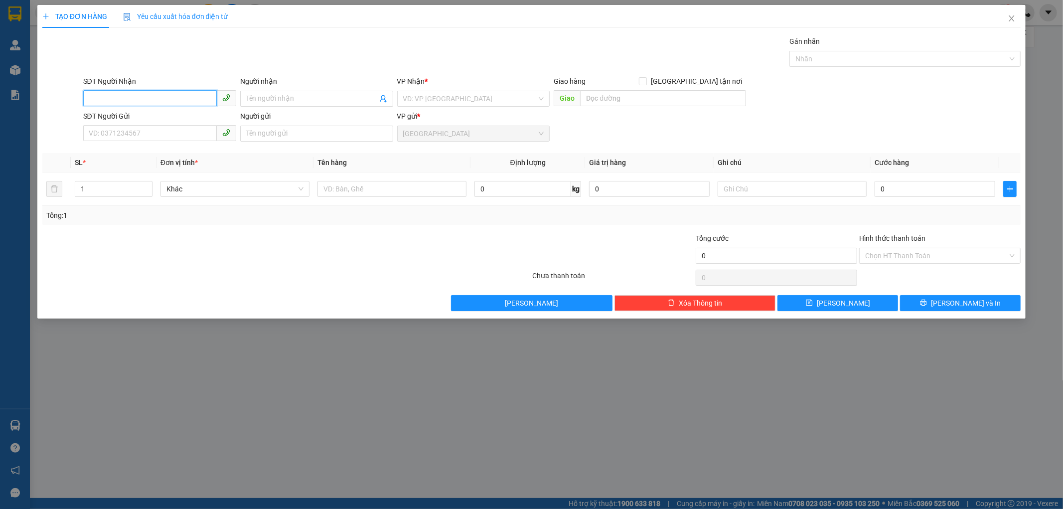
click at [214, 99] on input "SĐT Người Nhận" at bounding box center [150, 98] width 134 height 16
click at [158, 98] on input "SĐT Người Nhận" at bounding box center [150, 98] width 134 height 16
click at [170, 119] on div "0905239647 - LUÂN" at bounding box center [159, 118] width 141 height 11
type input "0905239647"
type input "LUÂN"
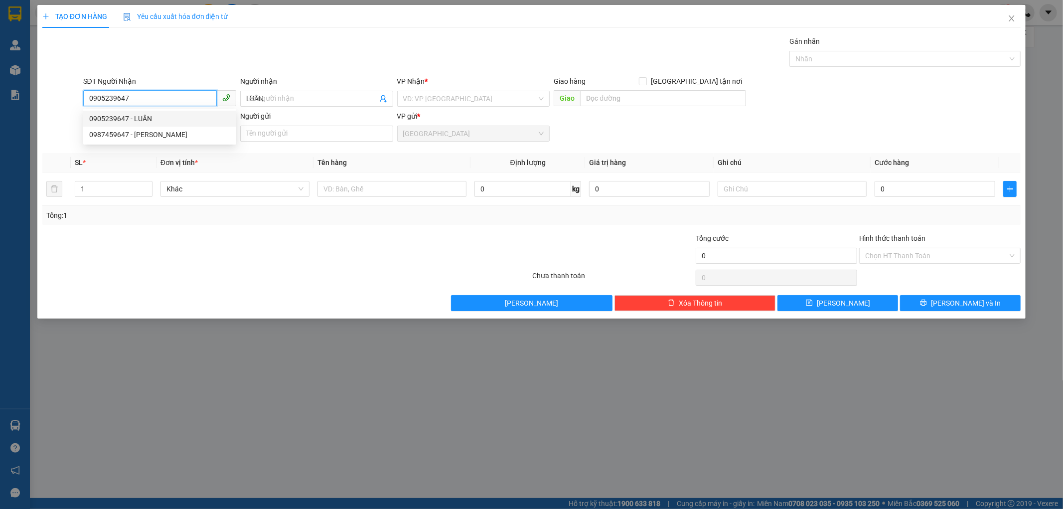
type input "100.000"
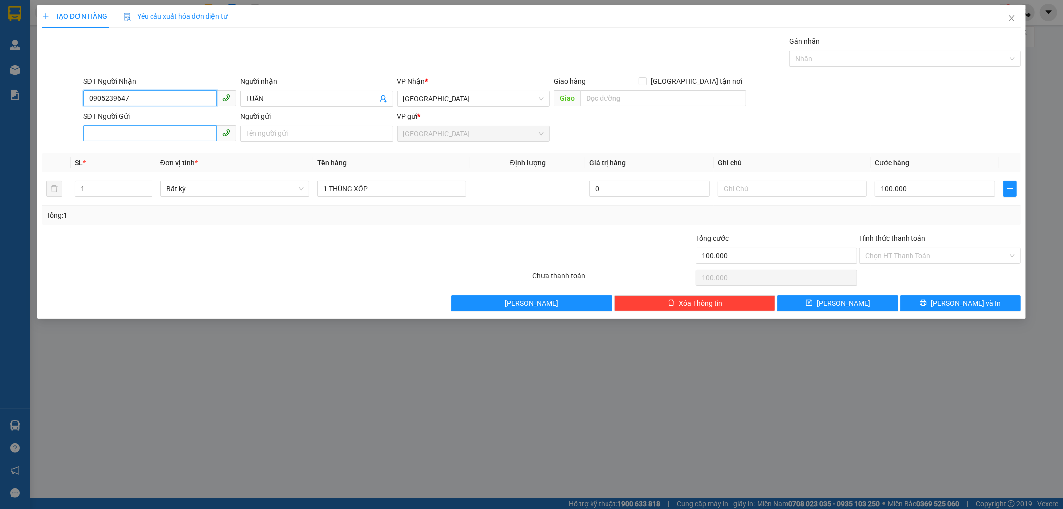
type input "0905239647"
click at [168, 136] on input "SĐT Người Gửi" at bounding box center [150, 133] width 134 height 16
click at [133, 134] on input "SĐT Người Gửi" at bounding box center [150, 133] width 134 height 16
click at [148, 162] on div "0909832269 - PHÁT" at bounding box center [159, 169] width 153 height 16
type input "0909832269"
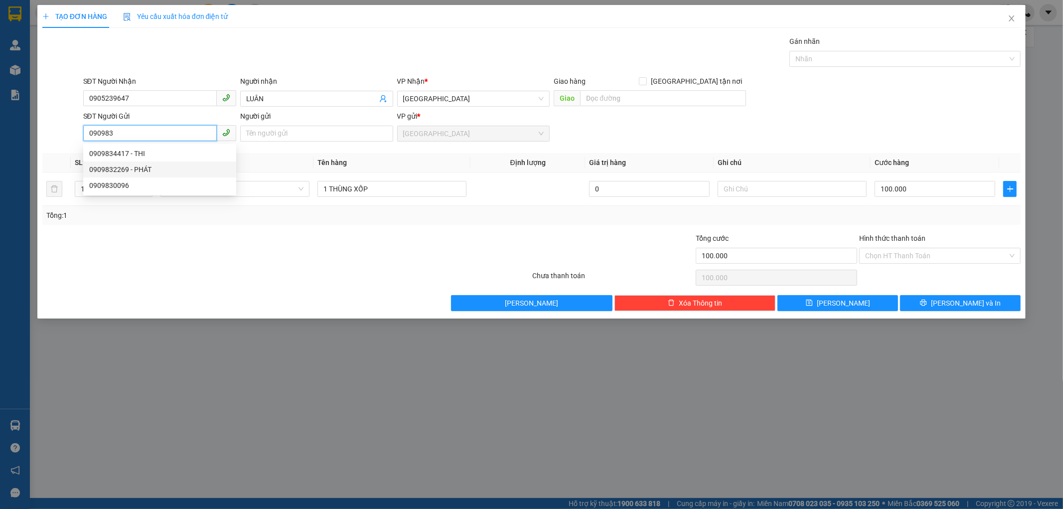
type input "PHÁT"
type input "0909832269"
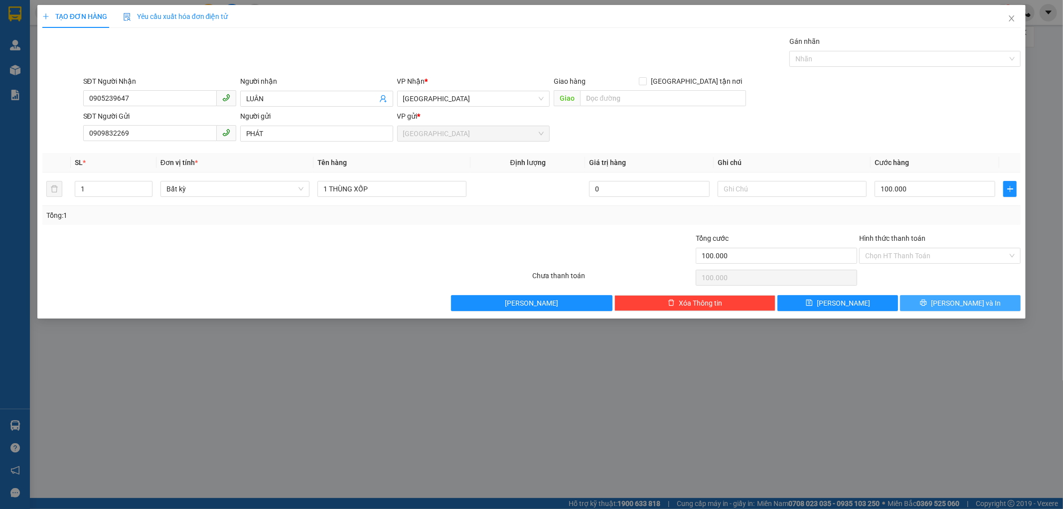
click at [915, 299] on button "[PERSON_NAME] và In" at bounding box center [960, 303] width 121 height 16
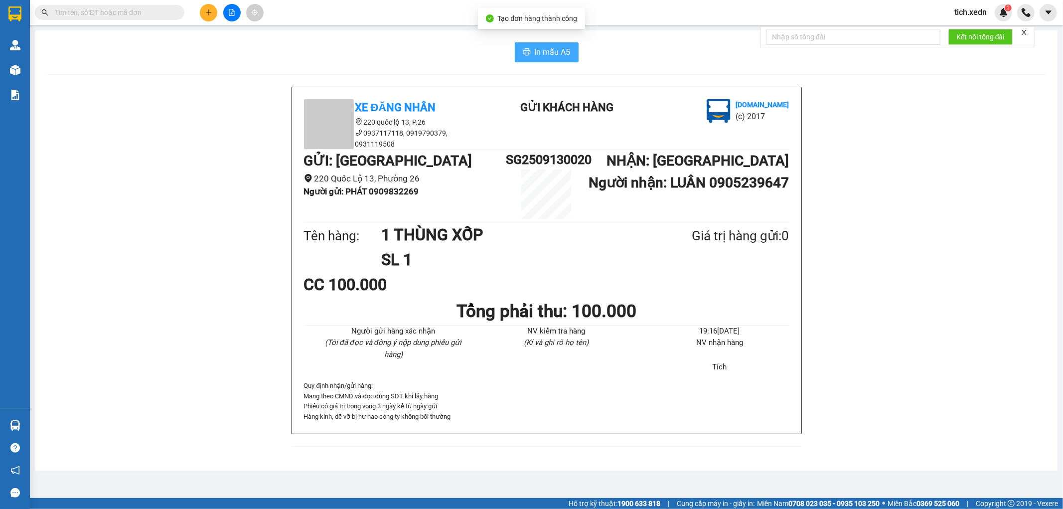
click at [553, 44] on button "In mẫu A5" at bounding box center [547, 52] width 64 height 20
